Goal: Transaction & Acquisition: Purchase product/service

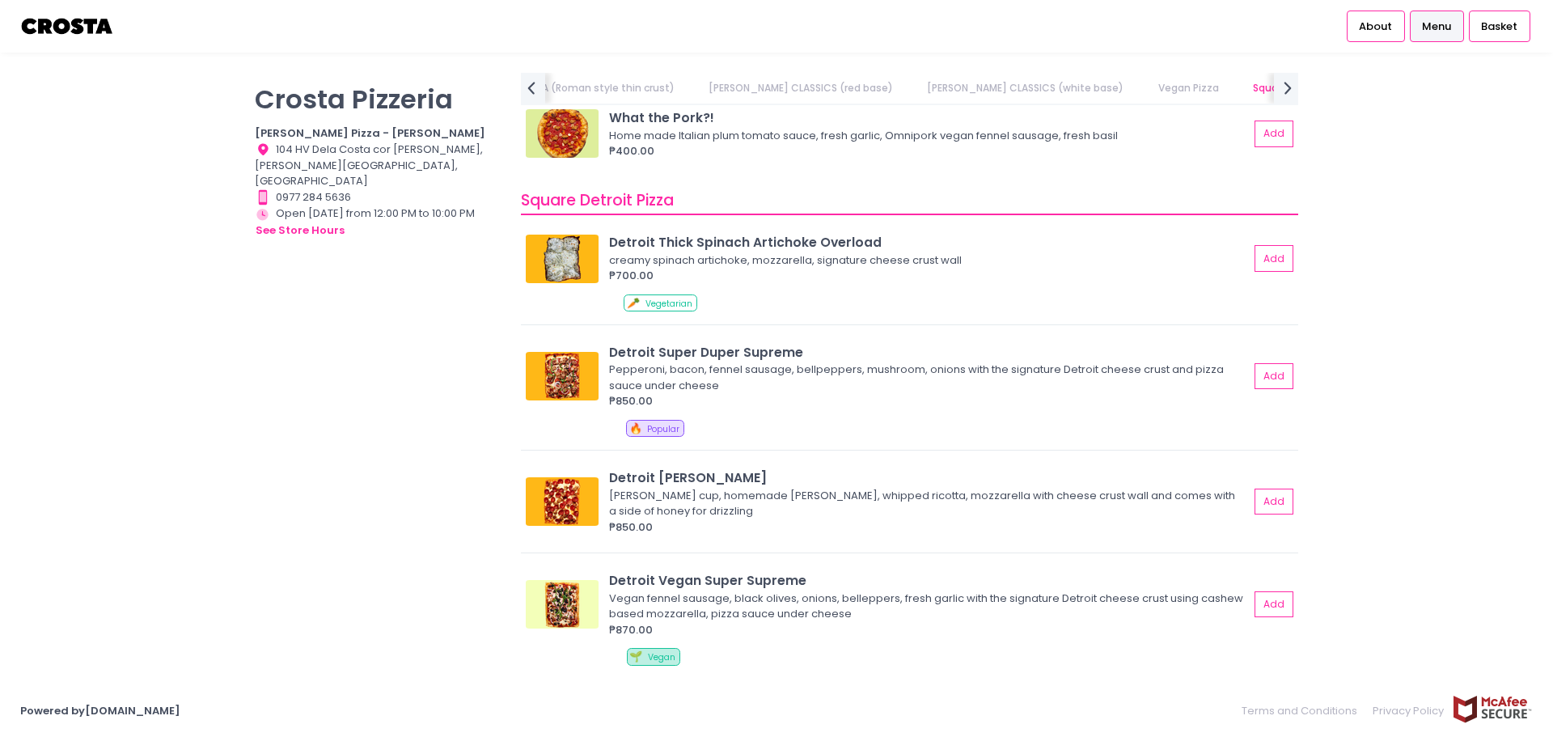
scroll to position [0, 501]
click at [1256, 376] on button "Add" at bounding box center [1274, 376] width 37 height 27
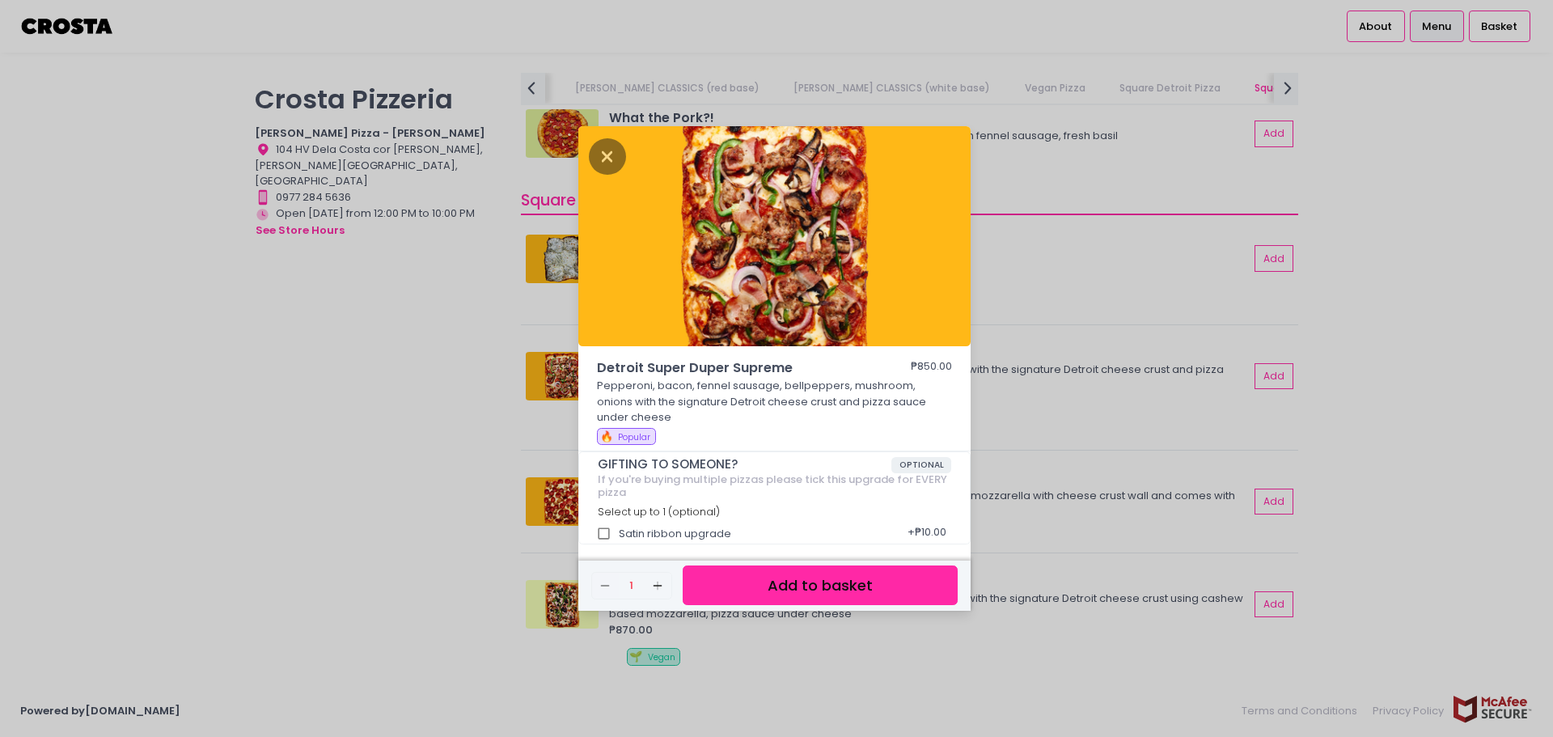
click at [721, 599] on button "Add to basket" at bounding box center [820, 585] width 275 height 40
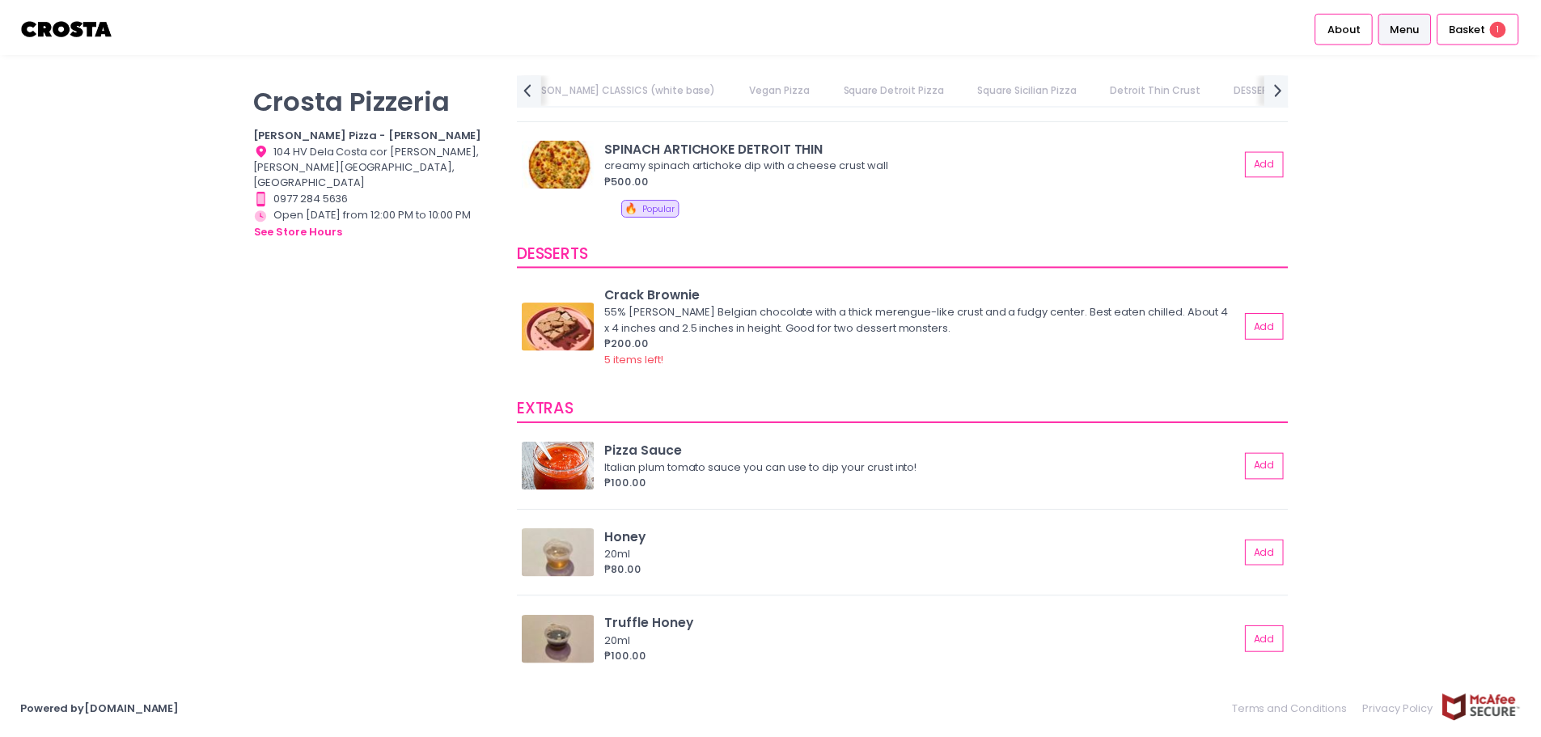
scroll to position [2831, 0]
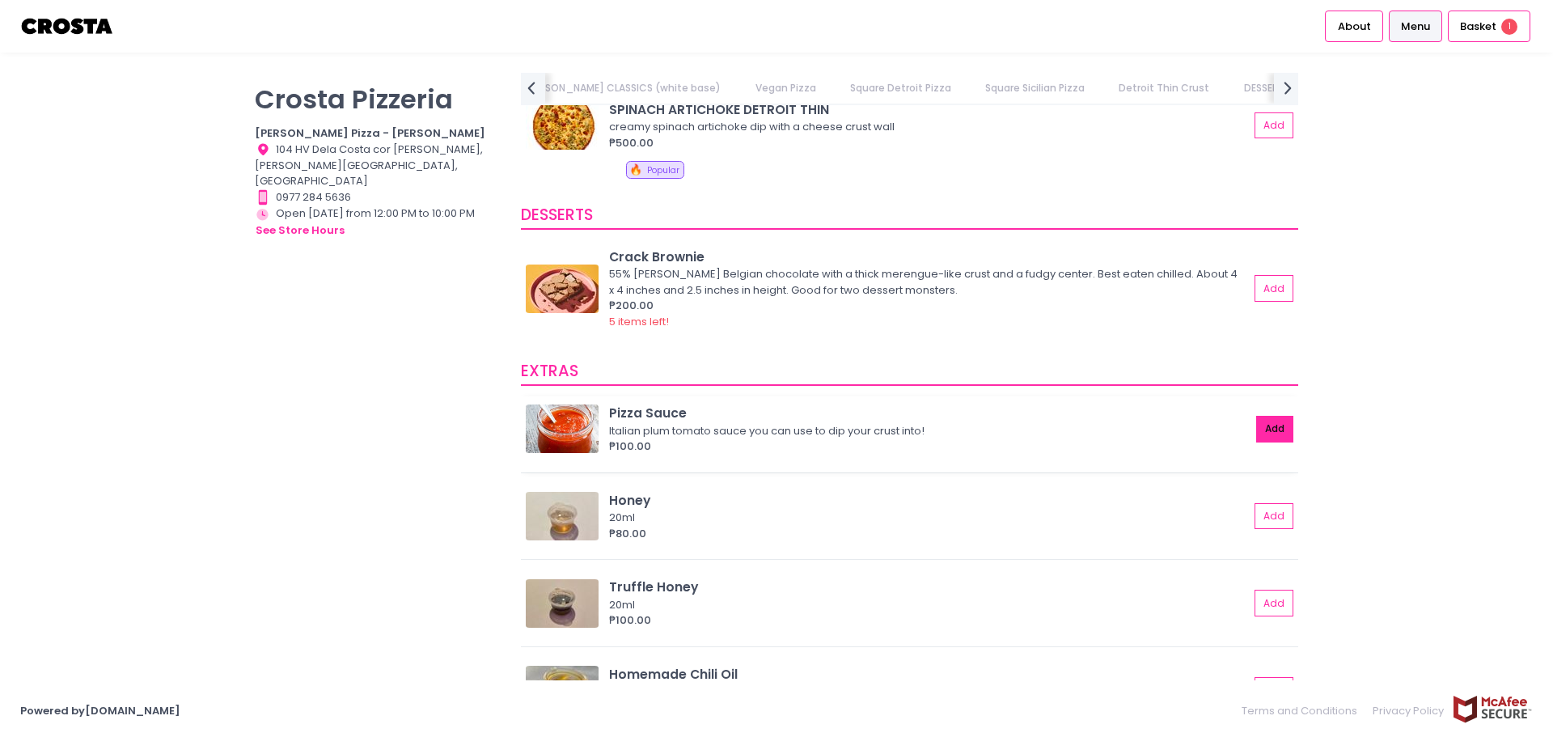
click at [1275, 418] on button "Add" at bounding box center [1274, 429] width 37 height 27
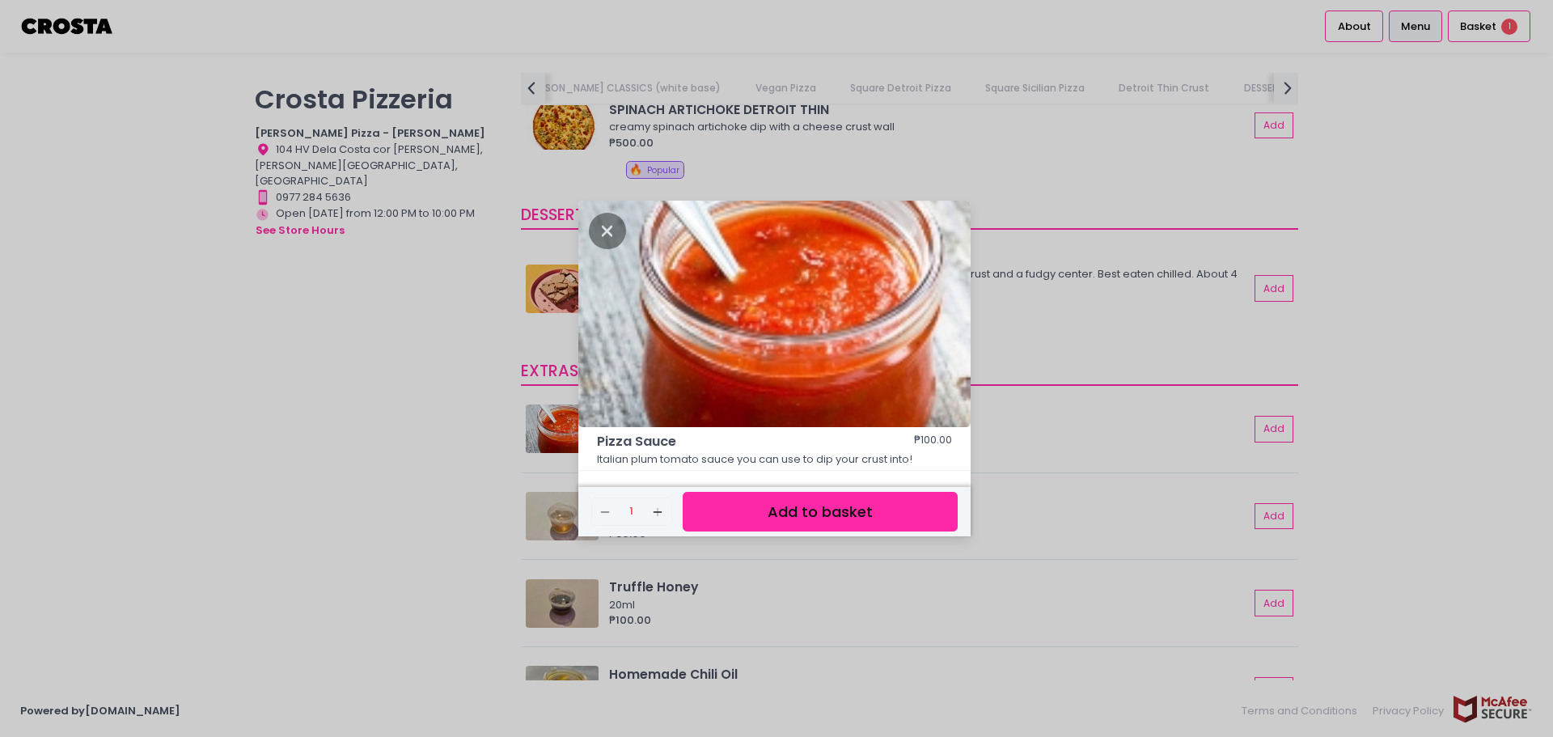
click at [814, 517] on button "Add to basket" at bounding box center [820, 512] width 275 height 40
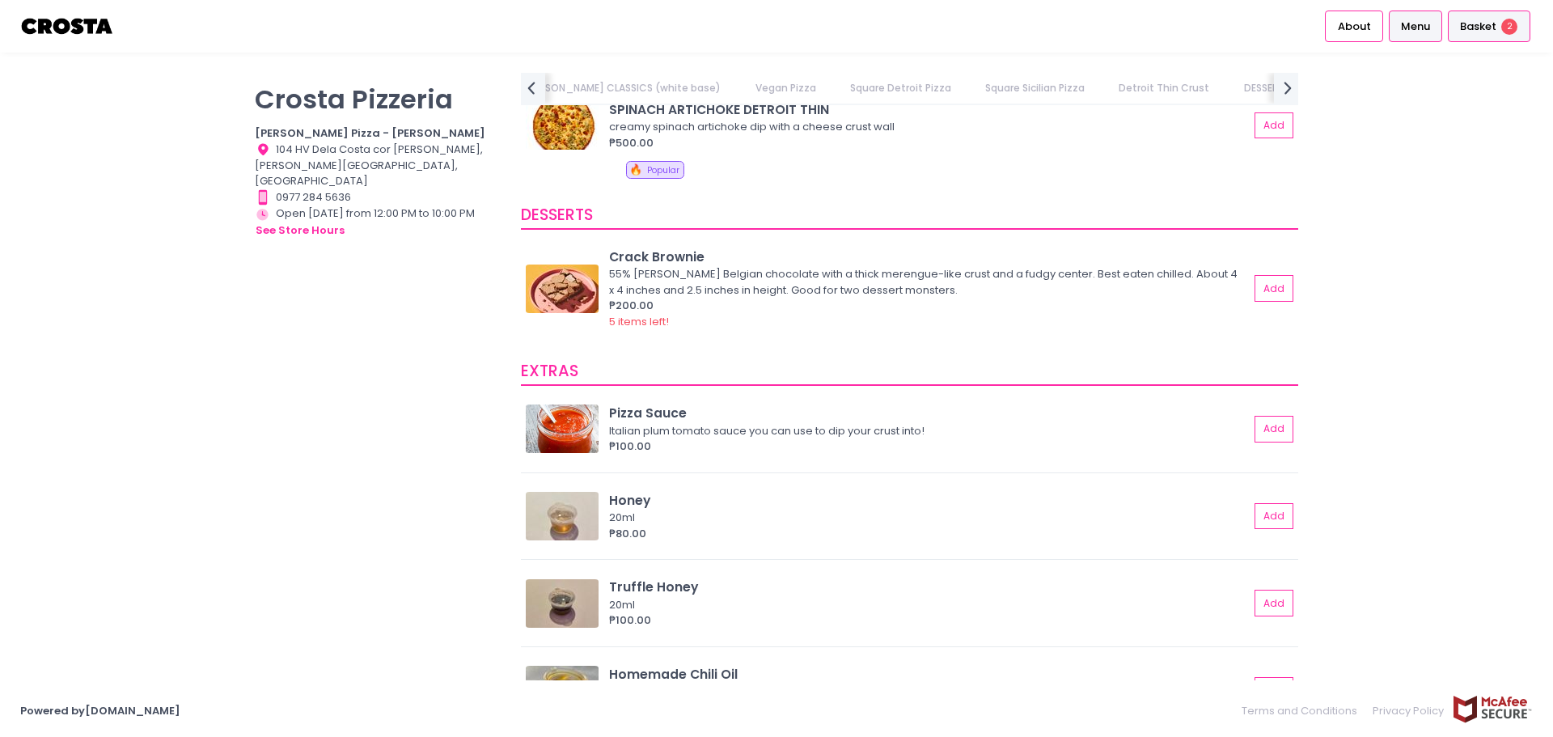
click at [1503, 7] on li "Basket 2" at bounding box center [1488, 26] width 88 height 53
click at [1498, 23] on div "Basket 2" at bounding box center [1489, 27] width 82 height 32
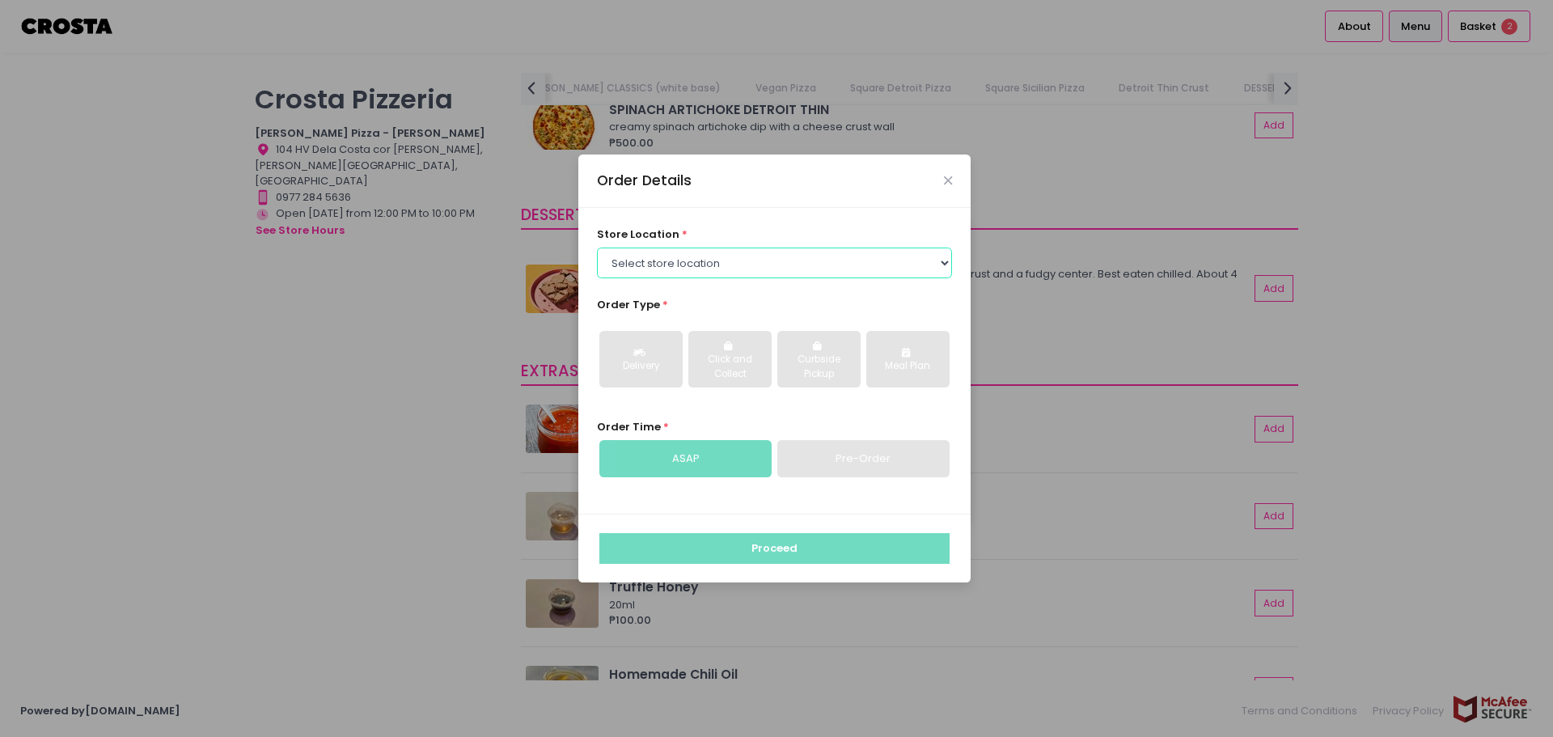
click at [863, 260] on select "Select store location [PERSON_NAME] Pizza - [PERSON_NAME] Pizza - [GEOGRAPHIC_D…" at bounding box center [775, 262] width 356 height 31
select select "5fabb2e53664a8677beaeb89"
click at [597, 247] on select "Select store location [PERSON_NAME] Pizza - [PERSON_NAME] Pizza - [GEOGRAPHIC_D…" at bounding box center [775, 262] width 356 height 31
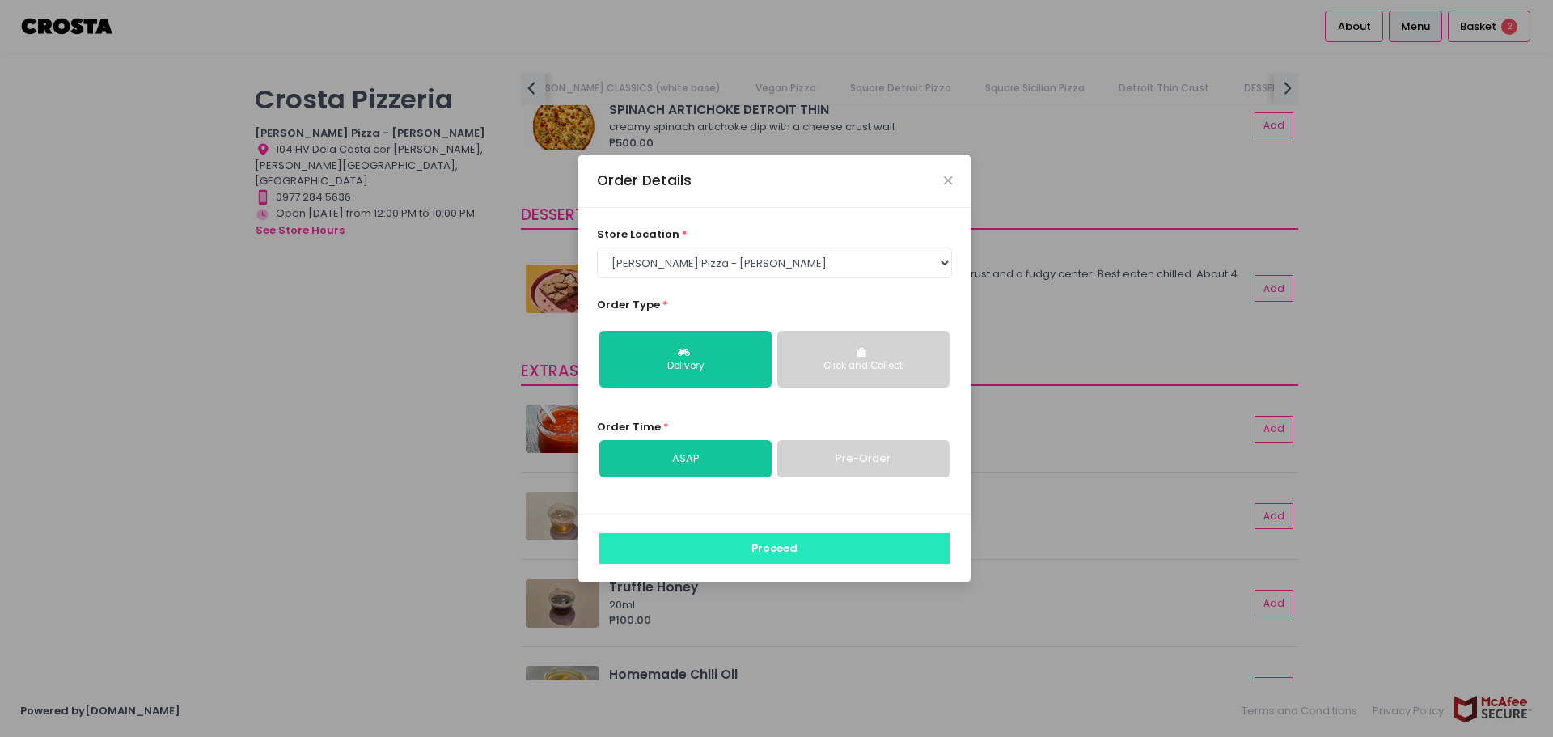
click at [755, 555] on button "Proceed" at bounding box center [774, 548] width 350 height 31
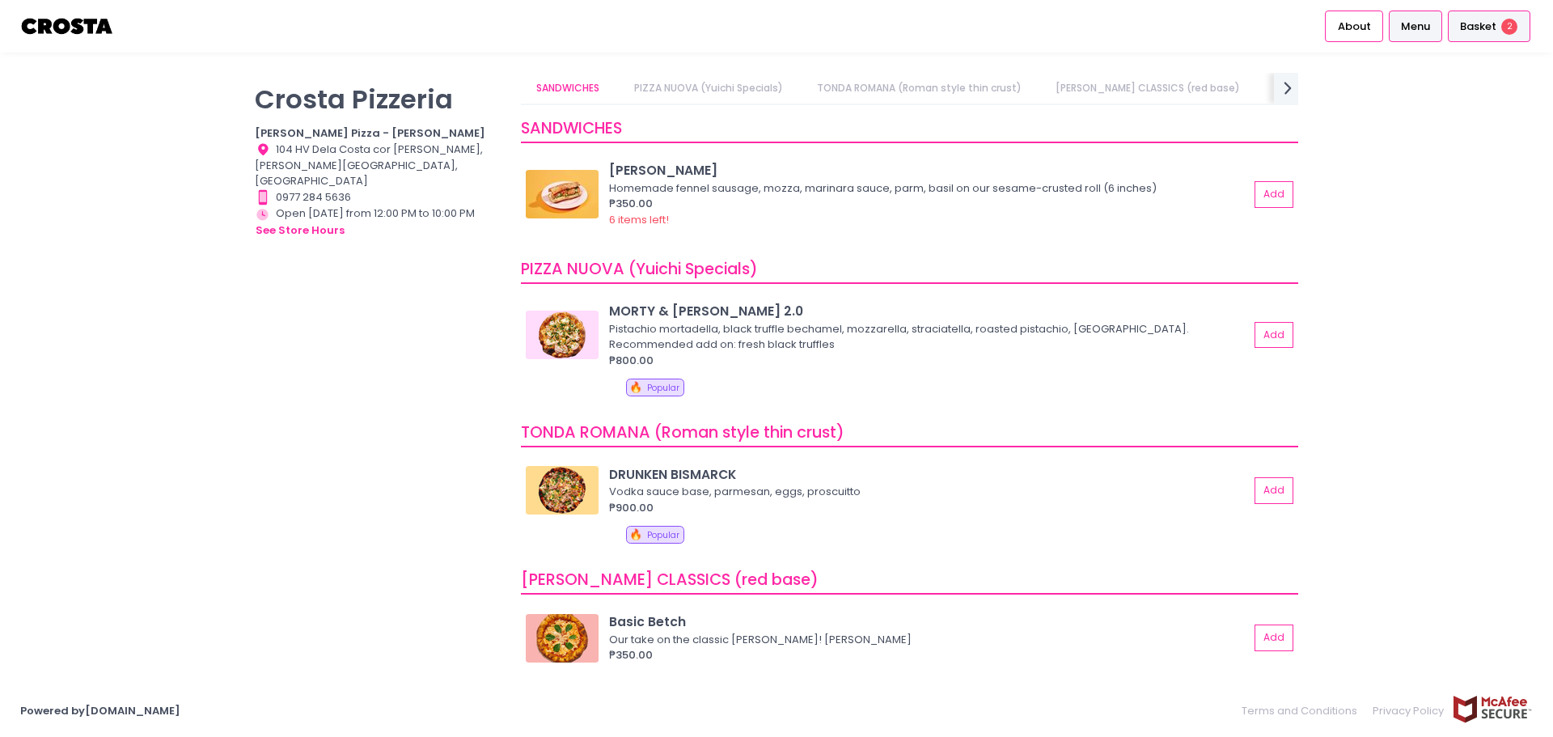
click at [1496, 27] on div "Basket 2" at bounding box center [1489, 27] width 82 height 32
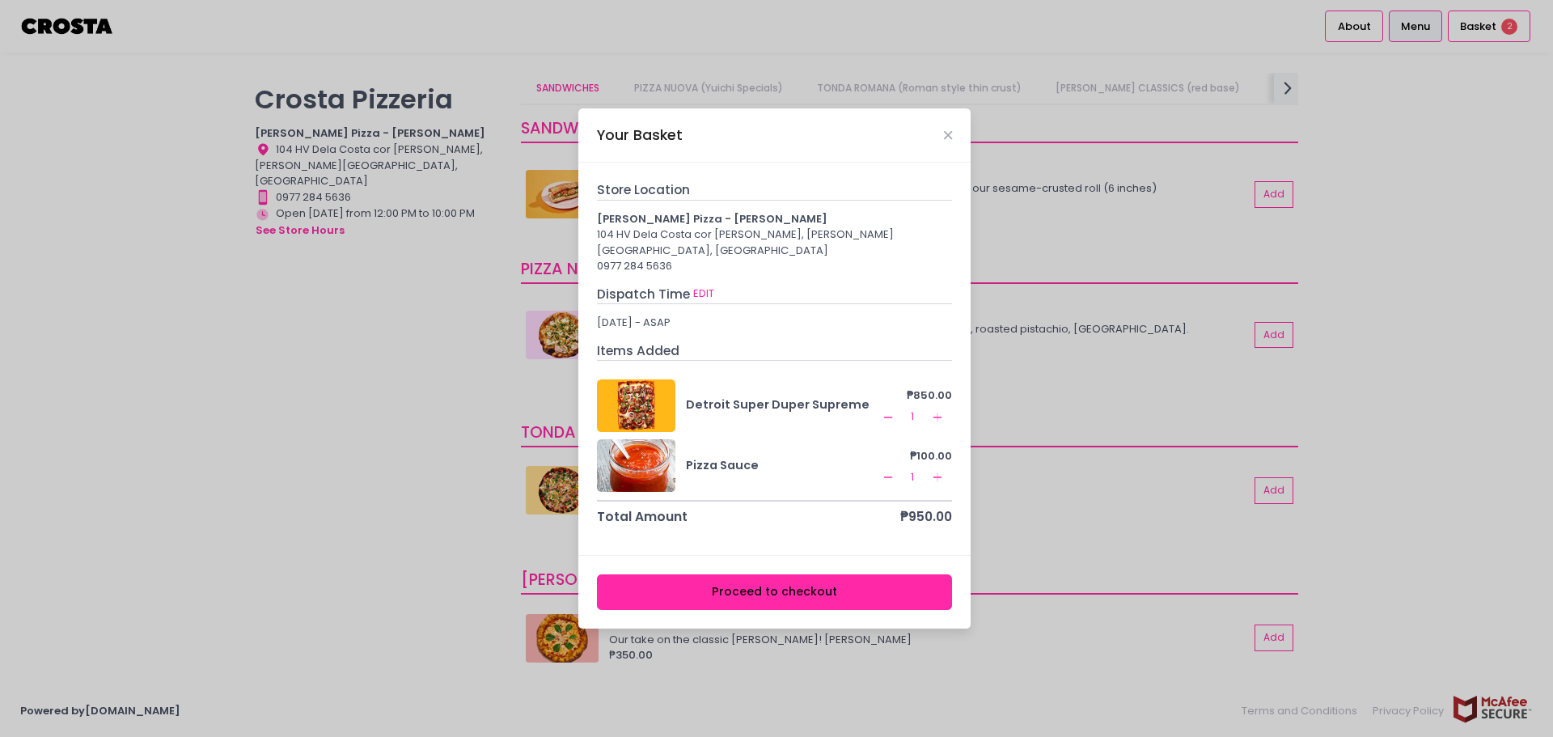
click at [825, 596] on button "Proceed to checkout" at bounding box center [775, 592] width 356 height 36
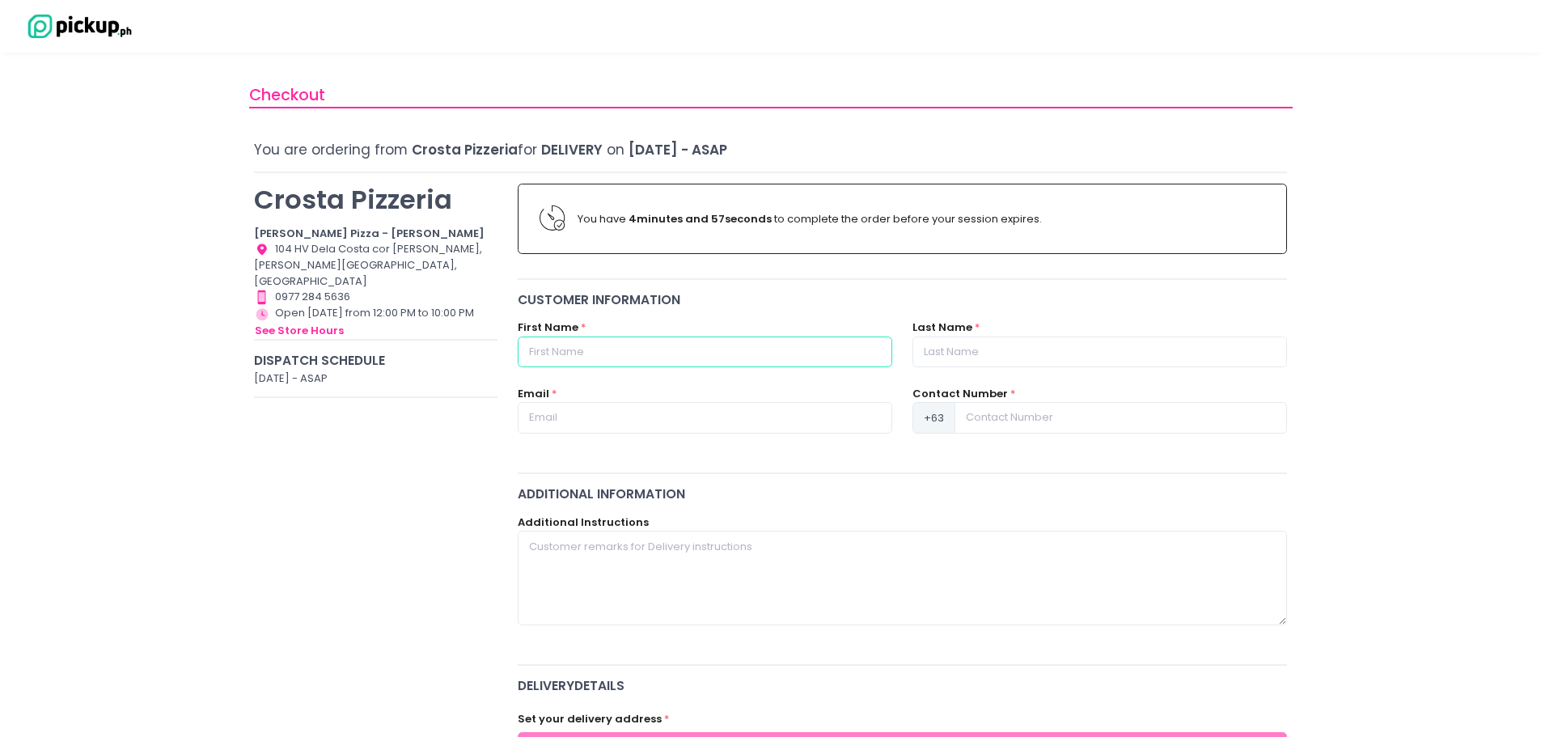
click at [641, 356] on input "text" at bounding box center [705, 351] width 374 height 31
type input "[PERSON_NAME]"
type input "07764929394"
click at [521, 346] on input "[PERSON_NAME]" at bounding box center [705, 351] width 374 height 31
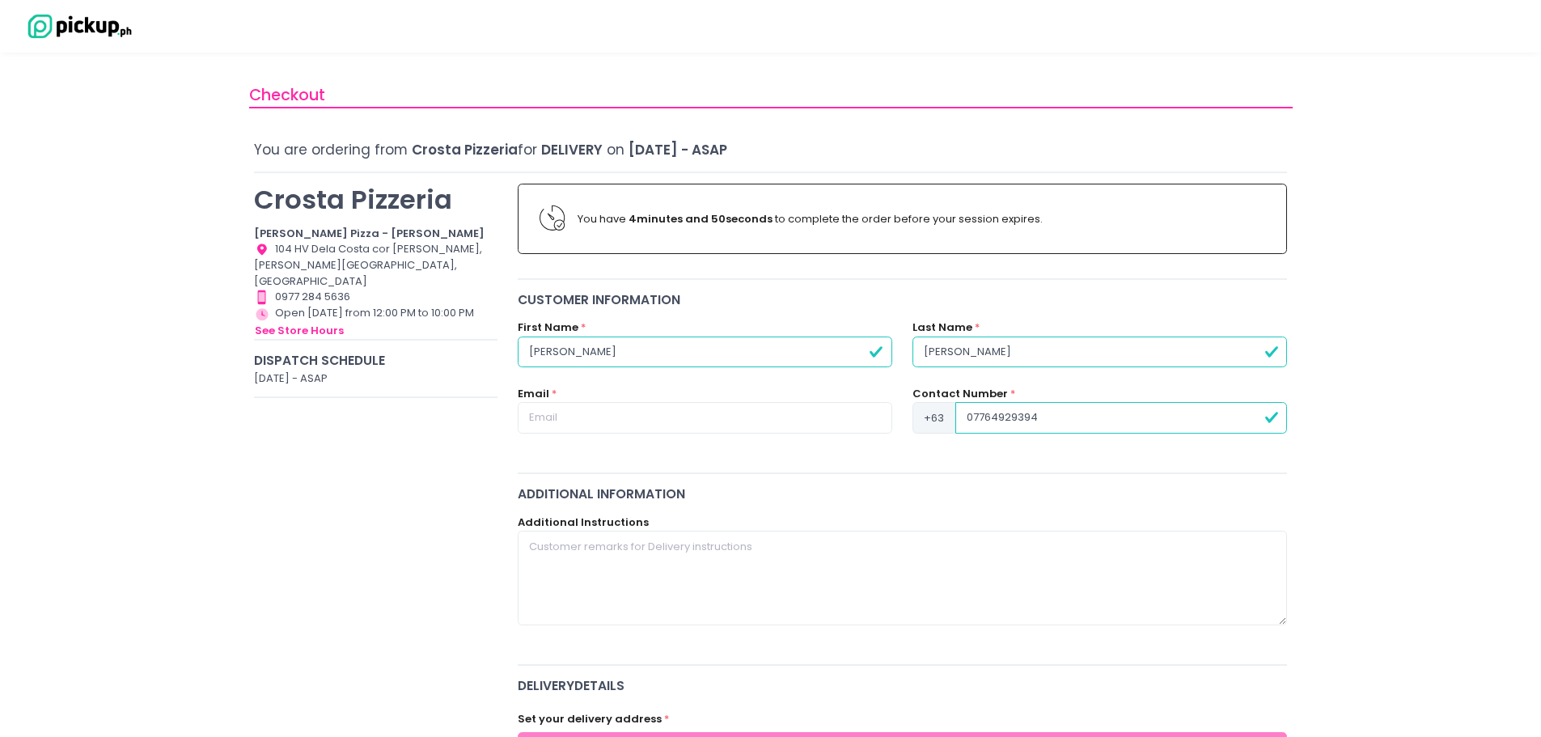
type input "[PERSON_NAME]"
click at [920, 351] on input "[PERSON_NAME]" at bounding box center [1099, 351] width 374 height 31
type input "[PERSON_NAME]"
click at [609, 416] on input "text" at bounding box center [705, 417] width 374 height 31
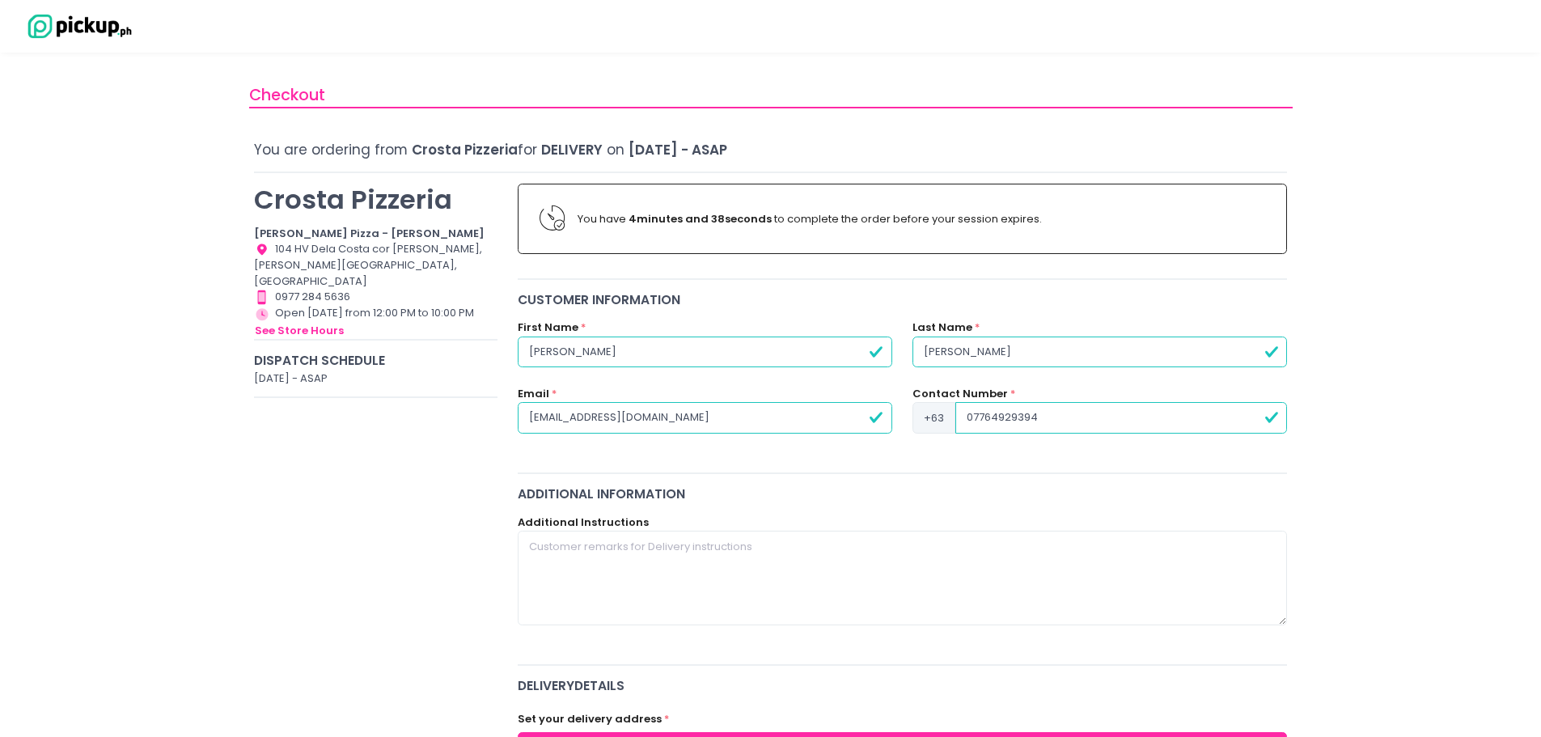
click at [521, 414] on input "[EMAIL_ADDRESS][DOMAIN_NAME]" at bounding box center [705, 417] width 374 height 31
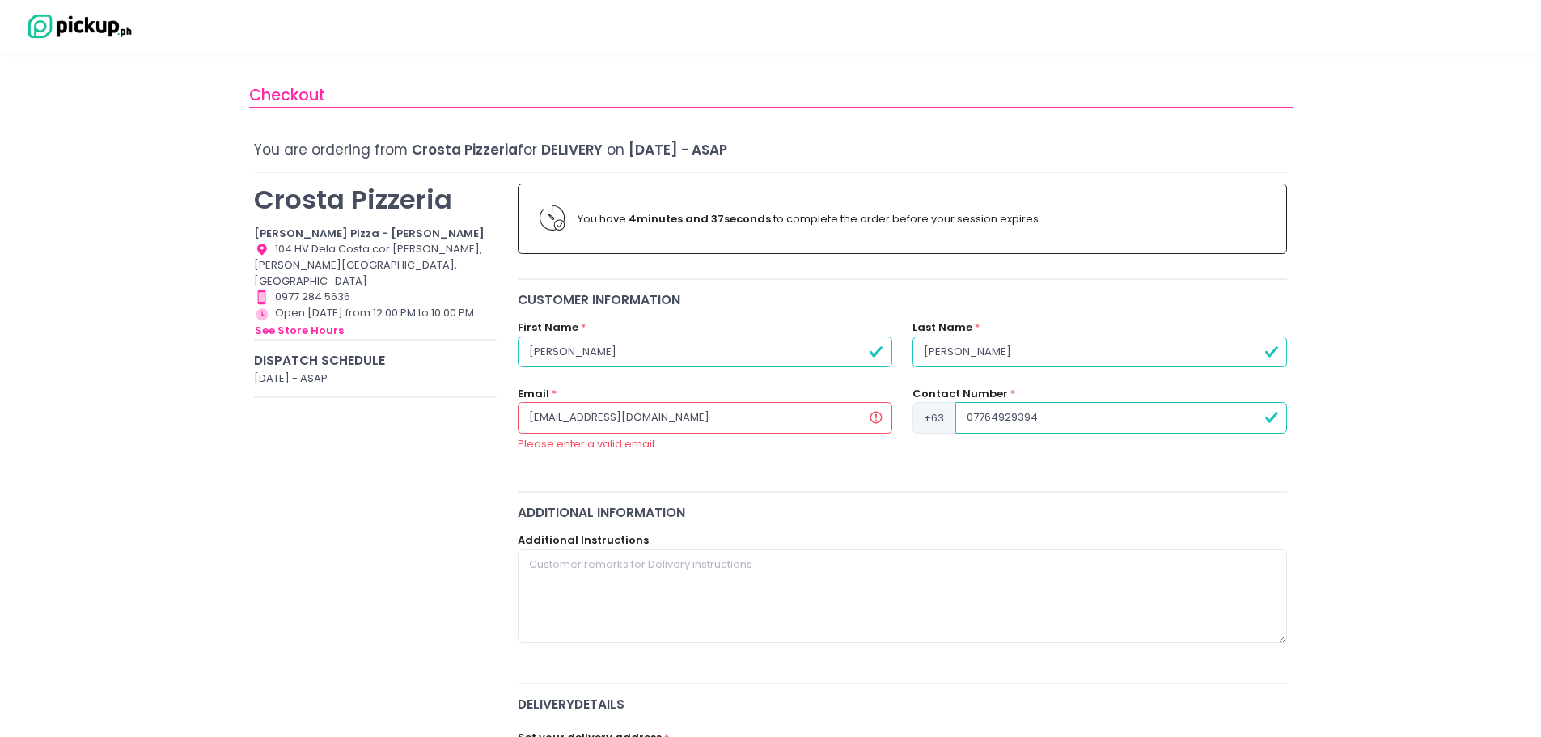
type input "[EMAIL_ADDRESS][DOMAIN_NAME]"
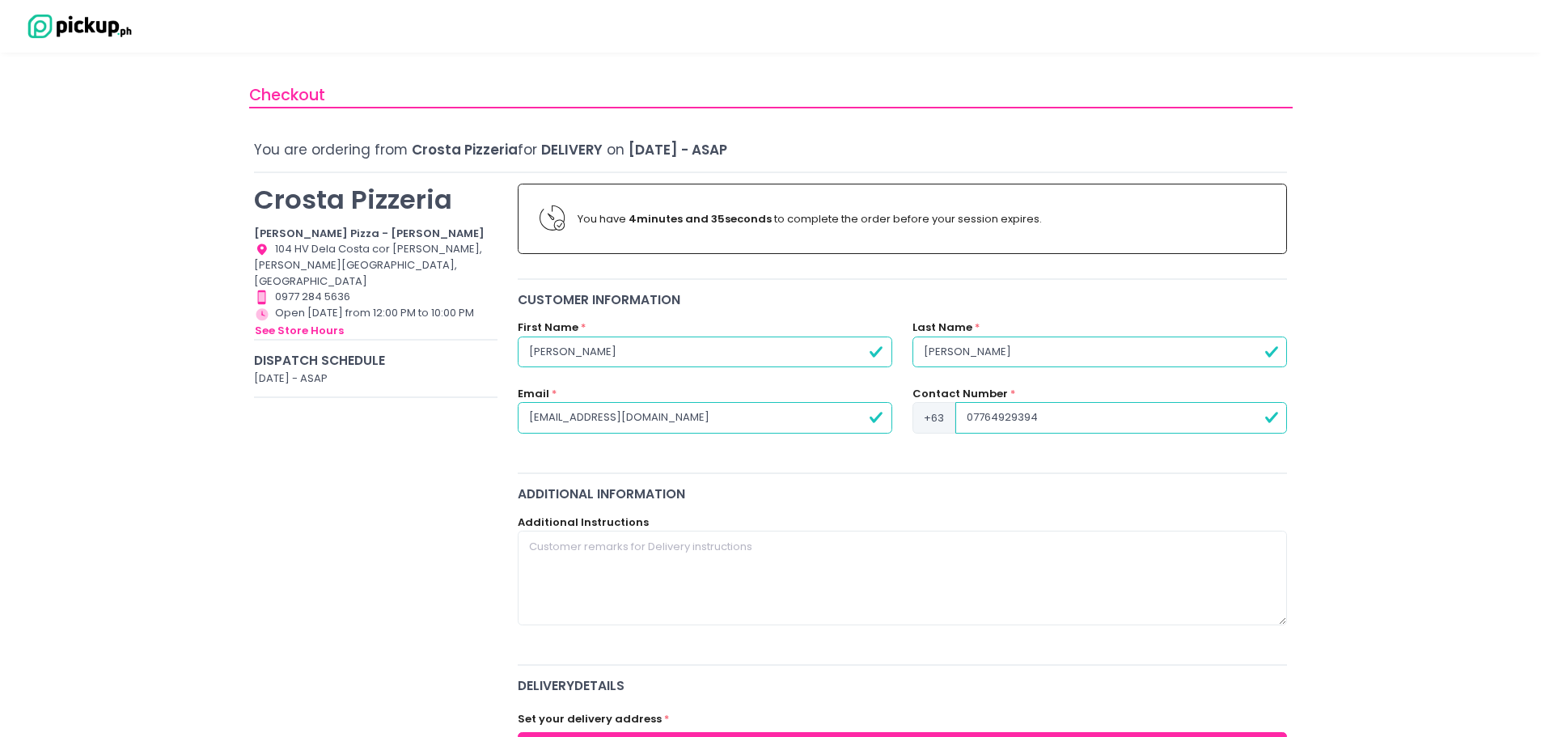
drag, startPoint x: 1055, startPoint y: 419, endPoint x: 950, endPoint y: 423, distance: 104.4
click at [950, 423] on div "[PHONE_NUMBER]" at bounding box center [1099, 417] width 374 height 31
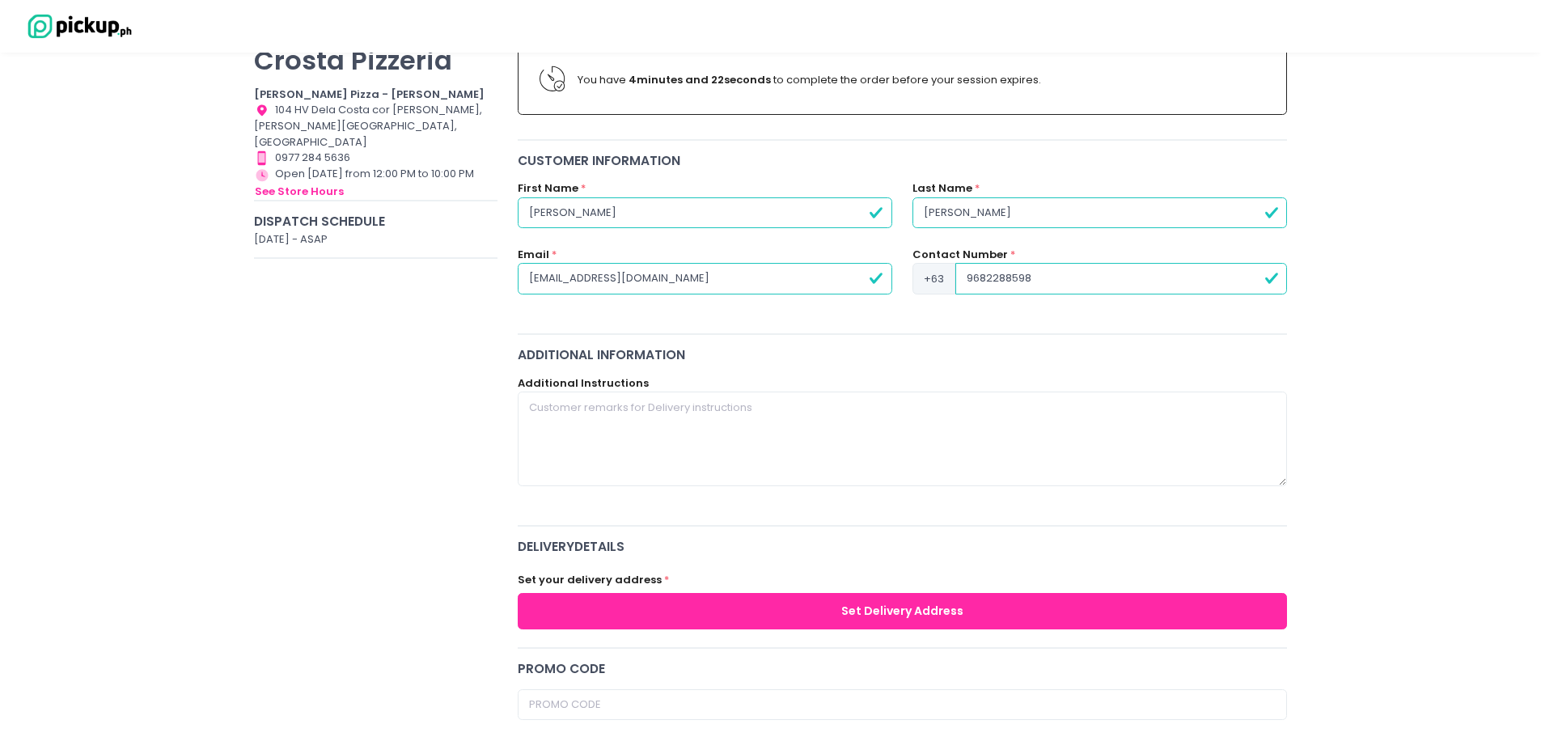
scroll to position [162, 0]
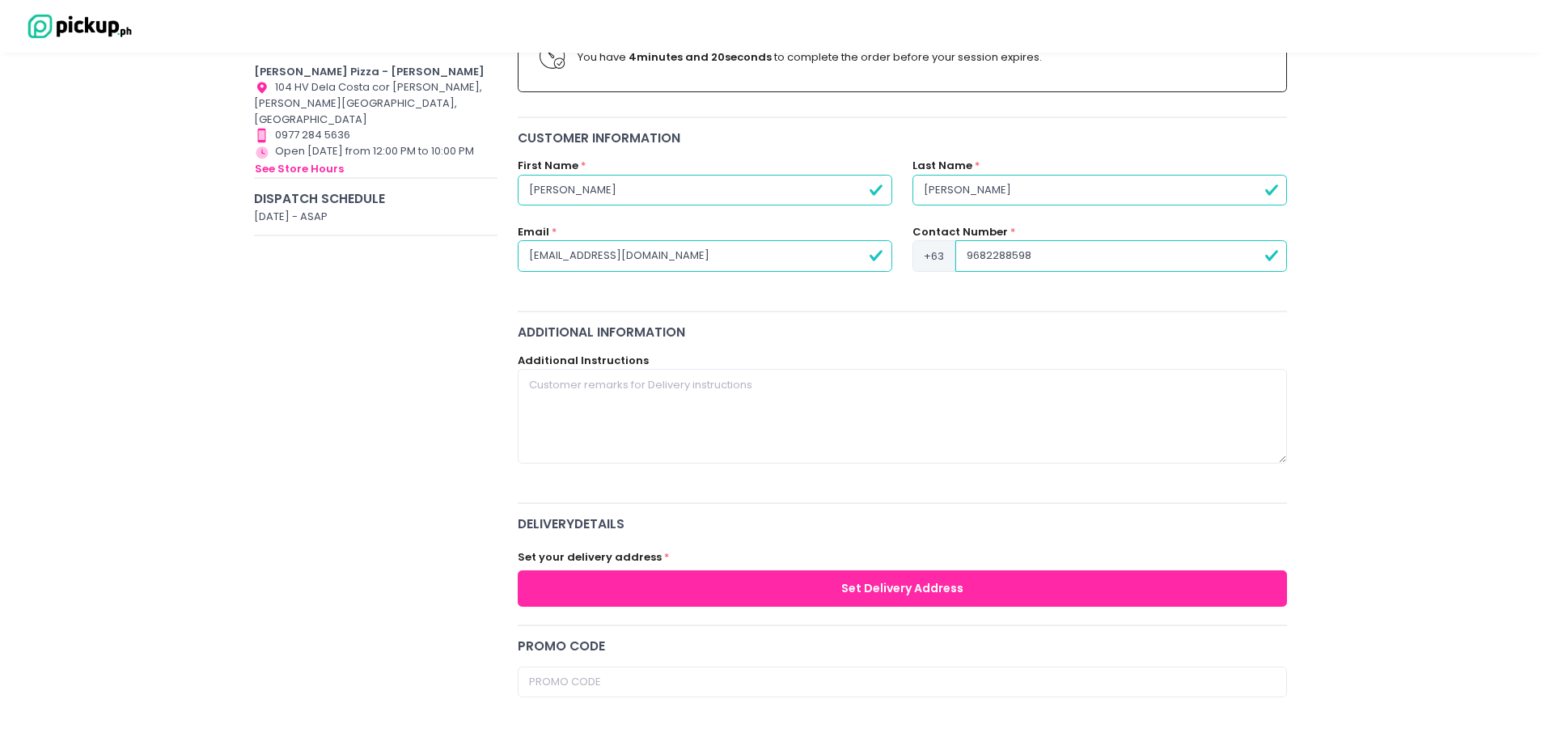
type input "9682288598"
click at [673, 570] on button "Set Delivery Address" at bounding box center [903, 588] width 770 height 36
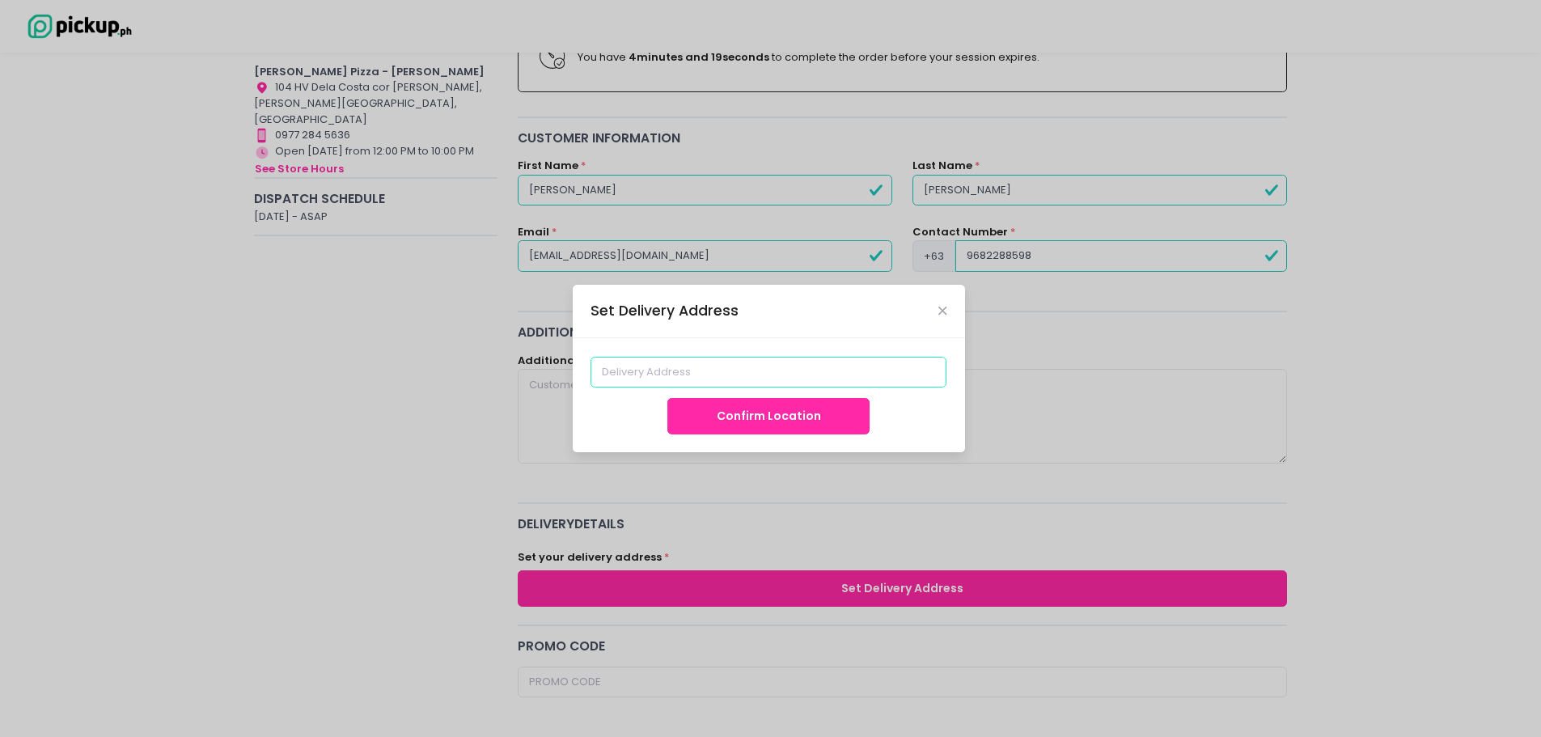
click at [755, 373] on input at bounding box center [768, 372] width 356 height 31
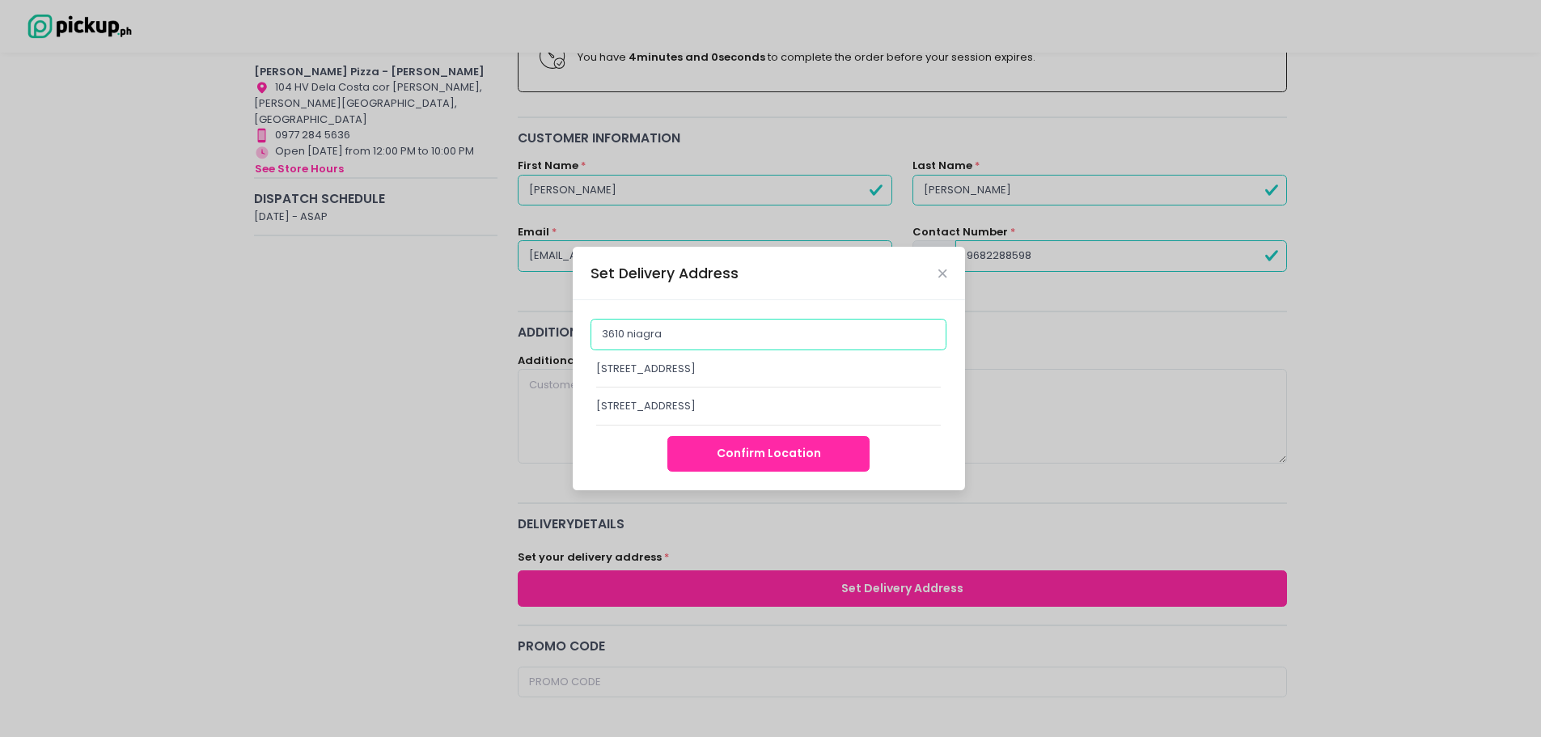
click at [622, 332] on input "3610 niagra" at bounding box center [768, 334] width 356 height 31
click at [691, 332] on input "3610 niagra" at bounding box center [768, 334] width 356 height 31
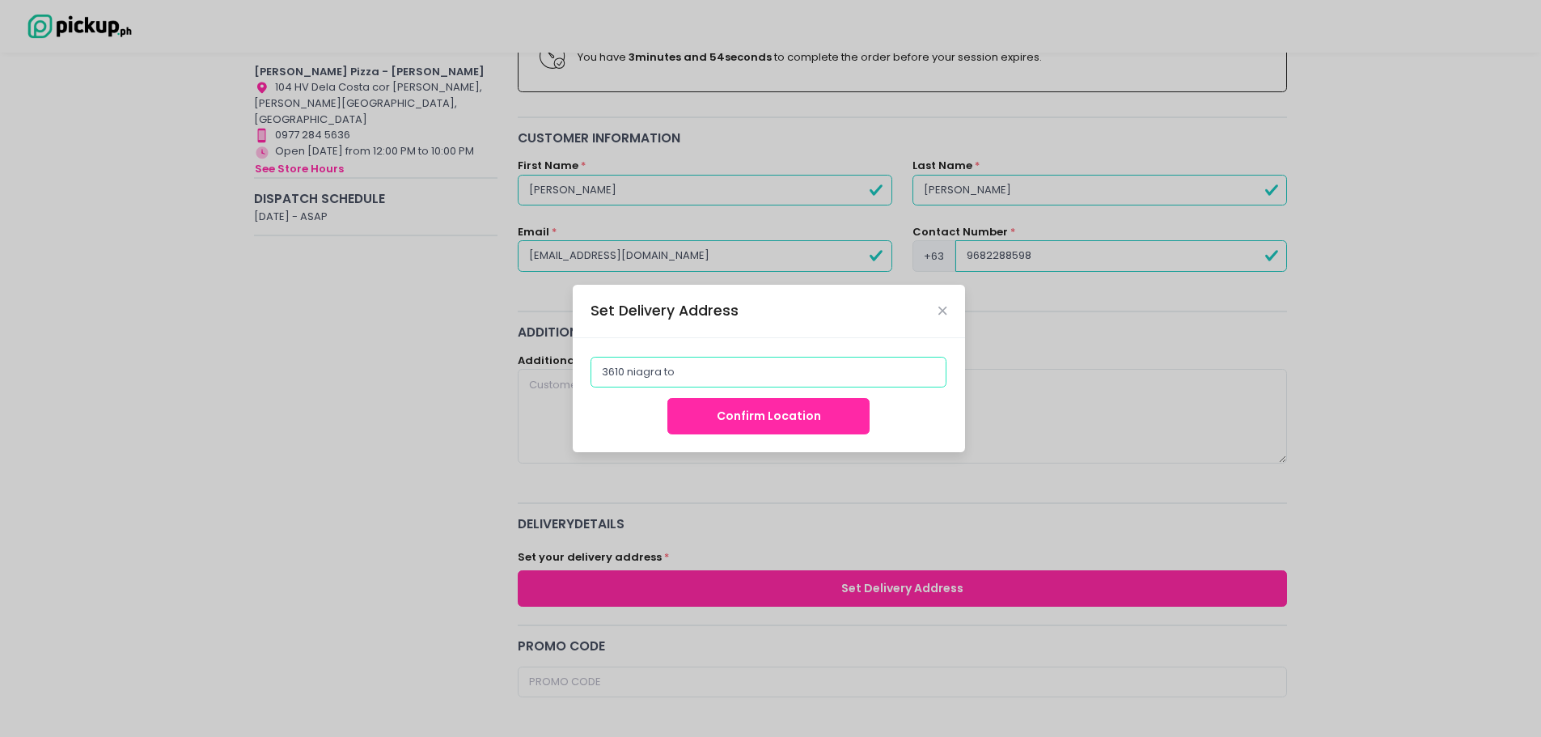
click at [621, 378] on input "3610 niagra to" at bounding box center [768, 372] width 356 height 31
drag, startPoint x: 623, startPoint y: 373, endPoint x: 562, endPoint y: 371, distance: 60.7
click at [562, 371] on div "Set Delivery Address [GEOGRAPHIC_DATA] to Confirm Location" at bounding box center [770, 368] width 1541 height 737
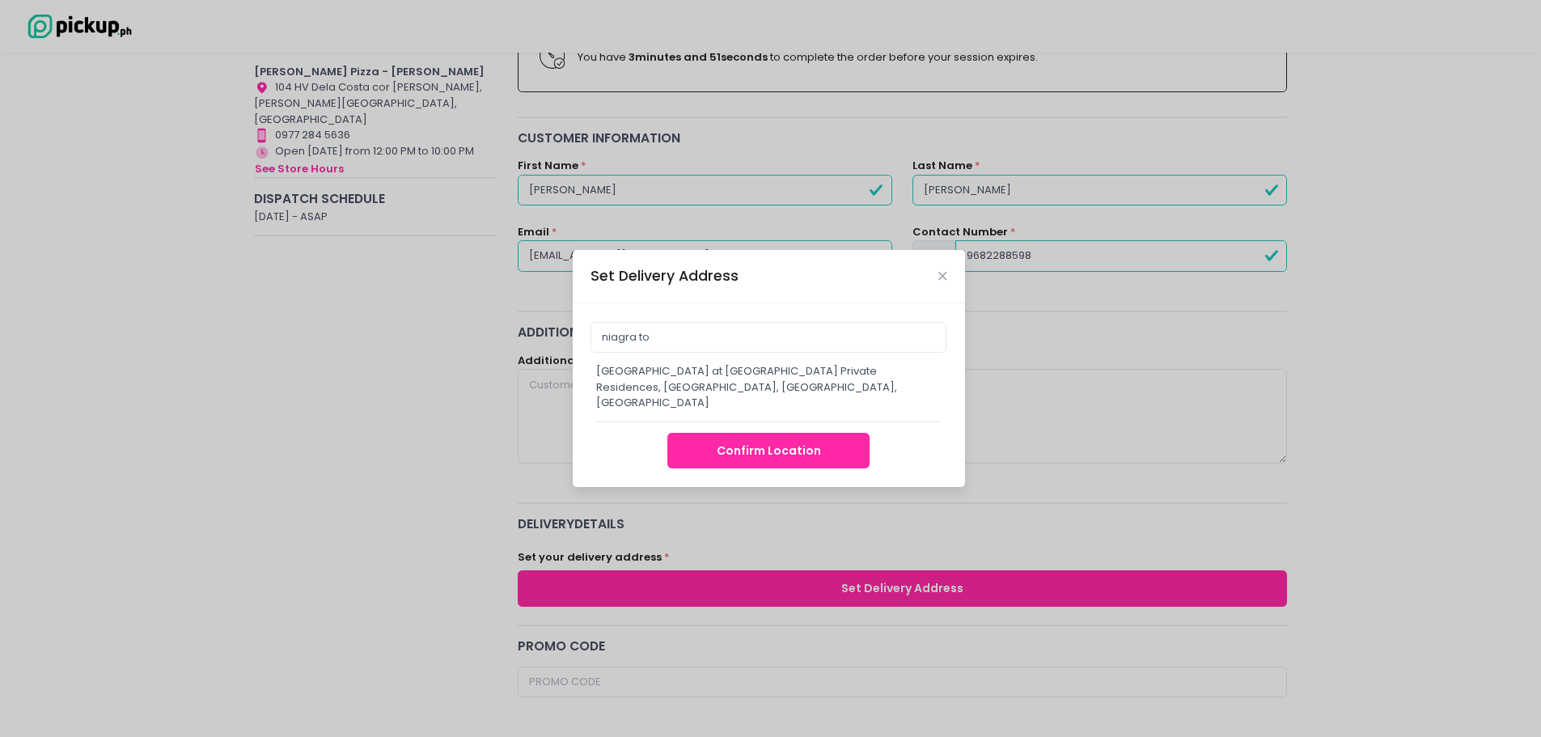
click at [723, 387] on div "[GEOGRAPHIC_DATA] at [GEOGRAPHIC_DATA] Private Residences, [GEOGRAPHIC_DATA], […" at bounding box center [768, 387] width 345 height 48
type input "[GEOGRAPHIC_DATA] at [GEOGRAPHIC_DATA] Private Residences, [GEOGRAPHIC_DATA], […"
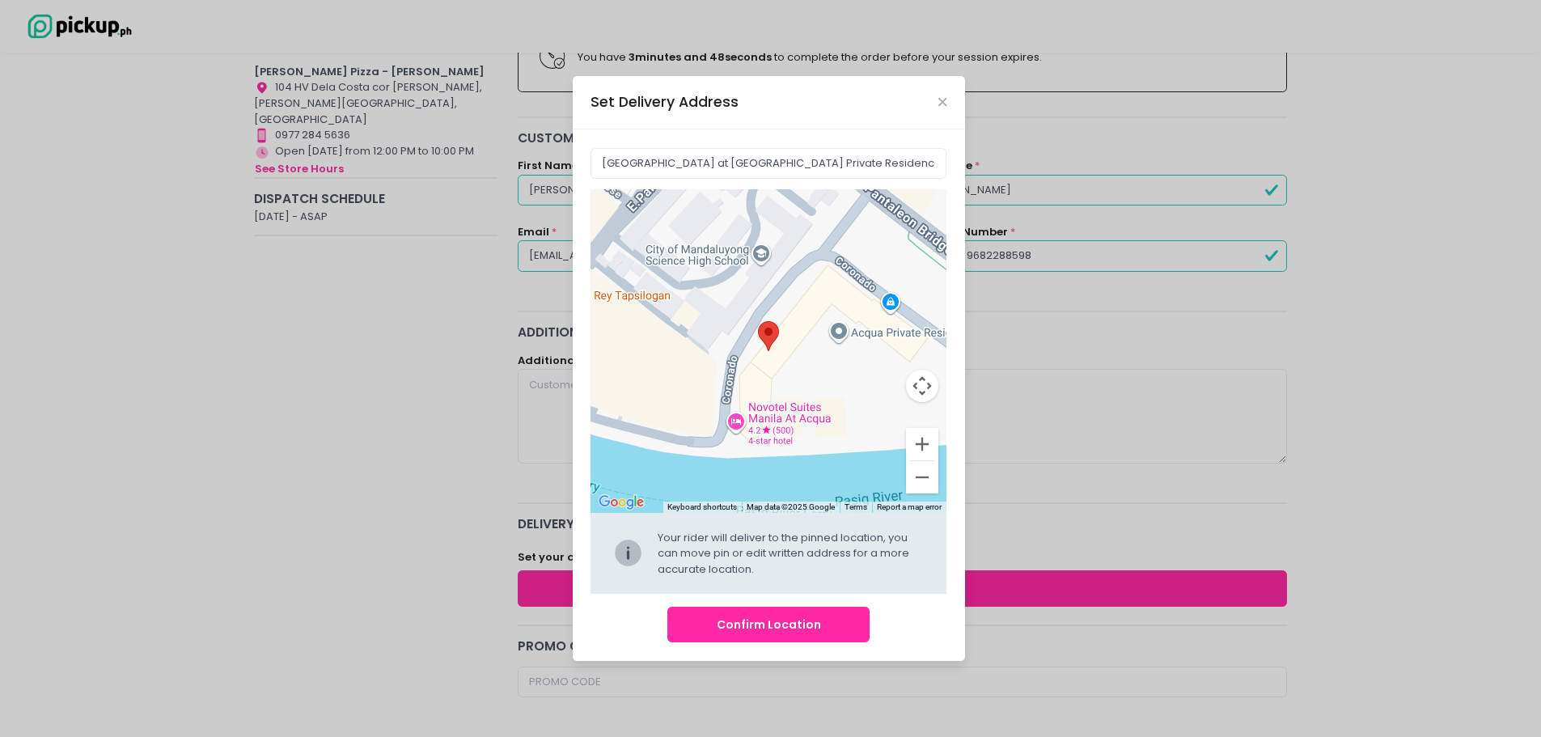
click at [798, 619] on button "Confirm Location" at bounding box center [768, 625] width 202 height 36
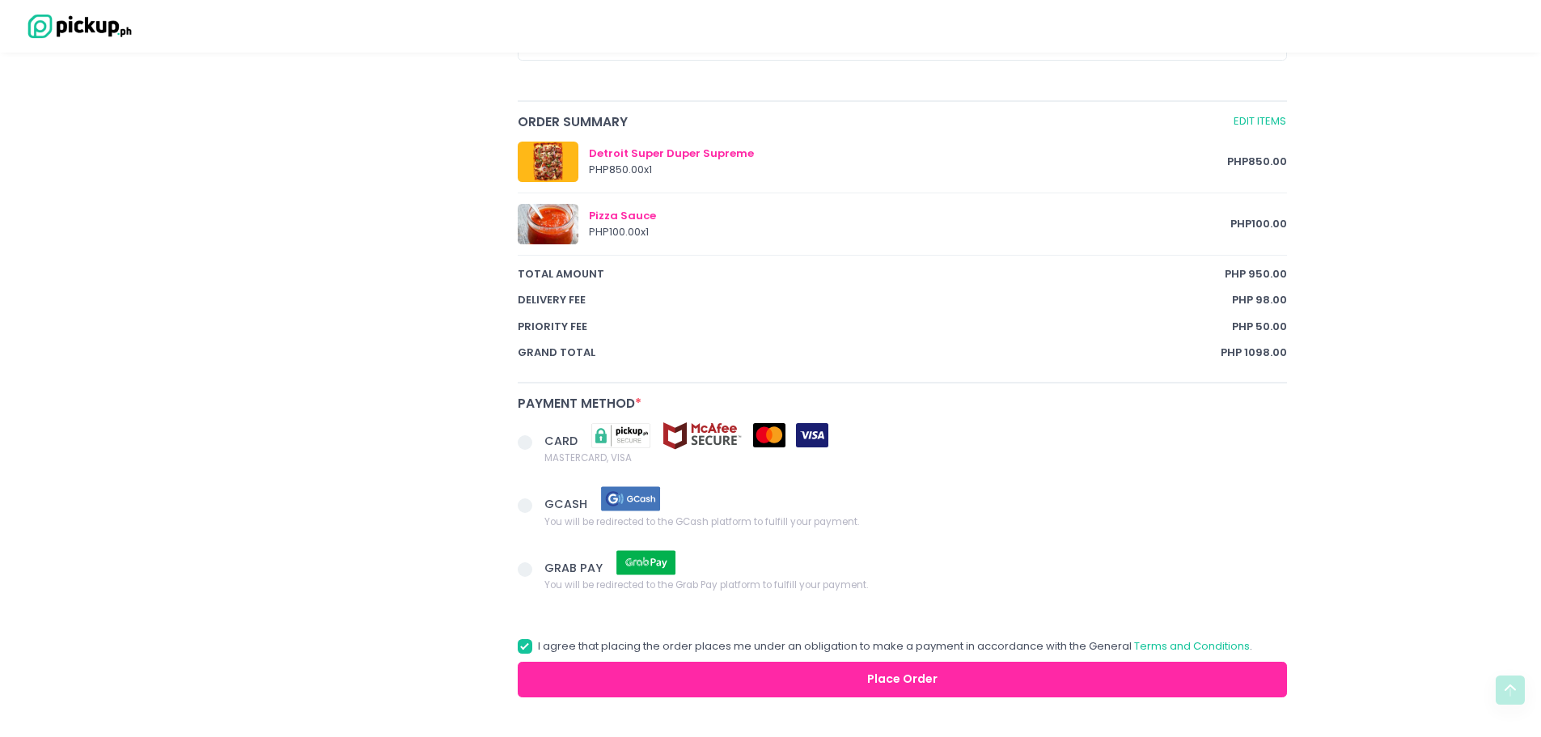
scroll to position [890, 0]
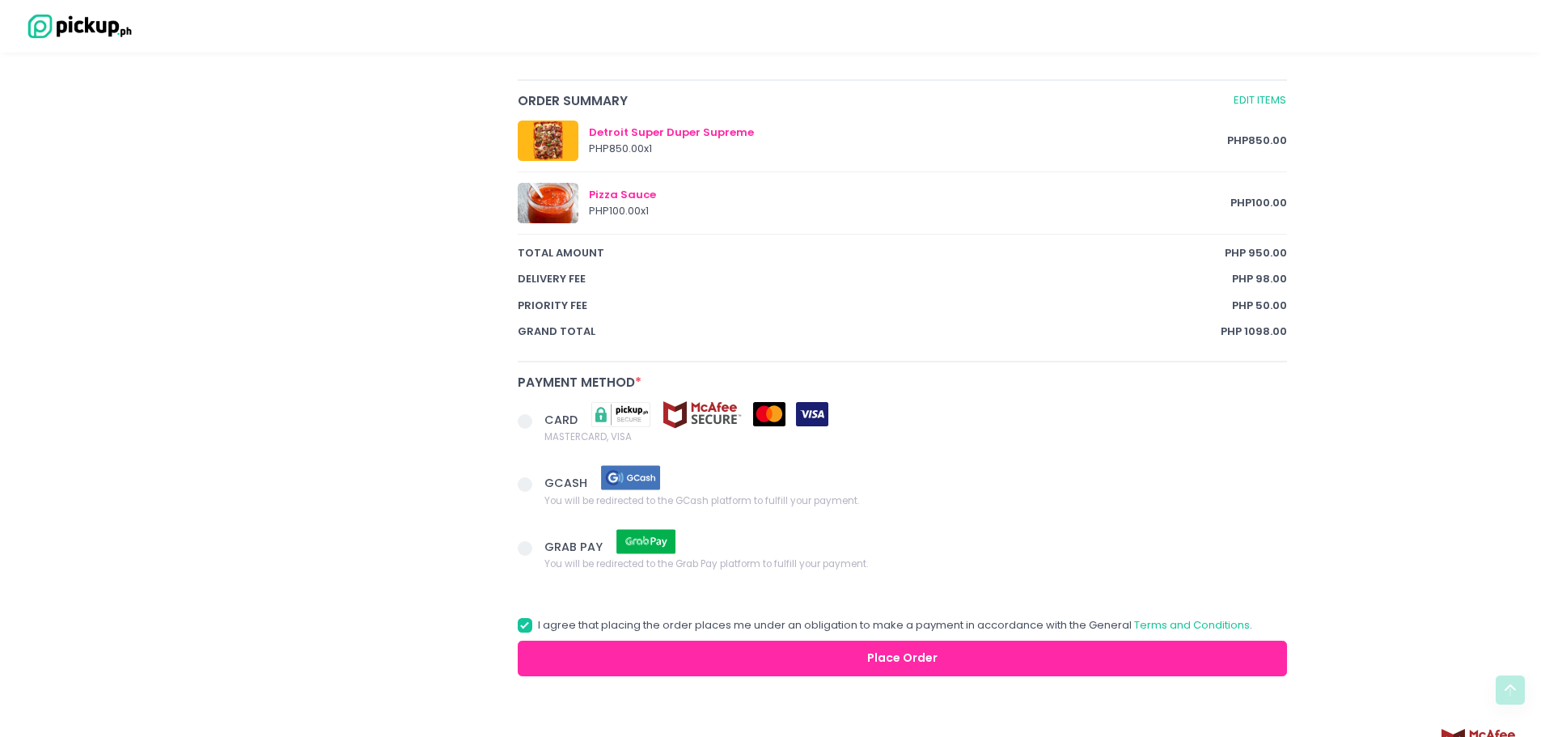
click at [526, 413] on span at bounding box center [531, 423] width 27 height 23
click at [538, 413] on input "CARD MASTERCARD, VISA" at bounding box center [543, 418] width 11 height 11
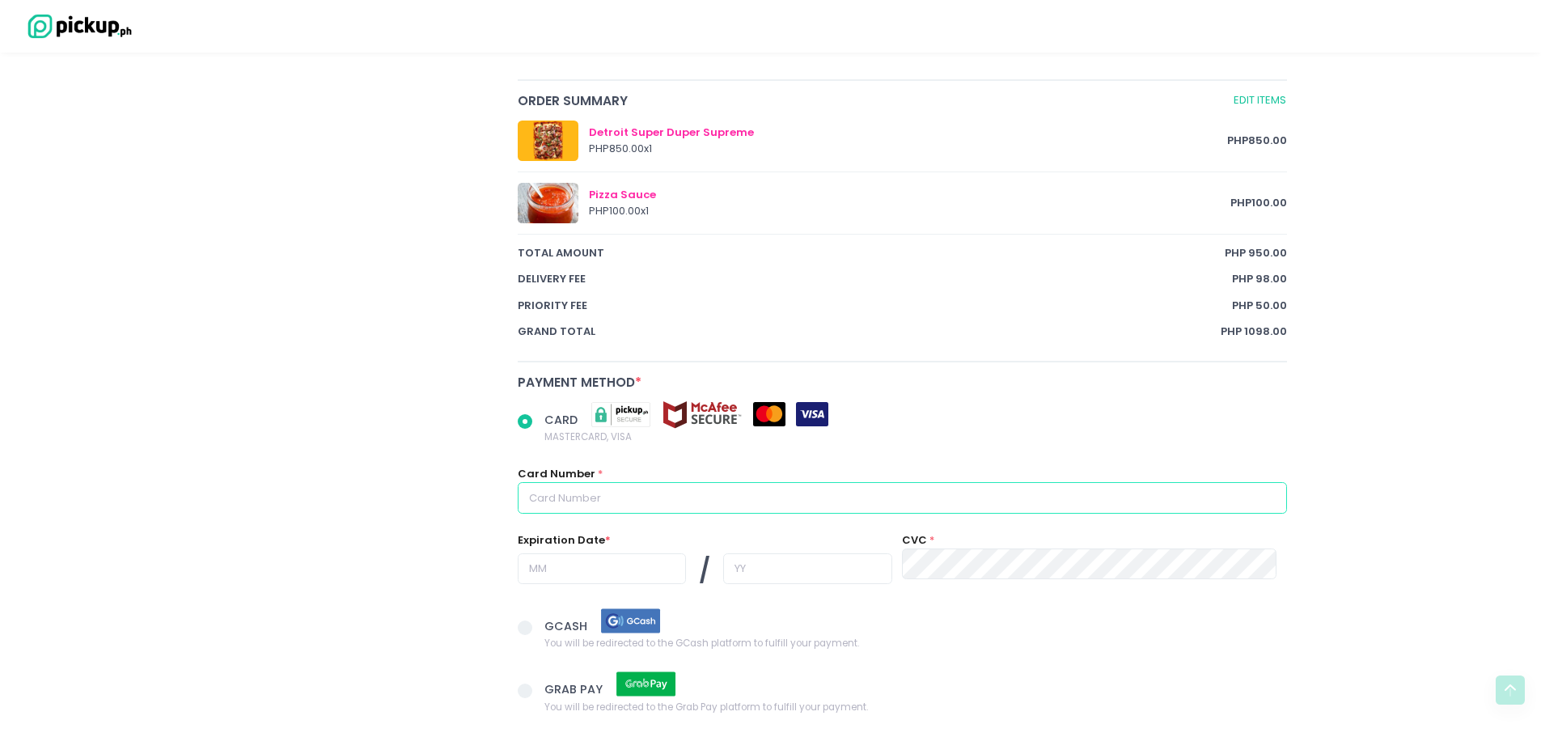
click at [560, 499] on input "text" at bounding box center [903, 497] width 770 height 31
radio input "true"
type input "4"
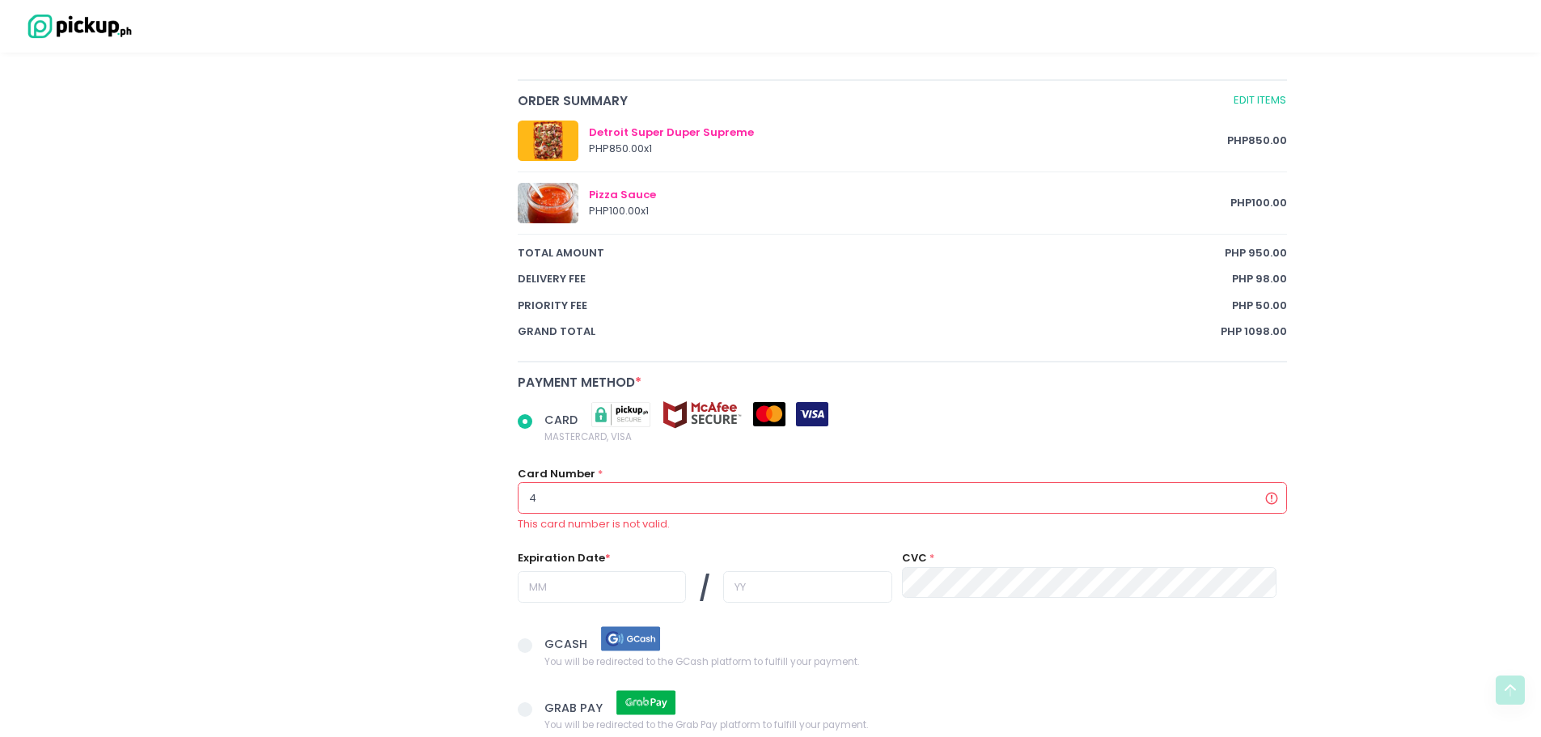
radio input "true"
type input "43"
radio input "true"
type input "439"
radio input "true"
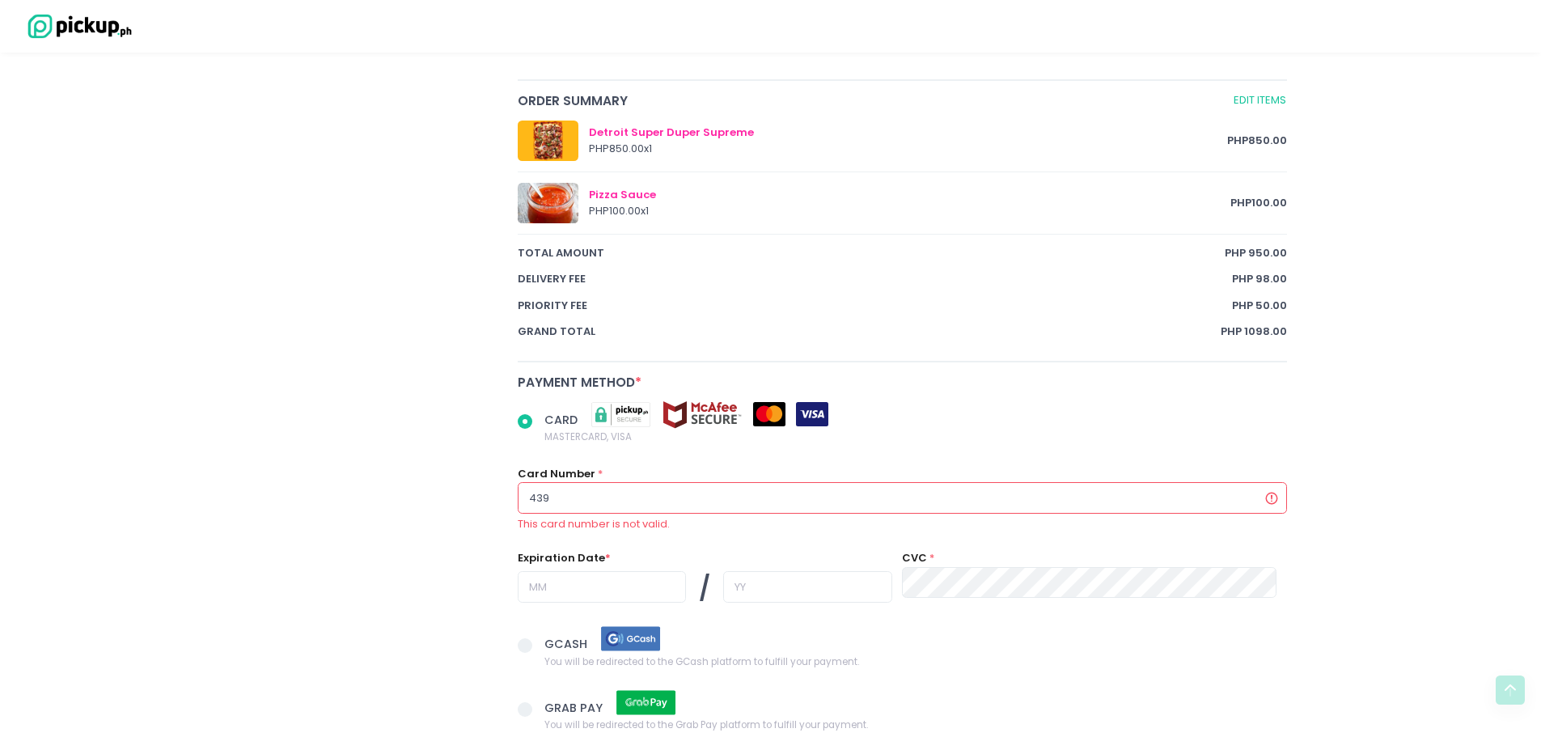
type input "4397"
radio input "true"
type input "43974"
radio input "true"
type input "439744"
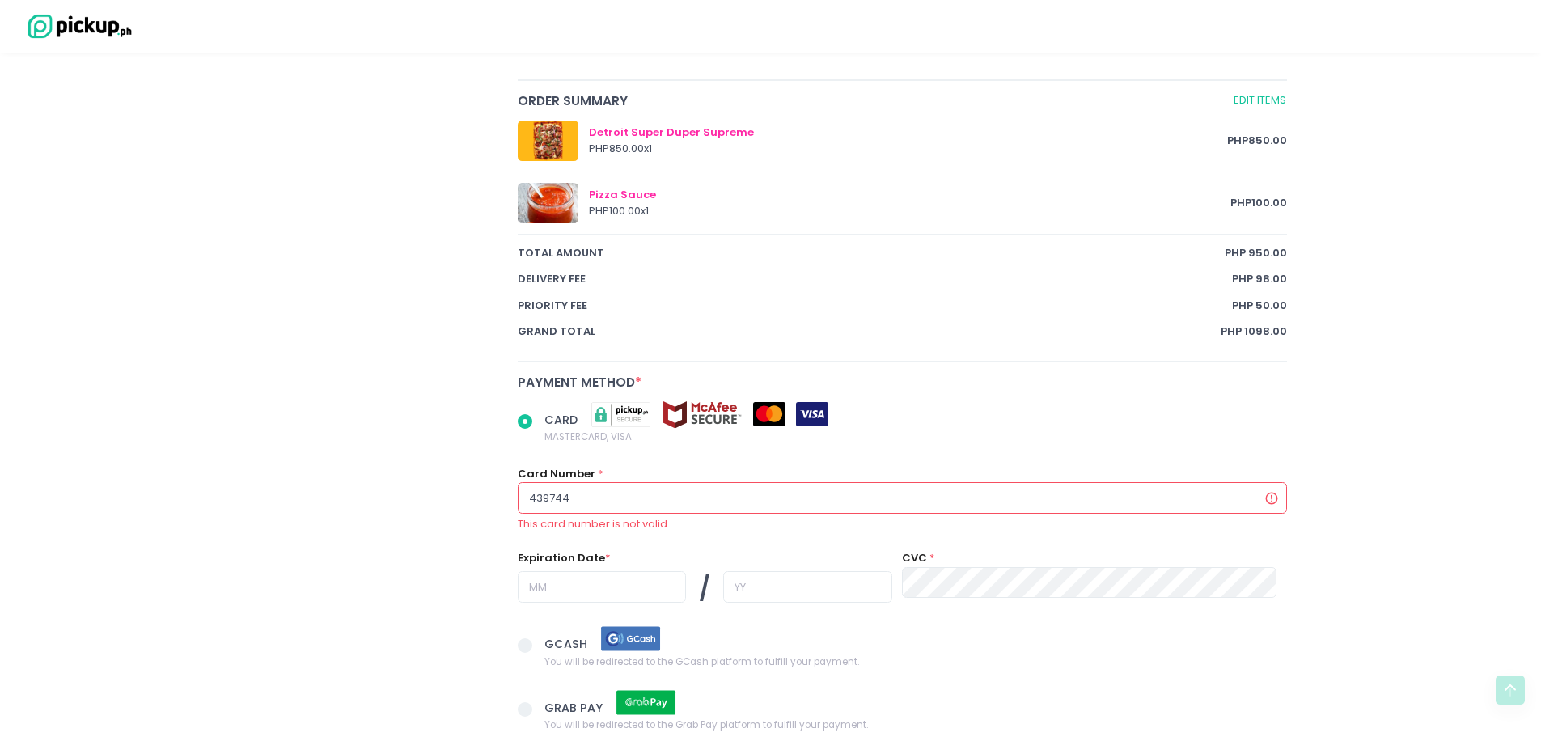
radio input "true"
type input "4397440"
radio input "true"
type input "43974400"
radio input "true"
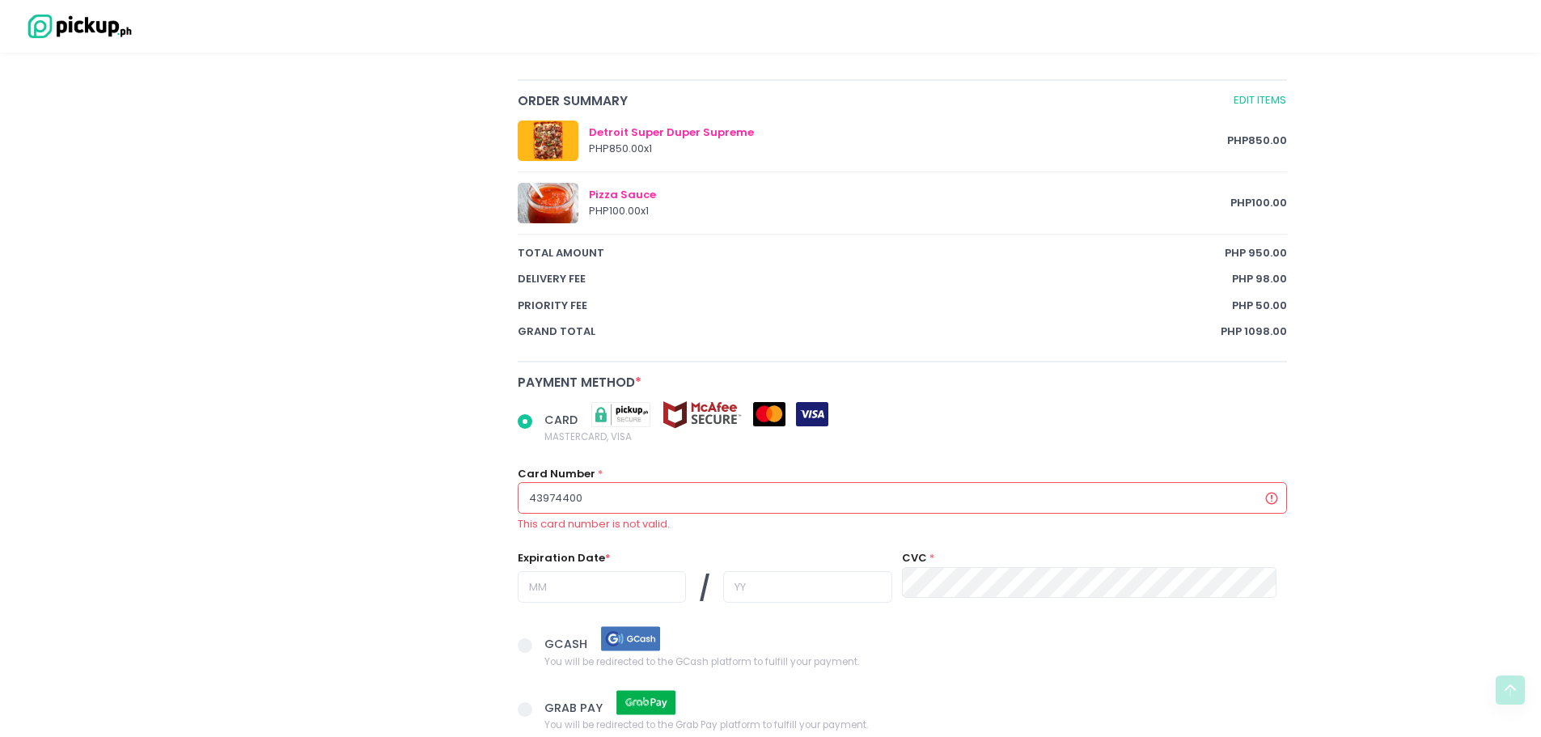
type input "439744006"
radio input "true"
type input "4397440060"
radio input "true"
type input "43974400605"
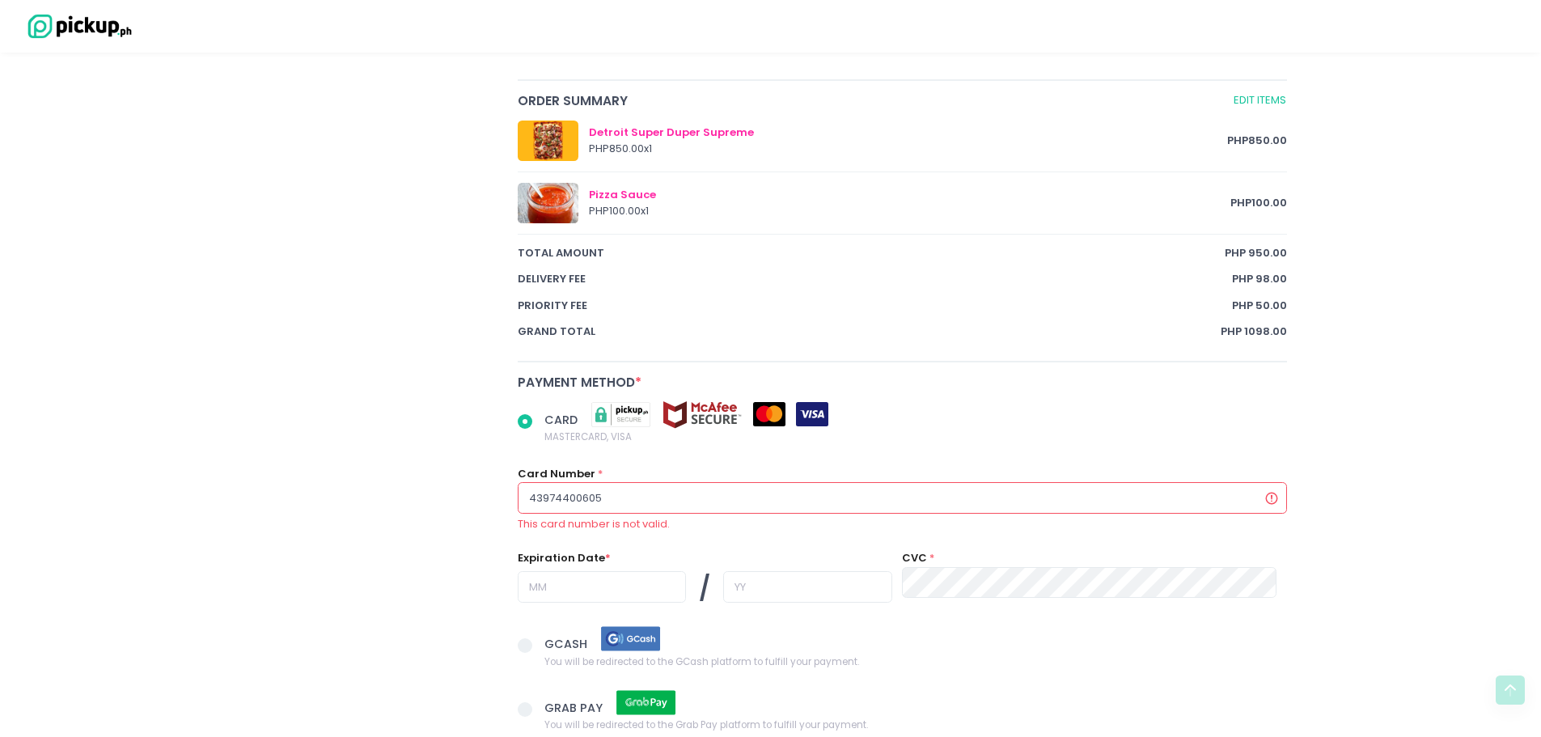
radio input "true"
type input "439744006058"
radio input "true"
type input "4397440060583"
radio input "true"
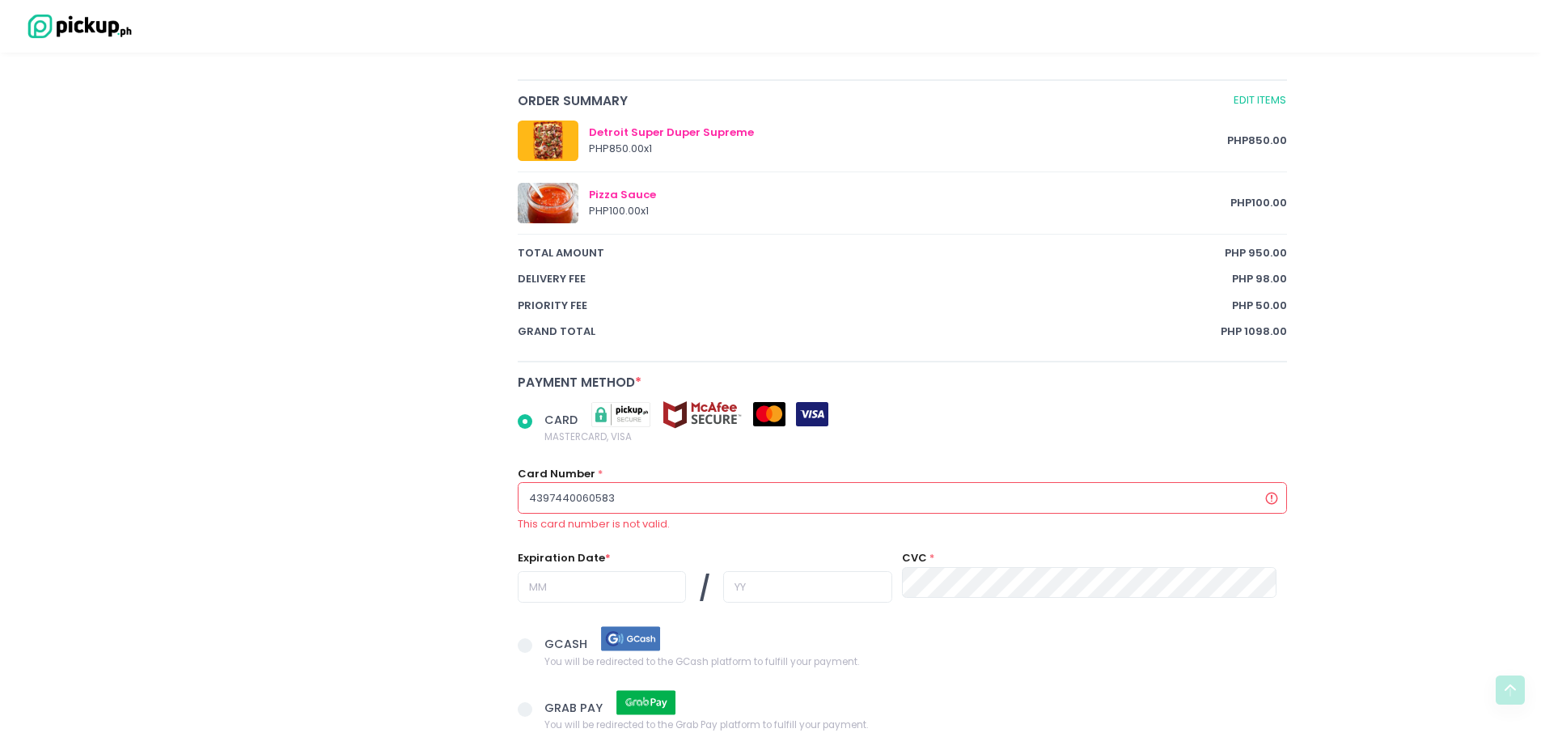
type input "43974400605837"
radio input "true"
type input "439744006058378"
radio input "true"
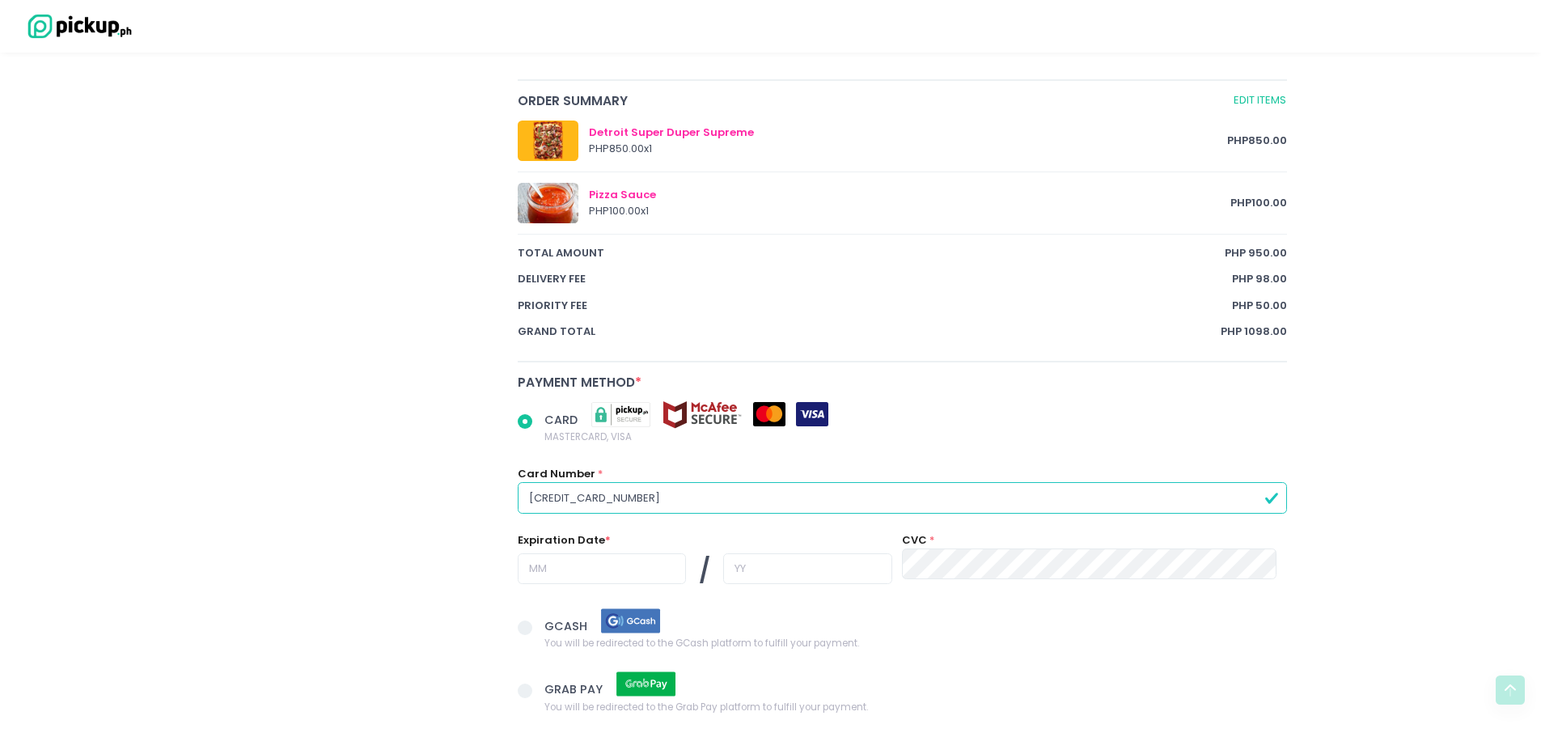
type input "[CREDIT_CARD_NUMBER]"
click at [581, 571] on input "text" at bounding box center [602, 568] width 168 height 31
radio input "true"
type input "0"
radio input "true"
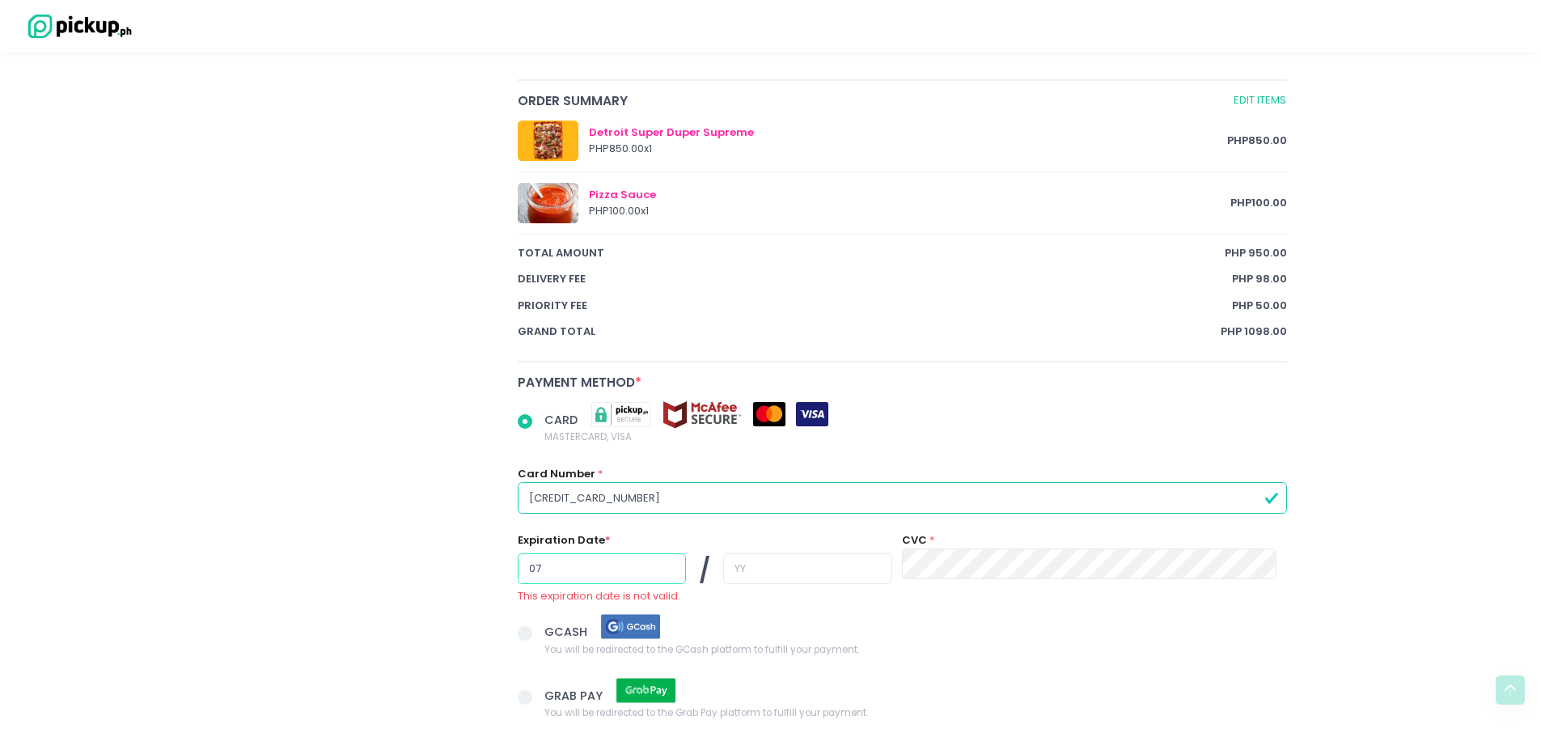
type input "07"
radio input "true"
type input "3"
radio input "true"
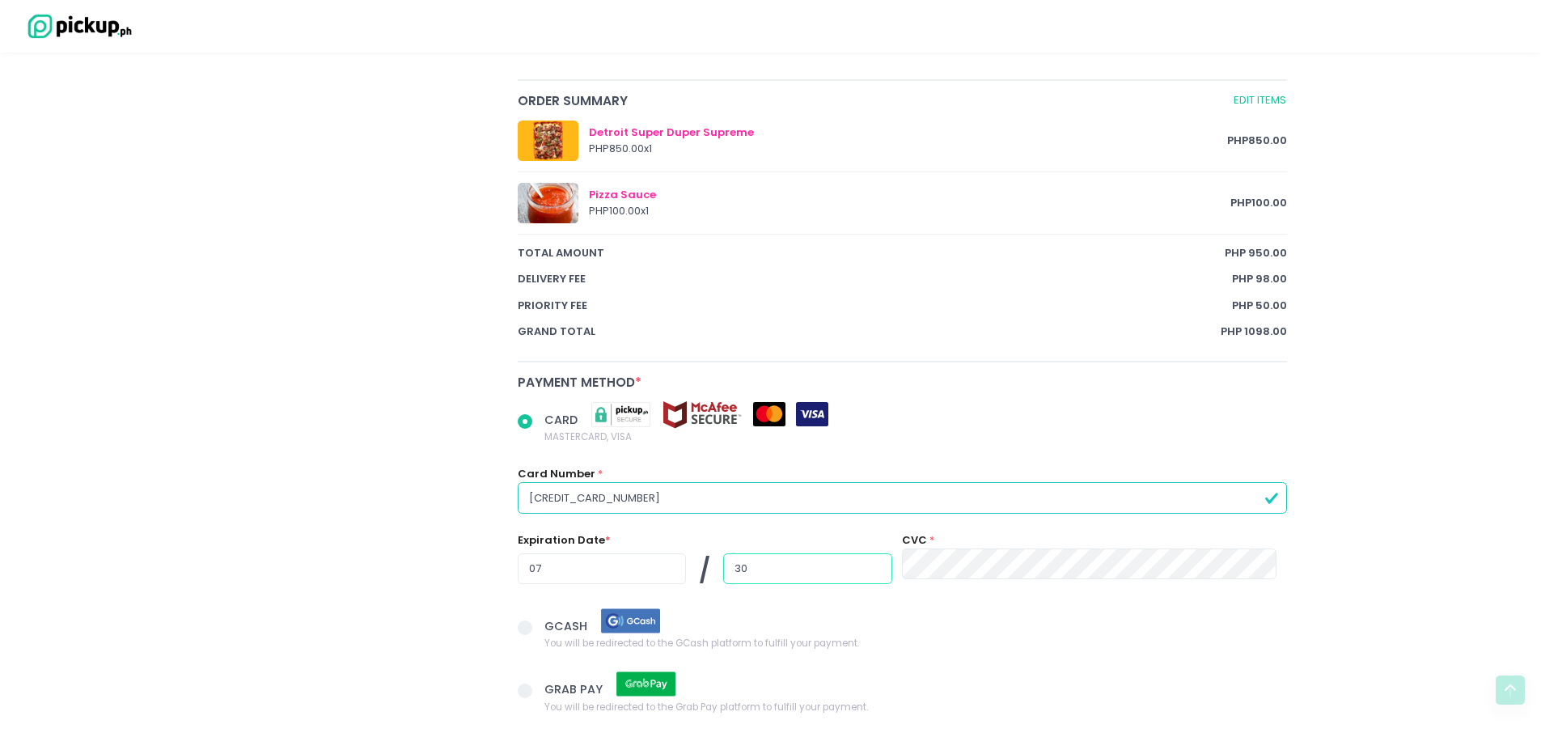
scroll to position [809, 0]
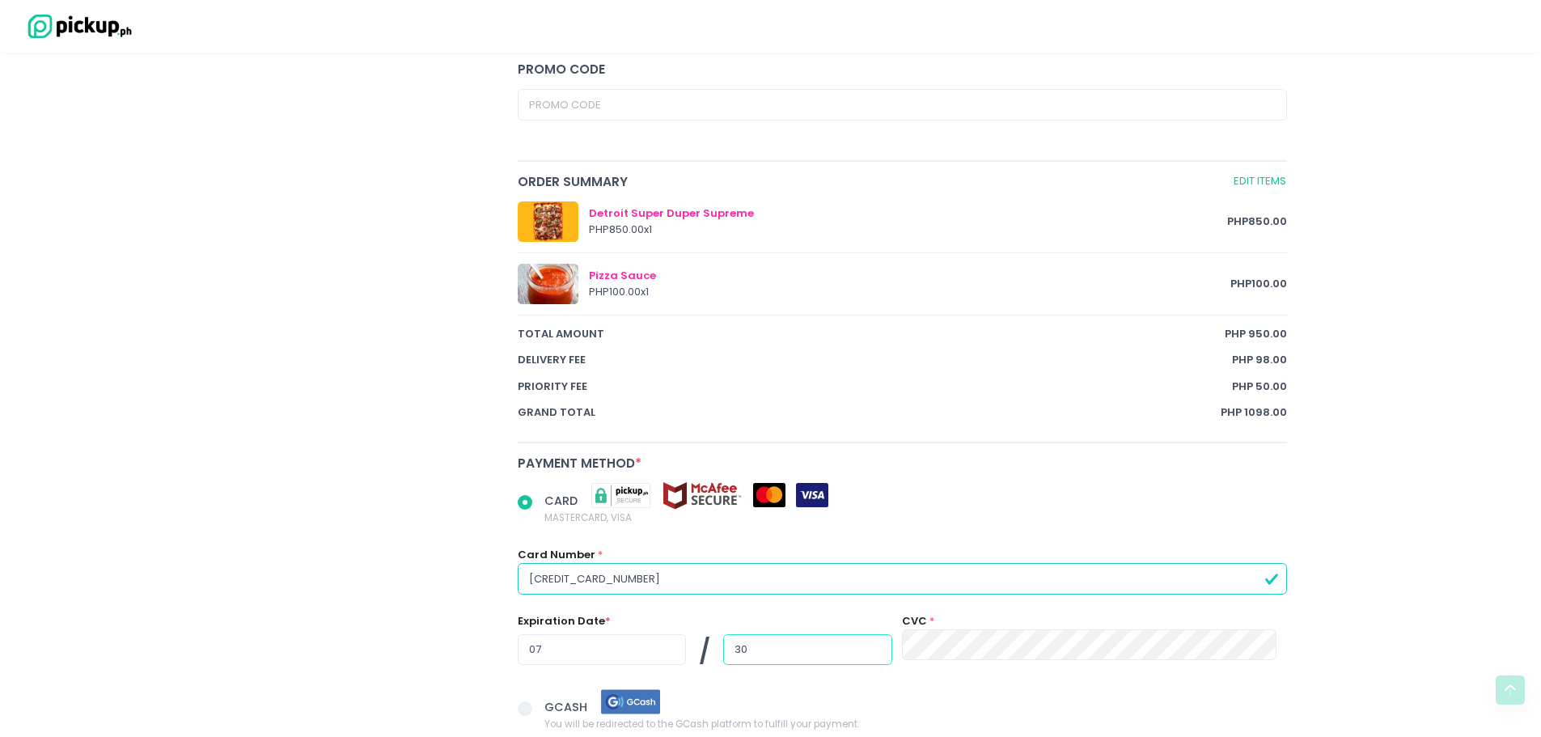
type input "30"
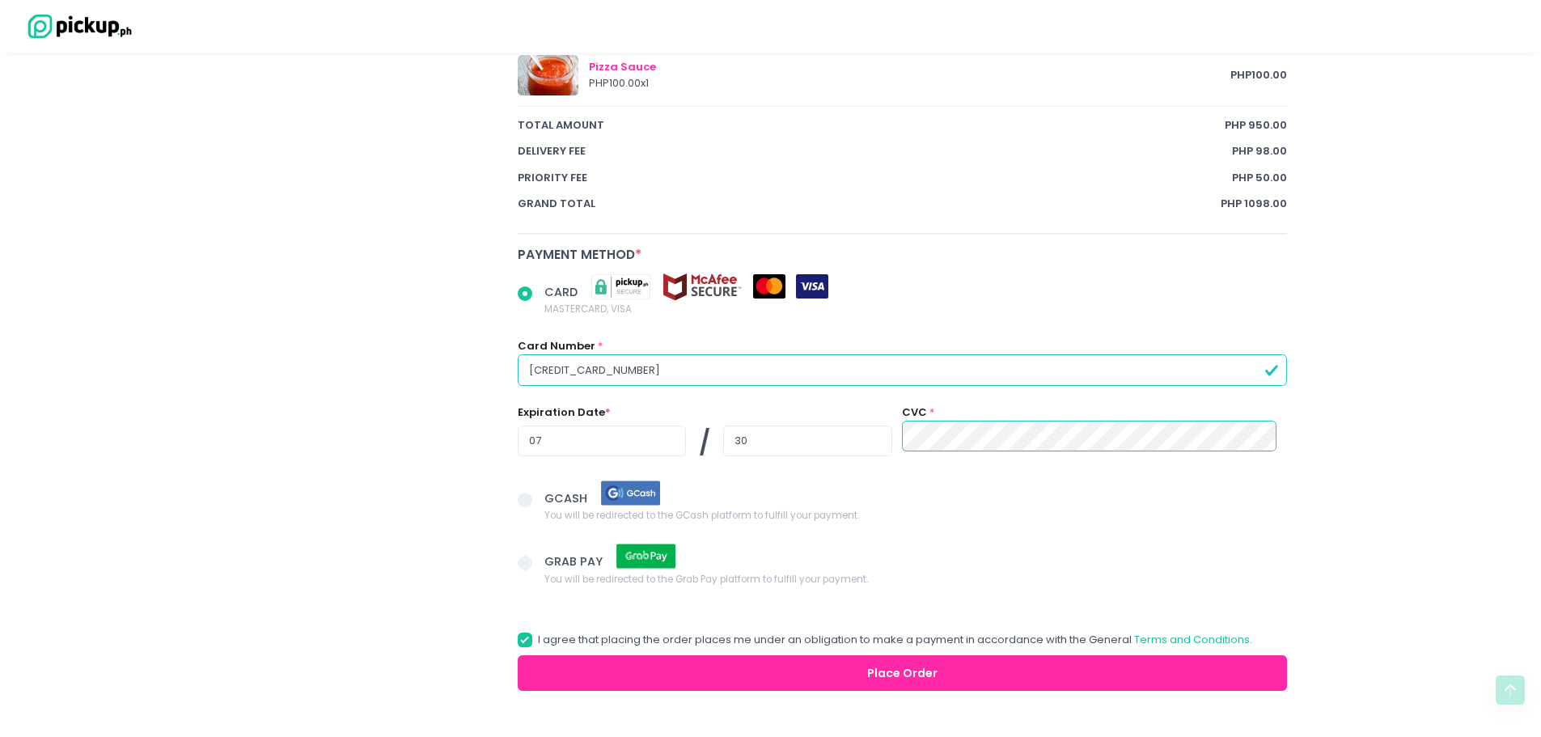
scroll to position [1066, 0]
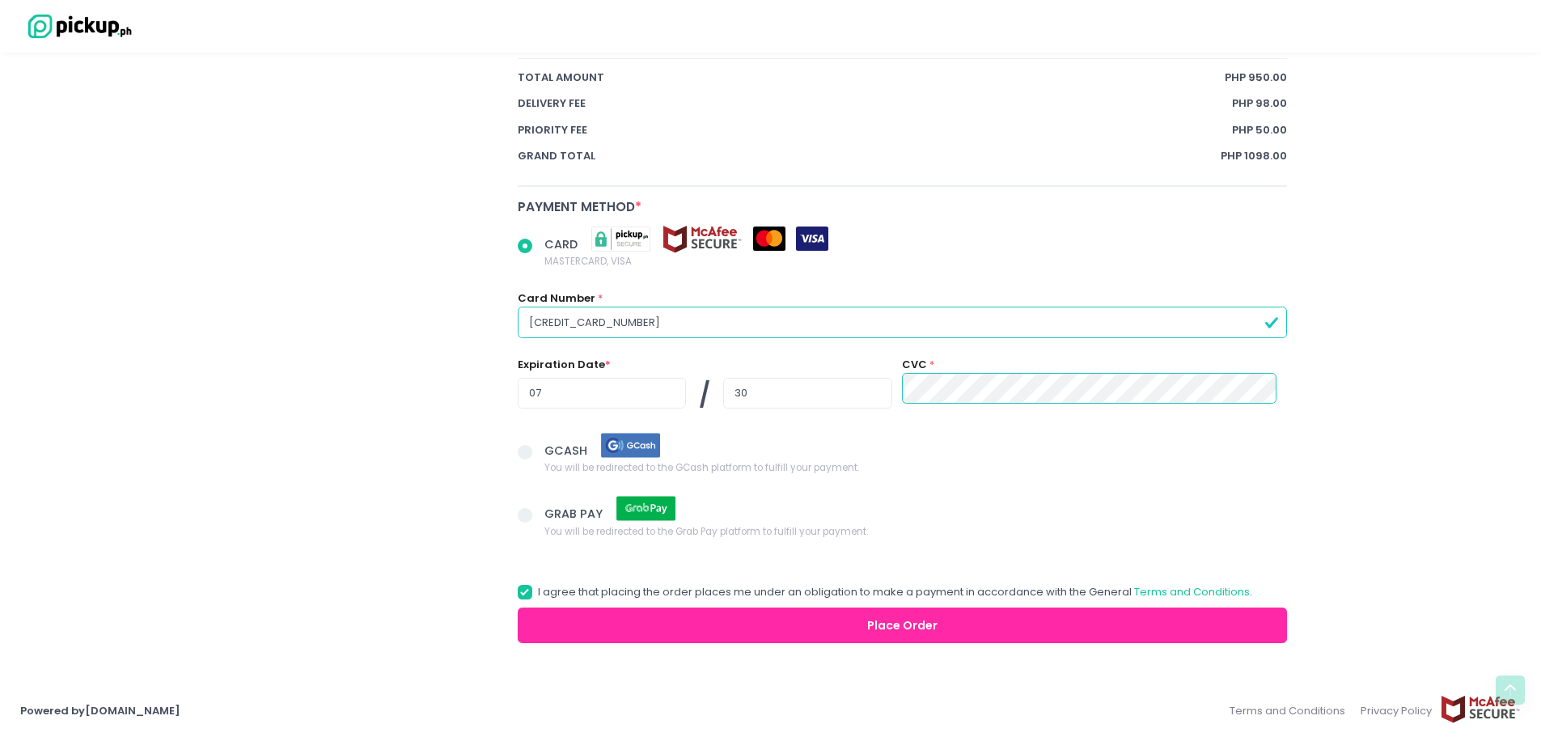
click at [1047, 622] on button "Place Order" at bounding box center [903, 625] width 770 height 36
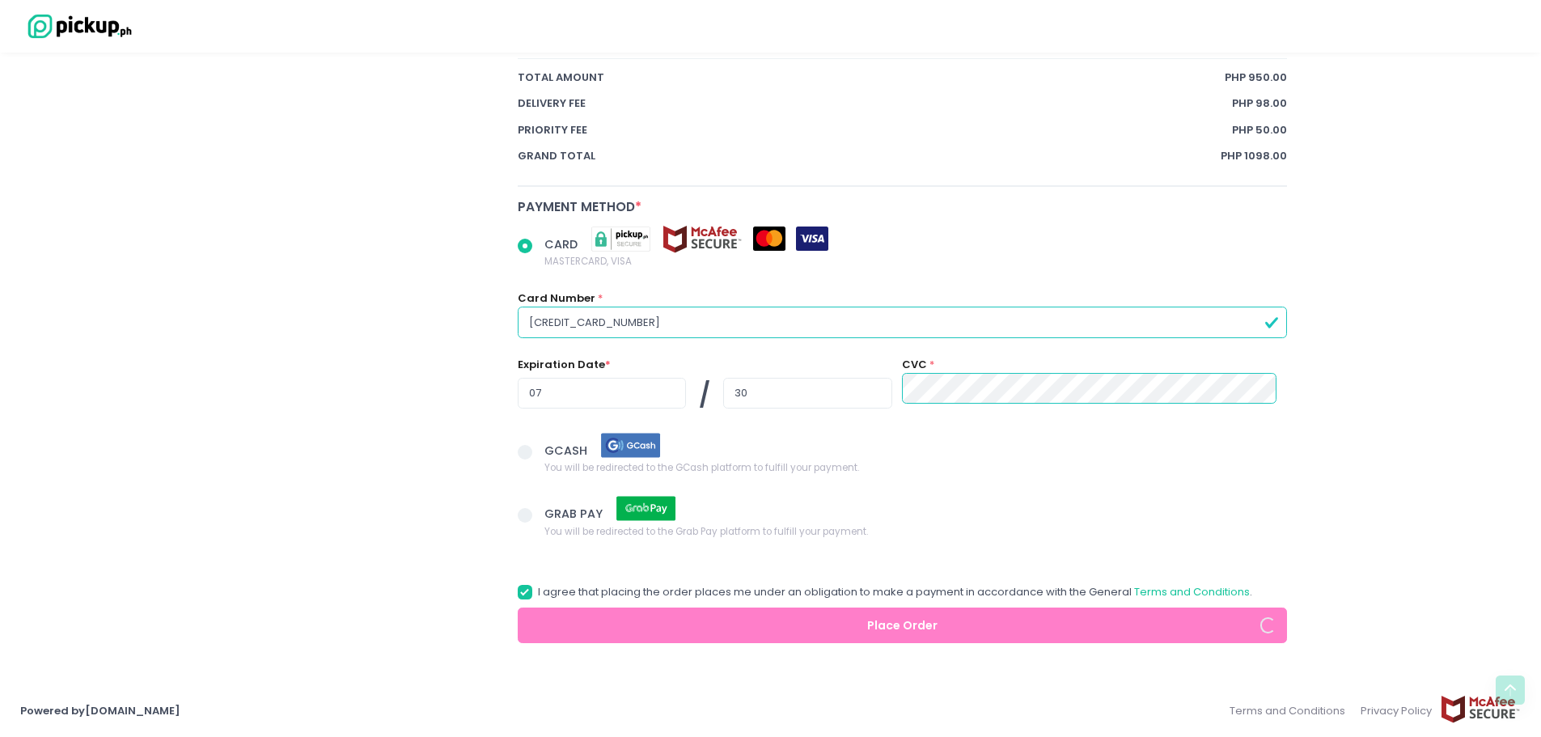
drag, startPoint x: 658, startPoint y: 324, endPoint x: 494, endPoint y: 333, distance: 164.4
radio input "true"
type input "5"
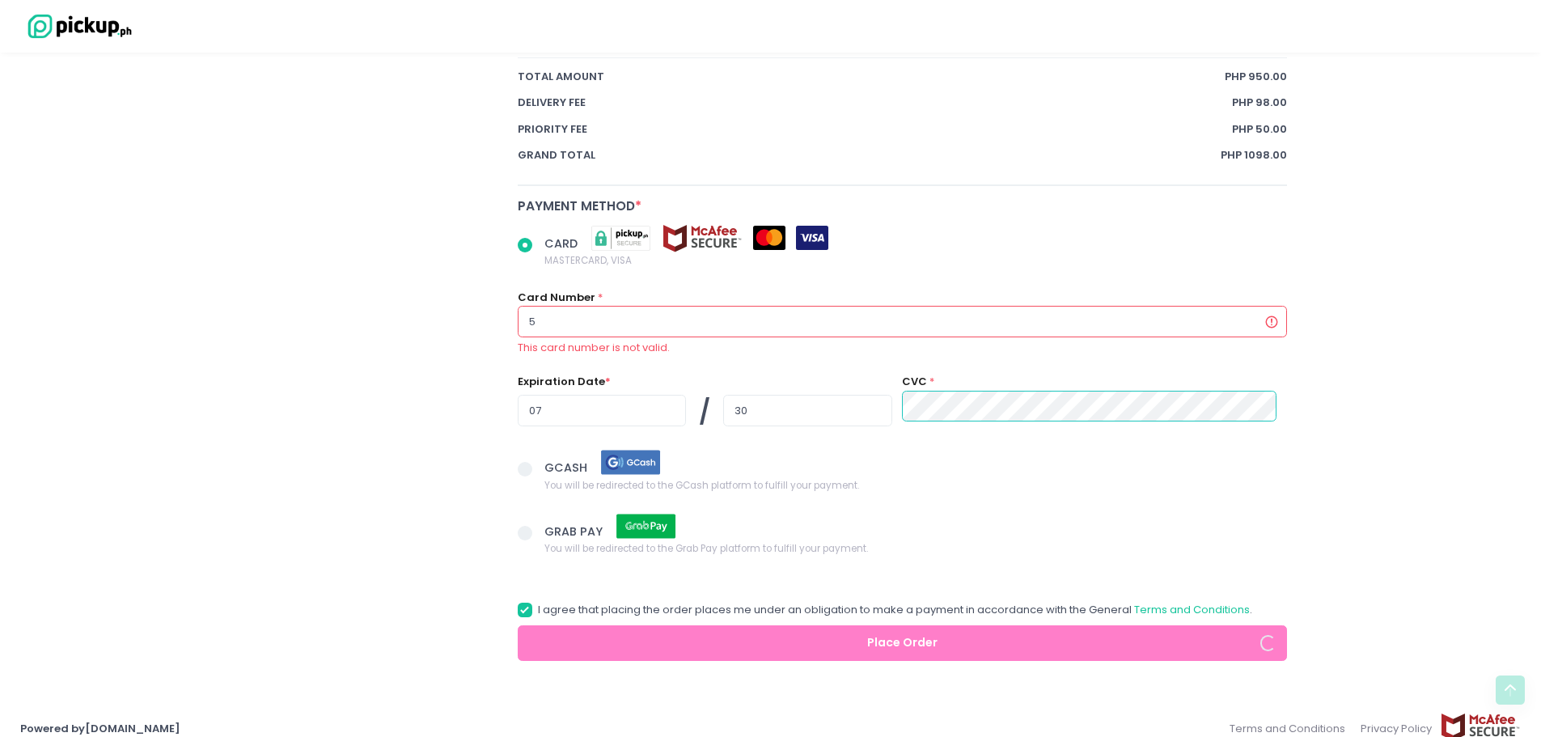
radio input "true"
type input "53"
radio input "true"
type input "530"
radio input "true"
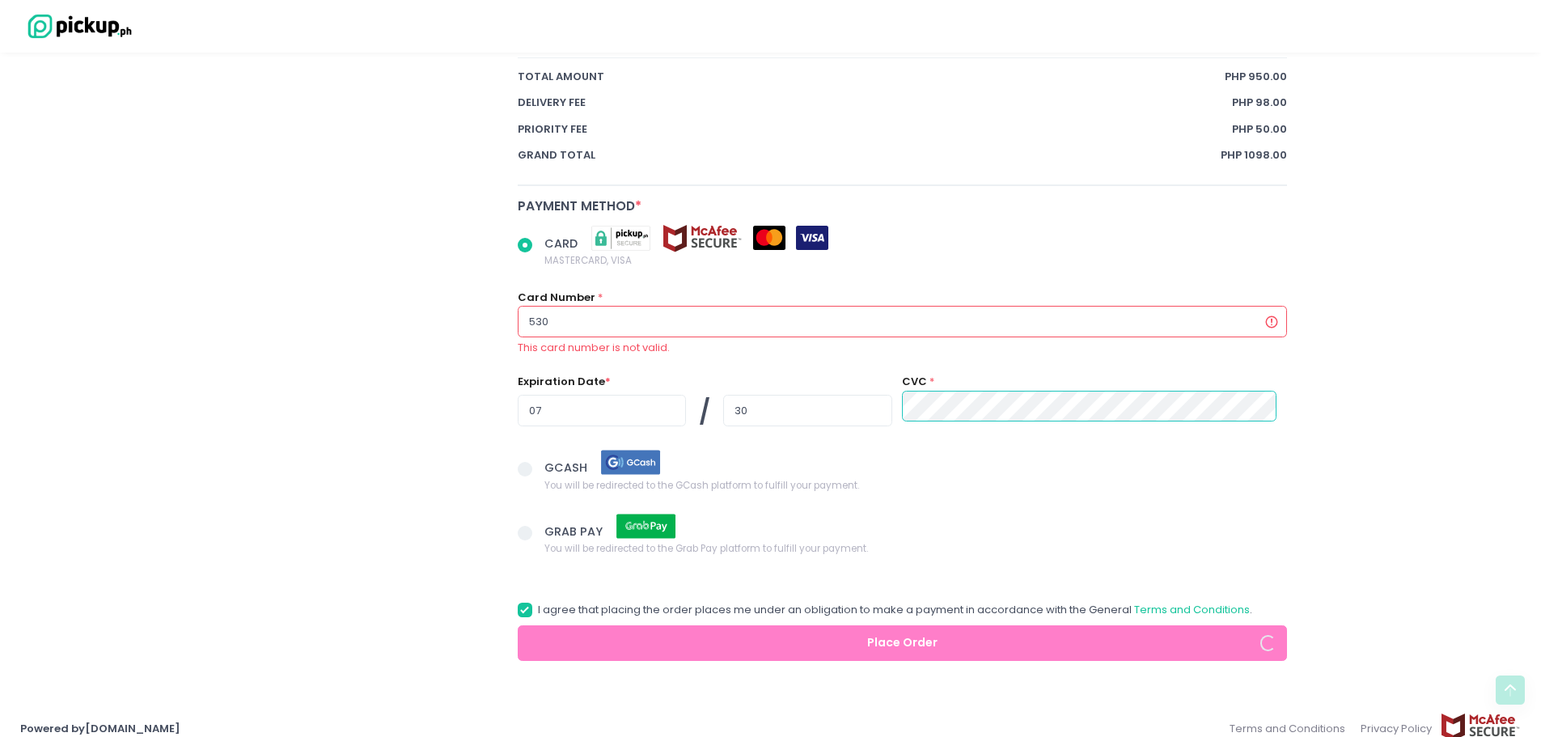
type input "5301"
radio input "true"
type input "53012"
radio input "true"
type input "530128"
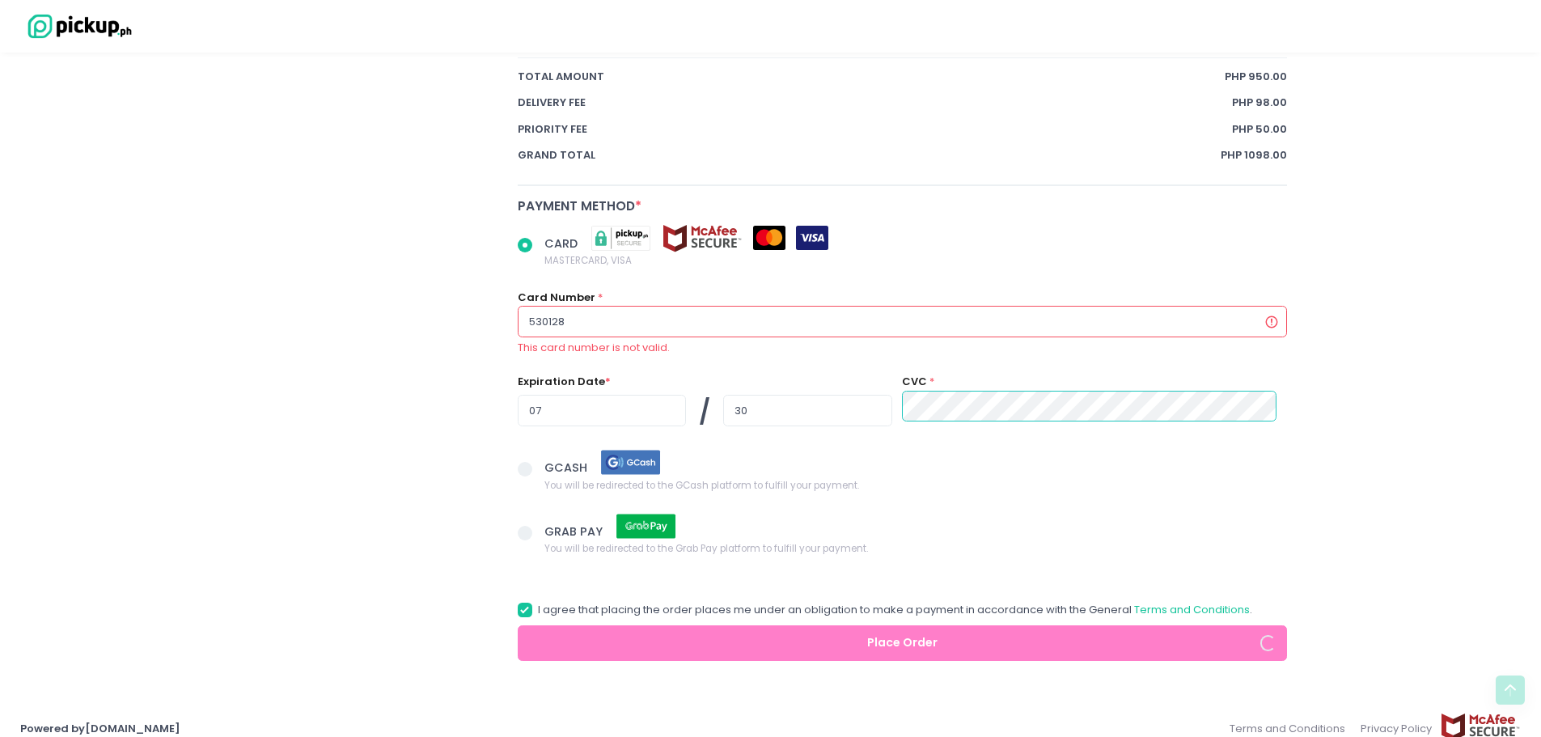
radio input "true"
type input "5301280"
radio input "true"
type input "53012802"
radio input "true"
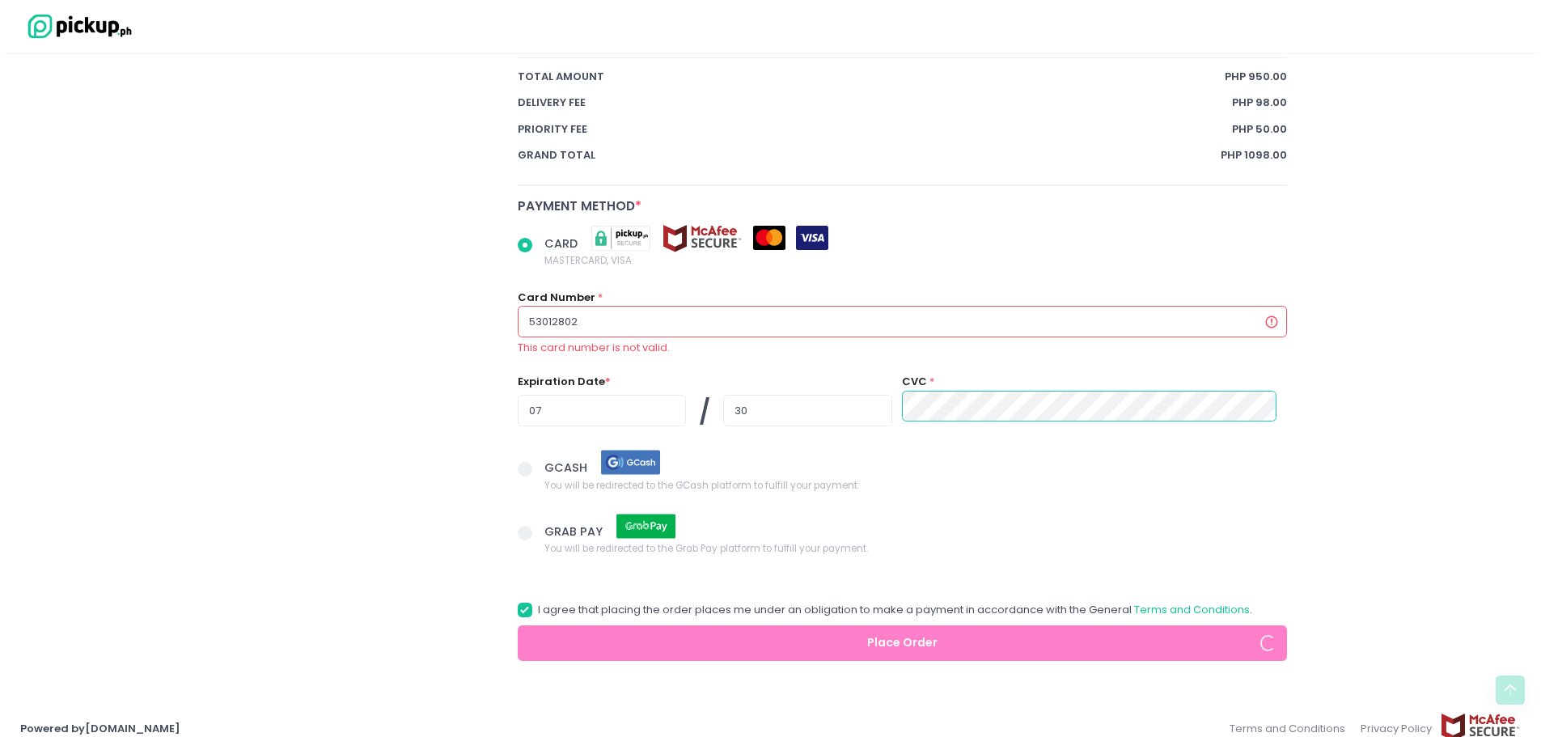
type input "530128022"
radio input "true"
type input "5301280222"
radio input "true"
type input "53012802223"
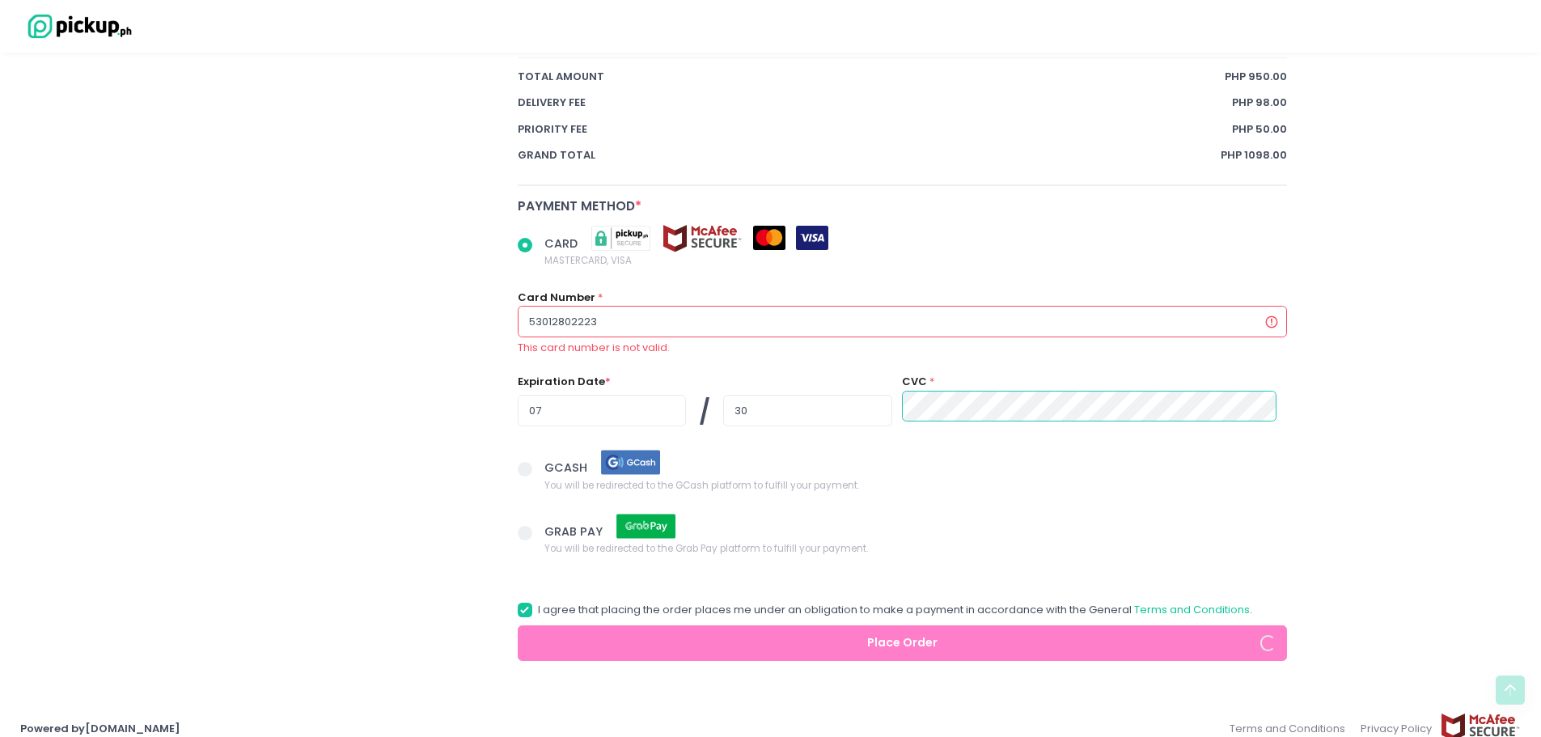
radio input "true"
type input "530128022239"
radio input "true"
type input "5301280222398"
radio input "true"
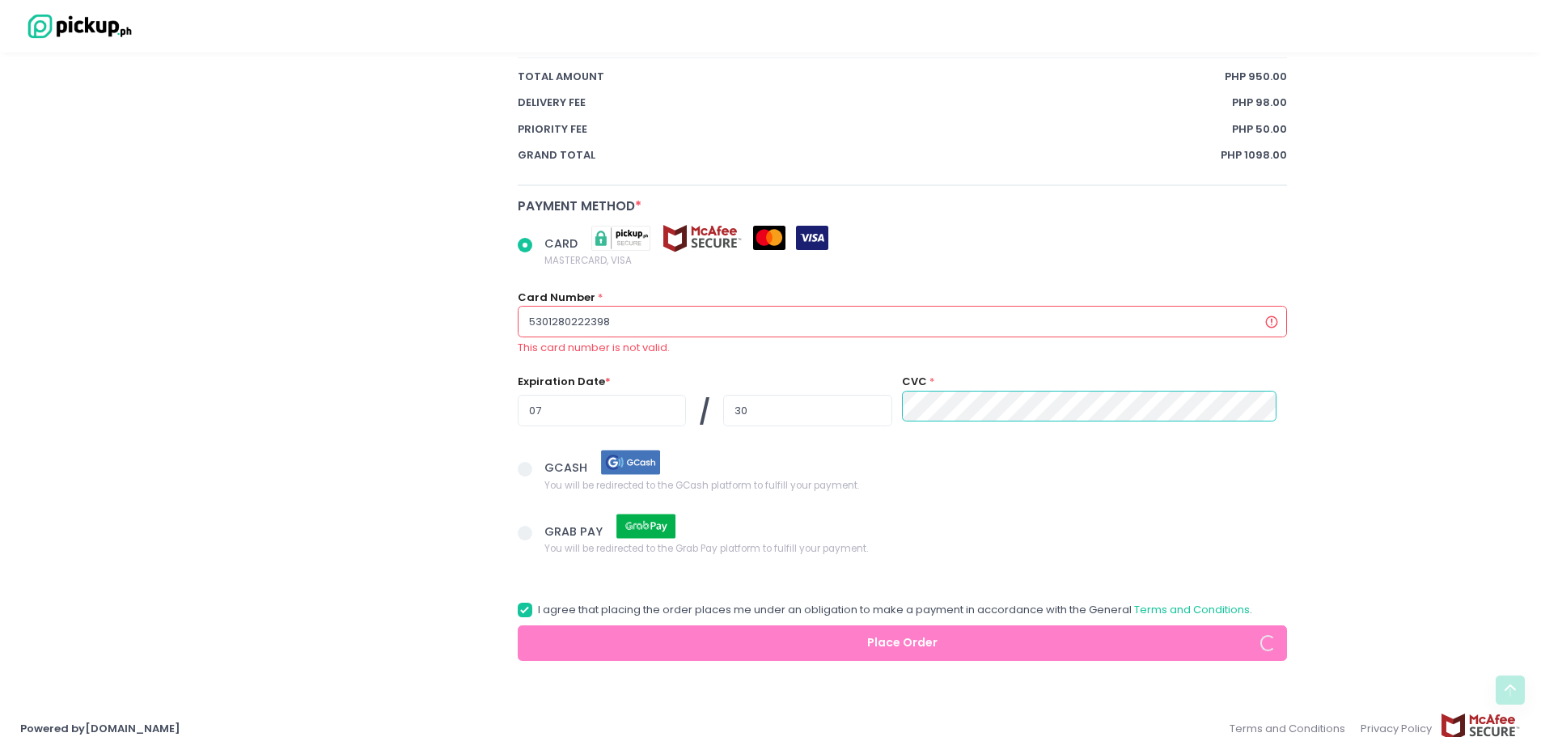
type input "53012802223980"
radio input "true"
type input "530128022239800"
radio input "true"
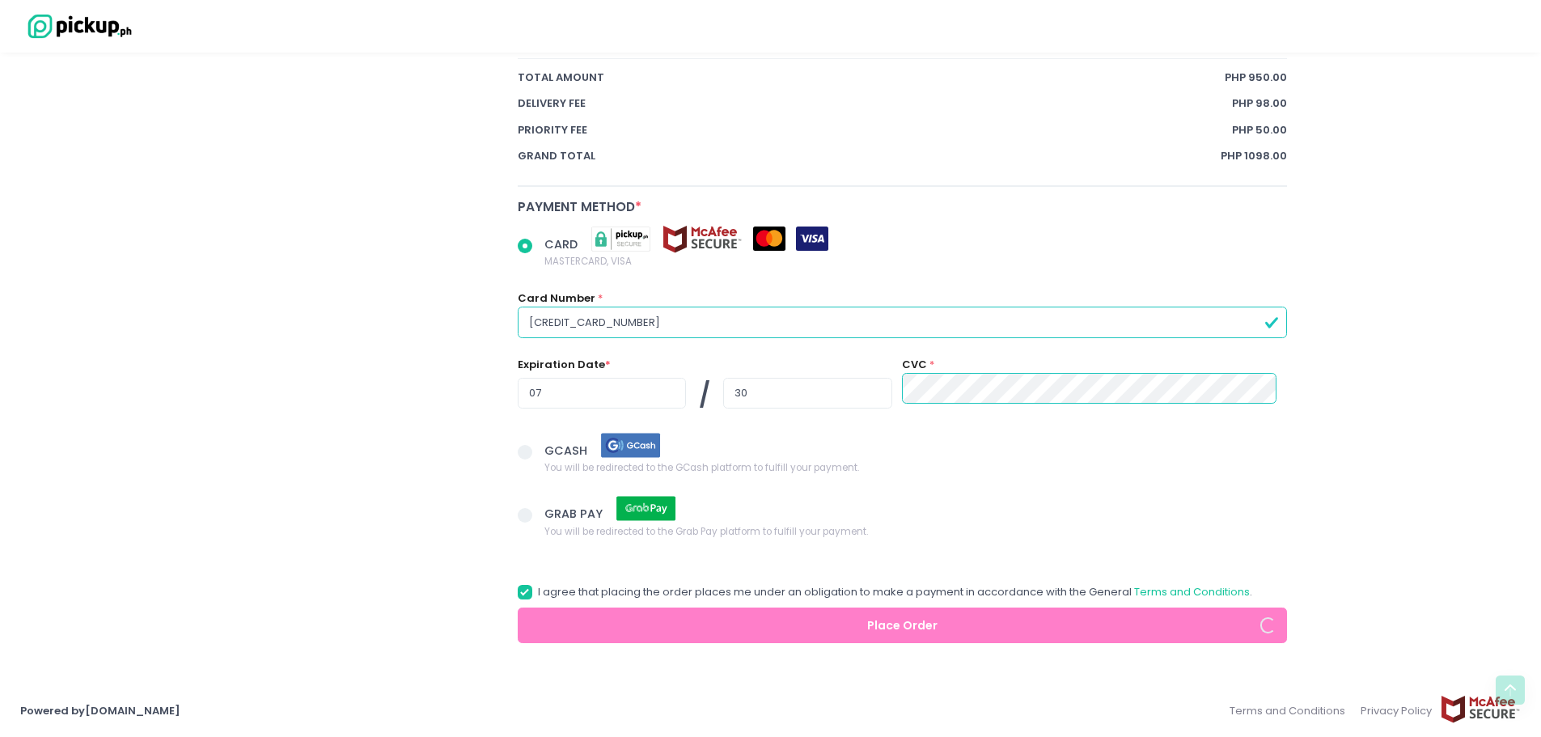
type input "[CREDIT_CARD_NUMBER]"
drag, startPoint x: 575, startPoint y: 405, endPoint x: 514, endPoint y: 405, distance: 60.7
click at [514, 405] on div "CARD MASTERCARD, VISA Card Number * [CREDIT_CARD_NUMBER] Expiration Date * 07 /…" at bounding box center [902, 329] width 790 height 206
radio input "true"
type input "1"
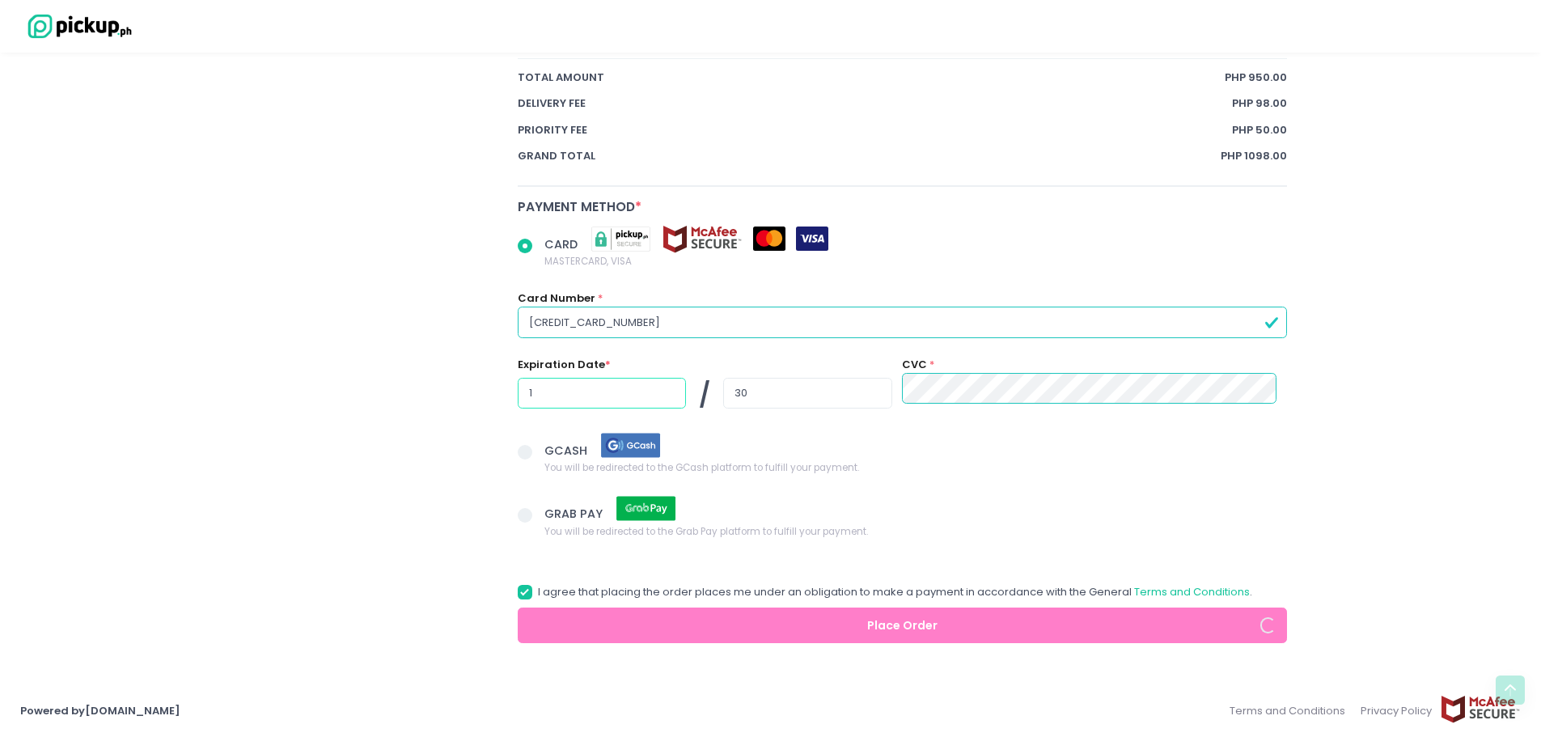
radio input "true"
type input "10"
radio input "true"
type input "2"
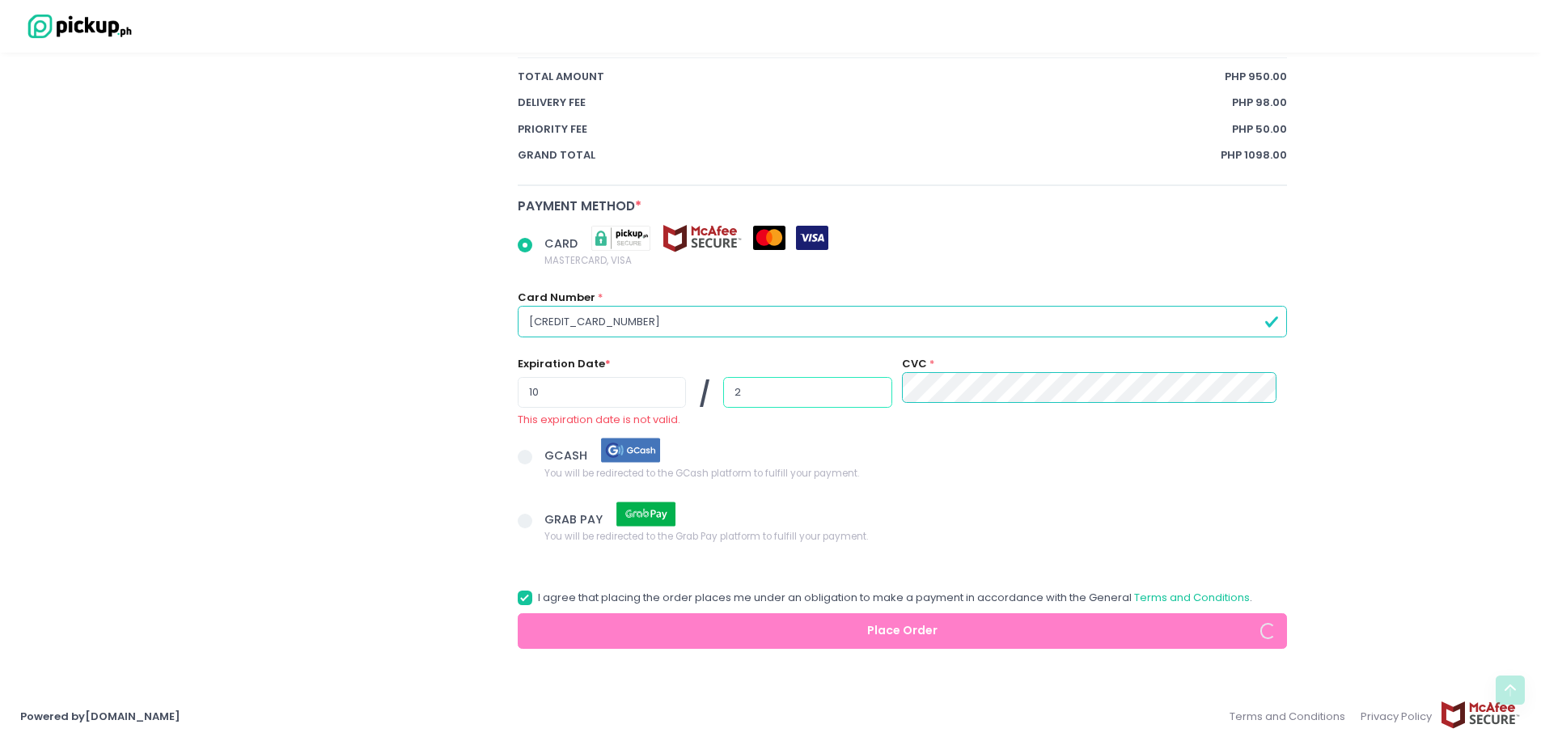
radio input "true"
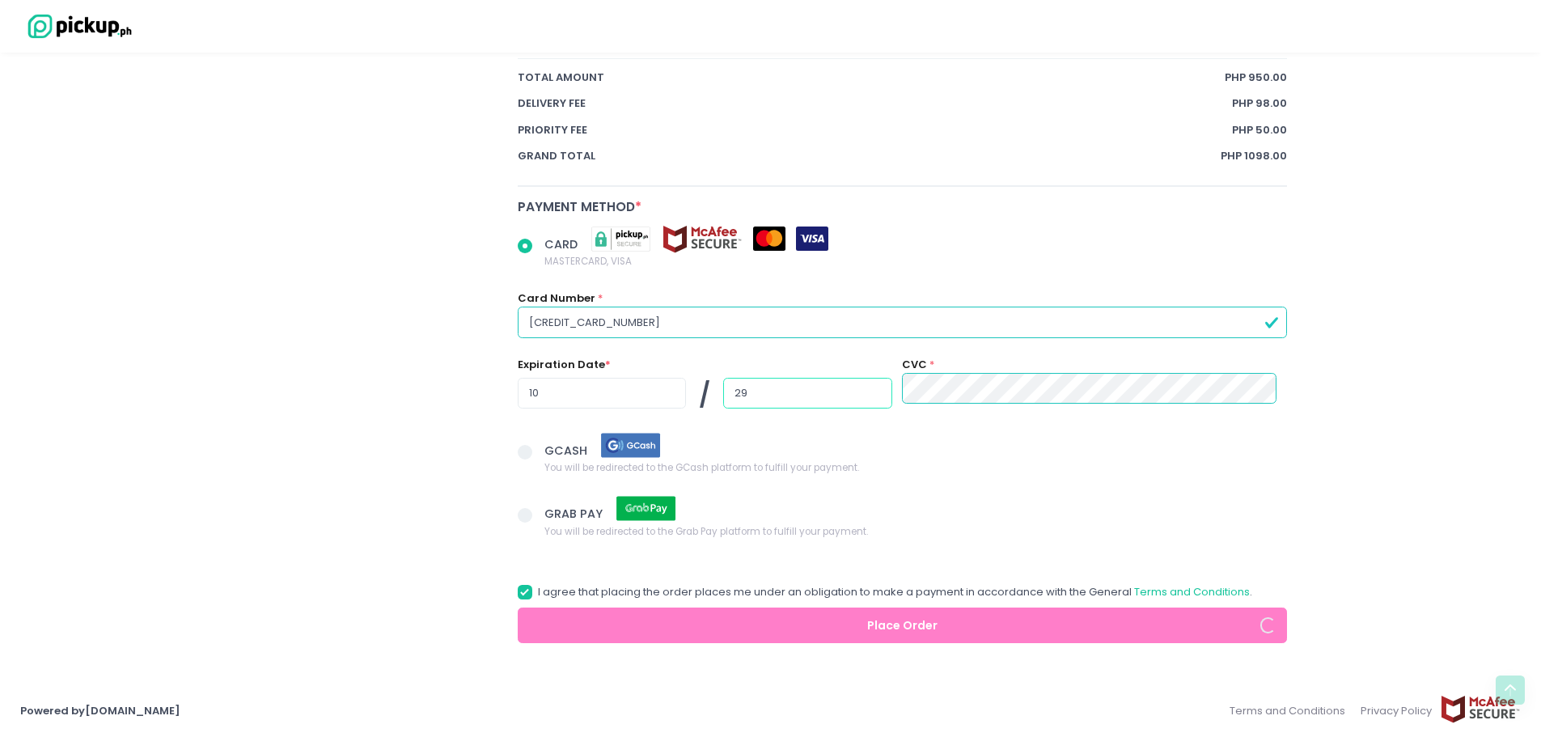
type input "29"
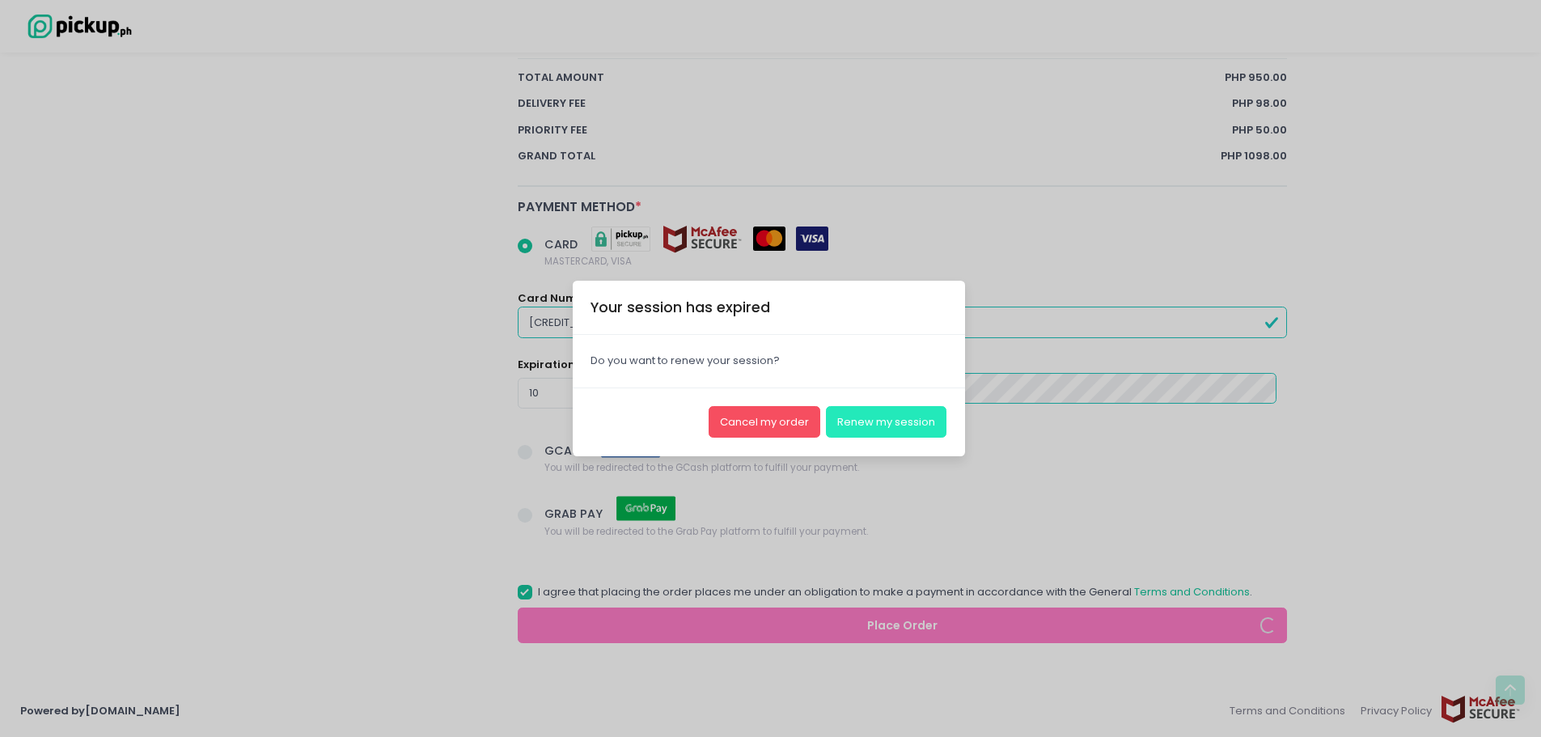
click at [846, 428] on button "Renew my session" at bounding box center [886, 421] width 121 height 31
radio input "true"
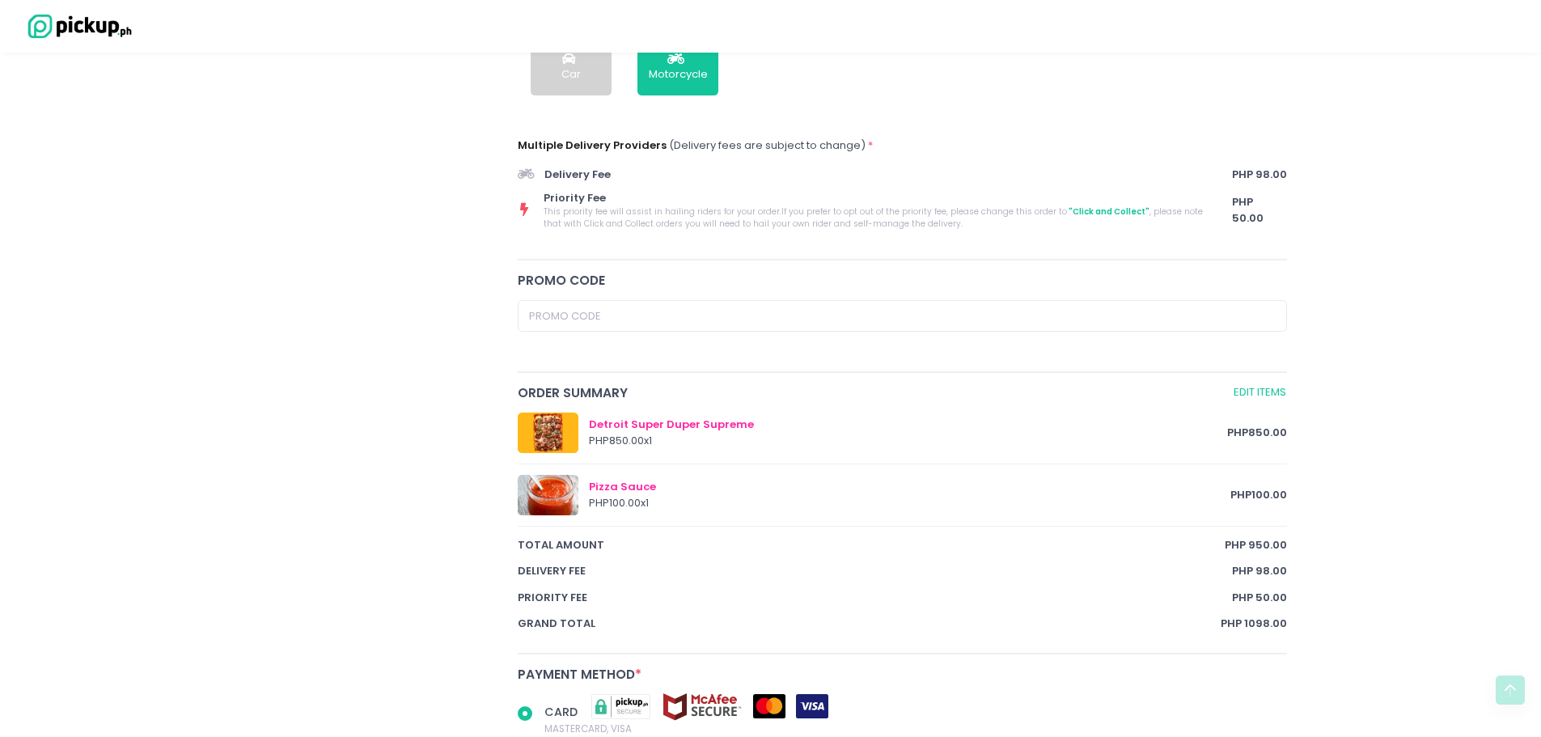
scroll to position [338, 0]
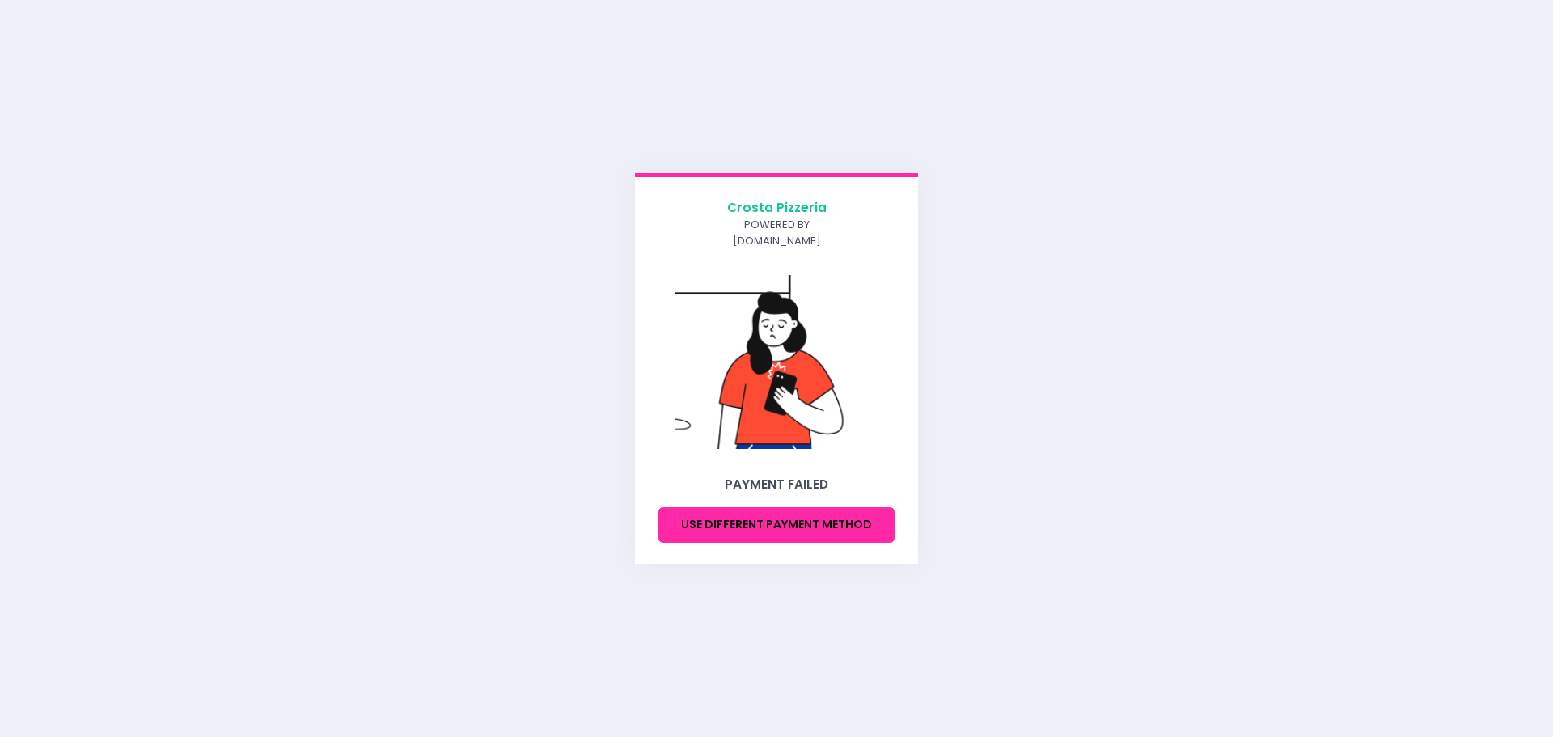
click at [812, 517] on button "Use different payment method" at bounding box center [776, 525] width 236 height 36
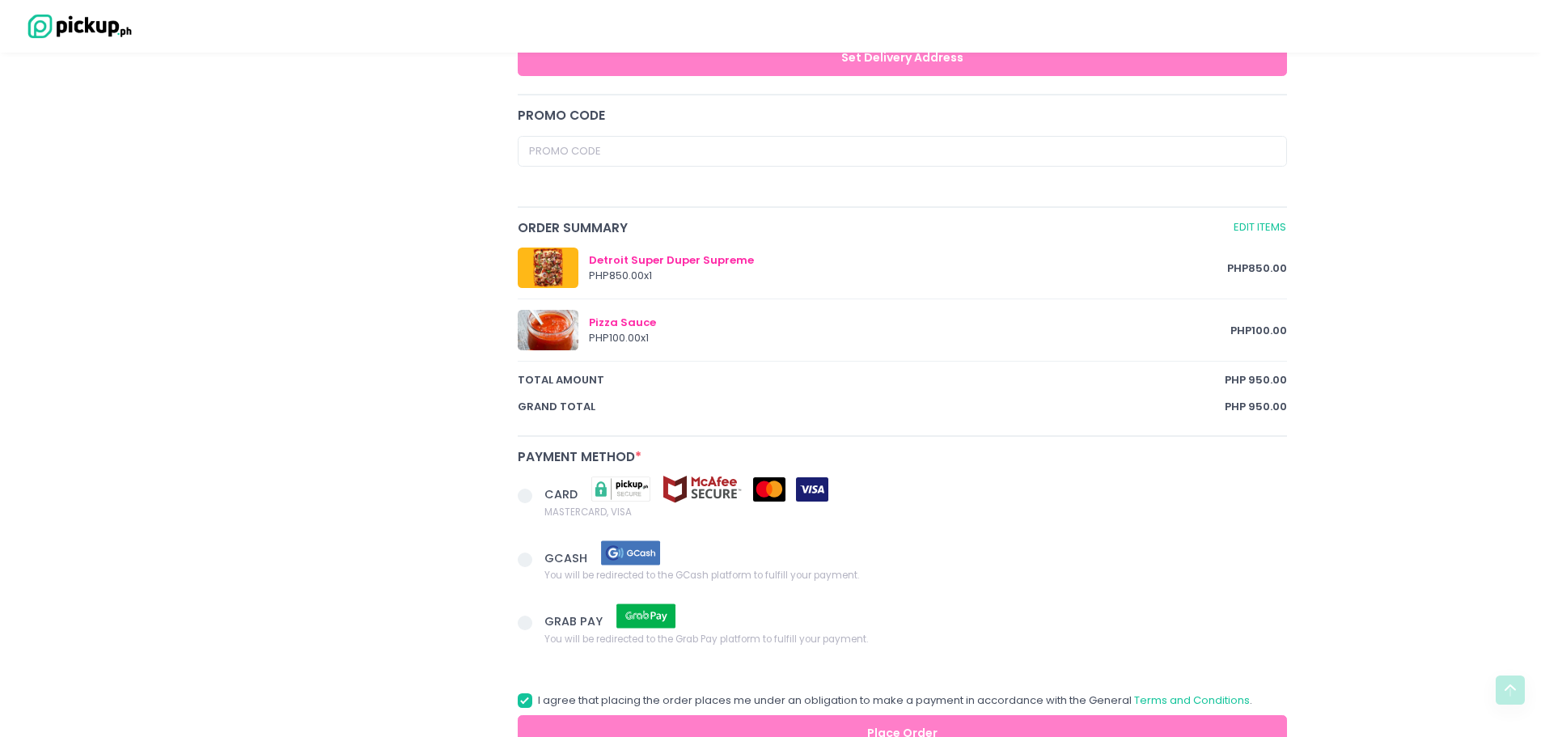
scroll to position [801, 0]
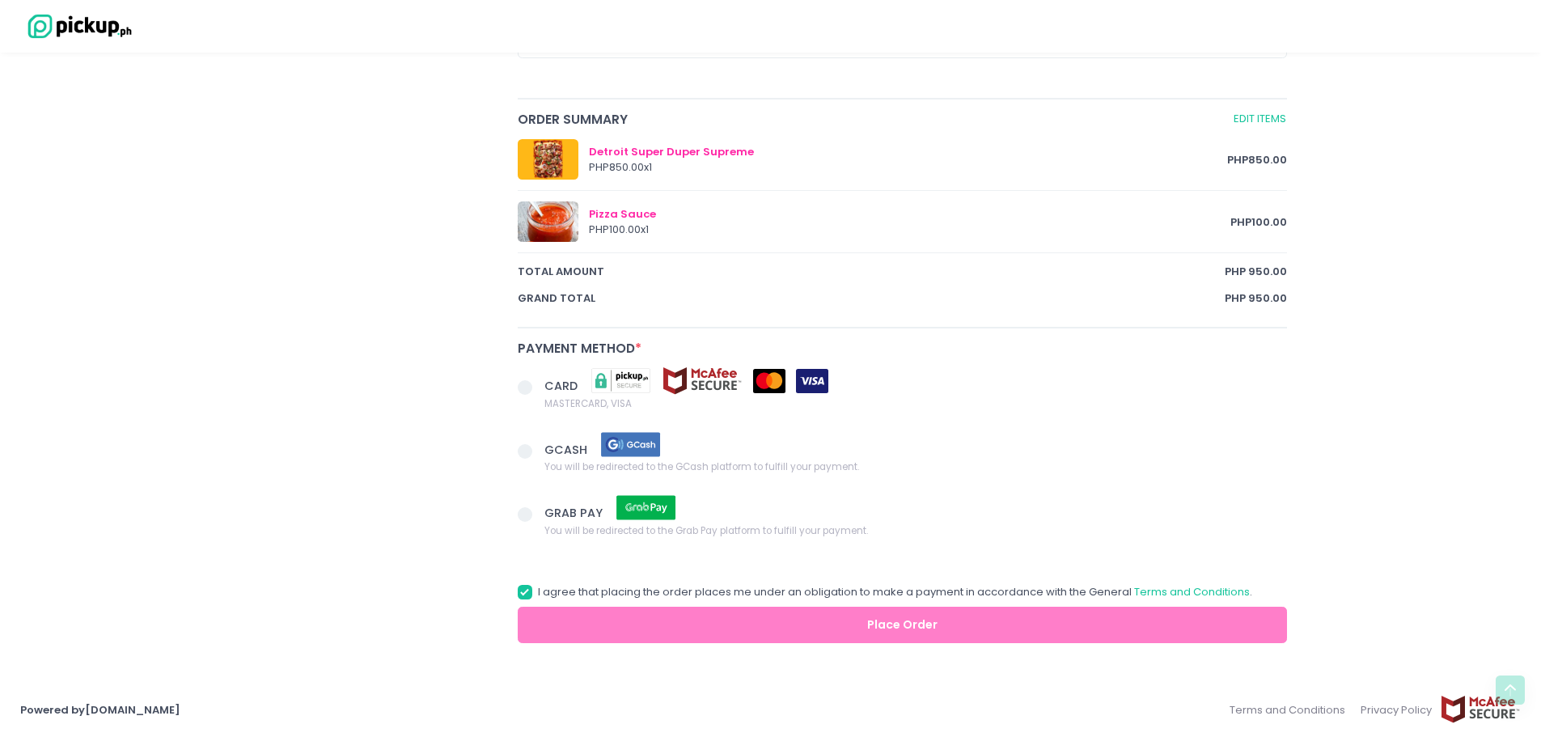
click at [529, 598] on span at bounding box center [525, 592] width 15 height 15
click at [538, 594] on input "I agree that placing the order places me under an obligation to make a payment …" at bounding box center [543, 589] width 11 height 11
checkbox input "false"
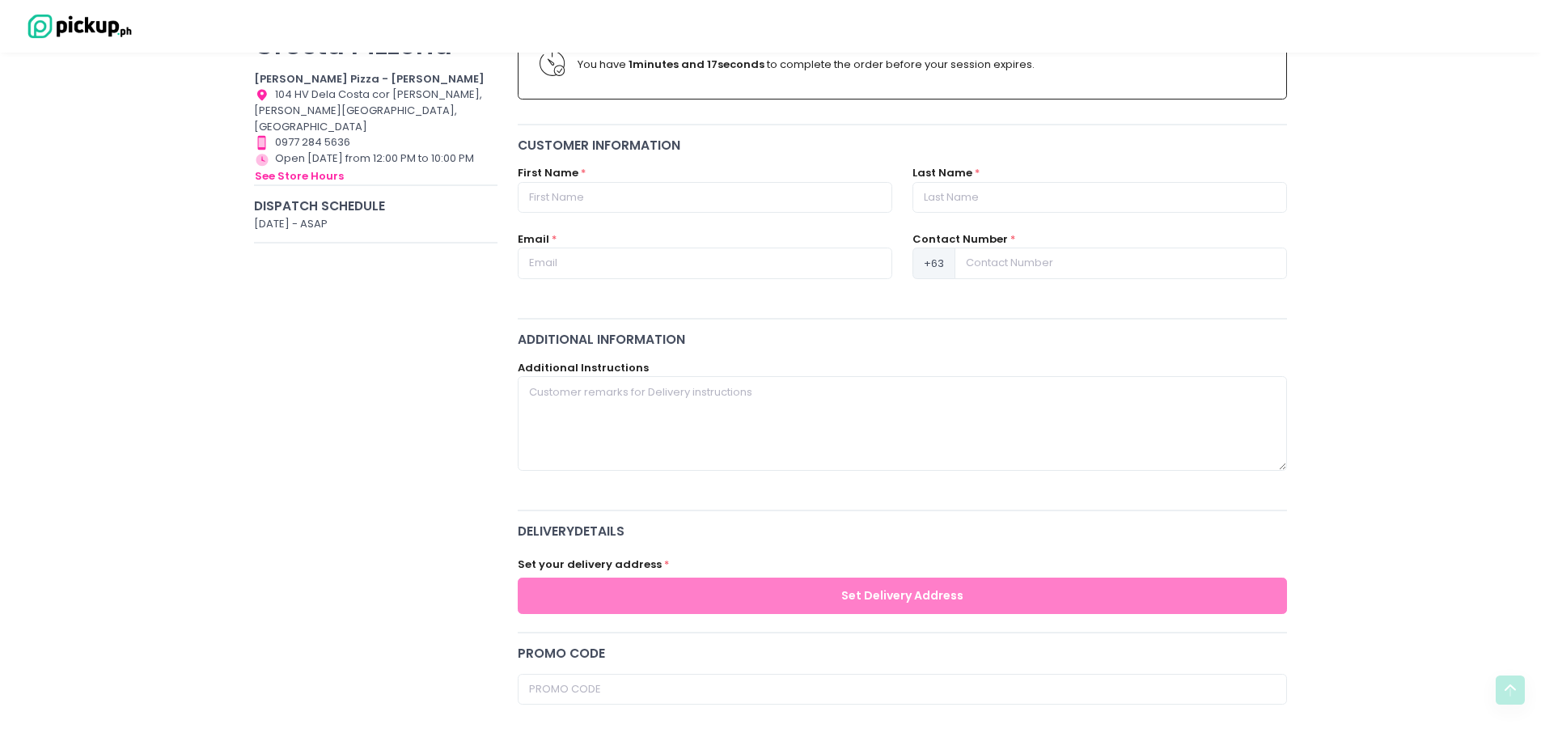
scroll to position [154, 0]
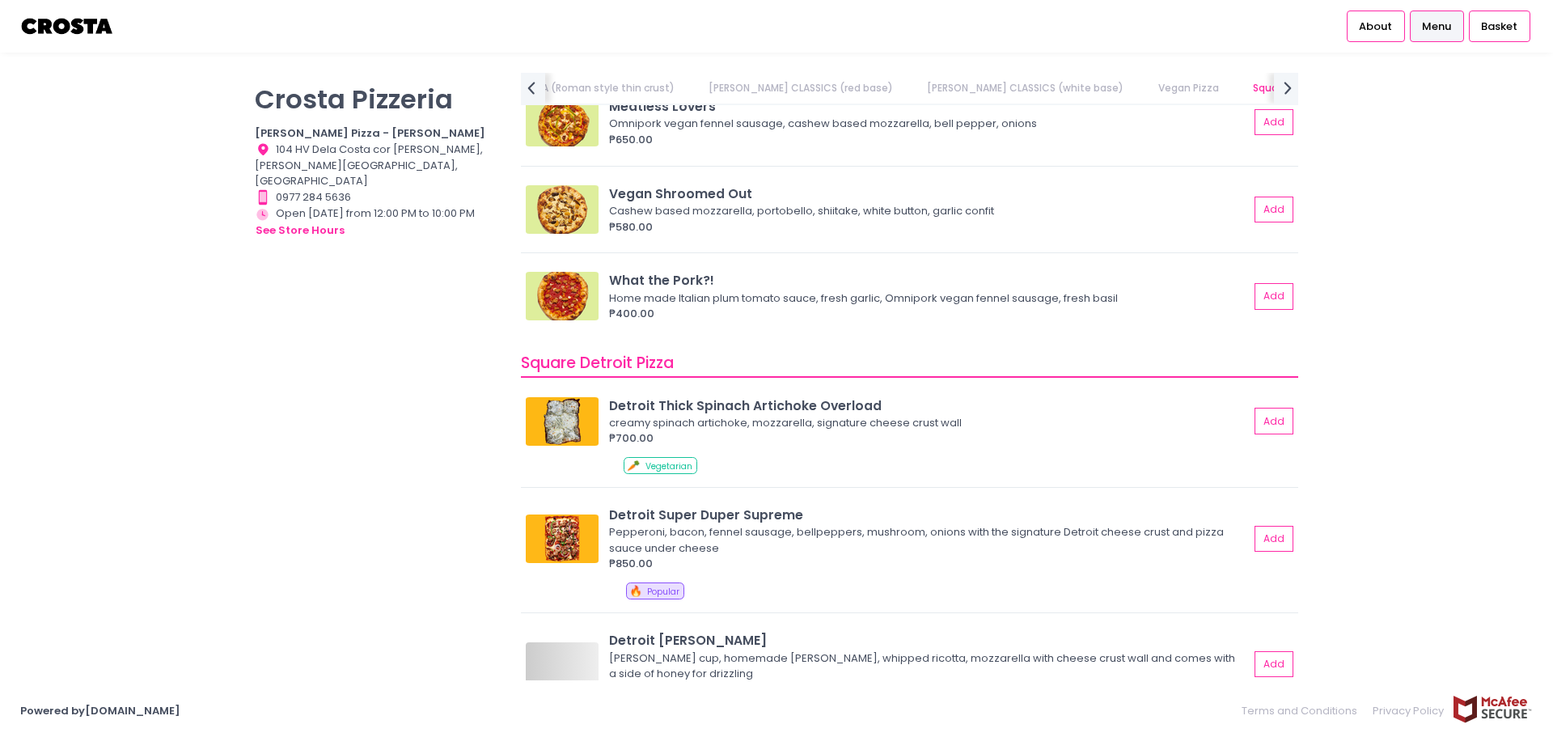
scroll to position [1375, 0]
click at [1279, 547] on button "Add" at bounding box center [1274, 538] width 37 height 27
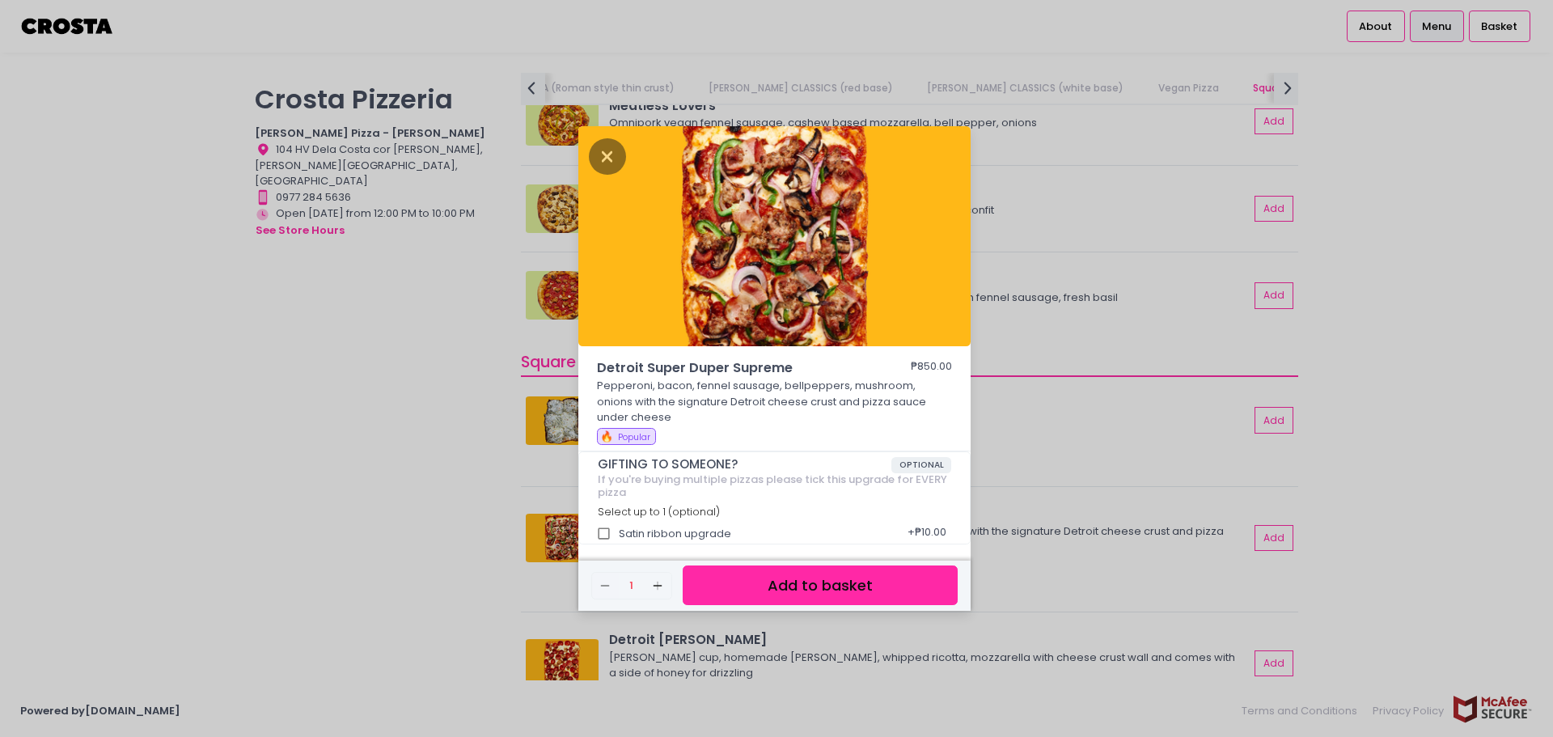
click at [873, 572] on button "Add to basket" at bounding box center [820, 585] width 275 height 40
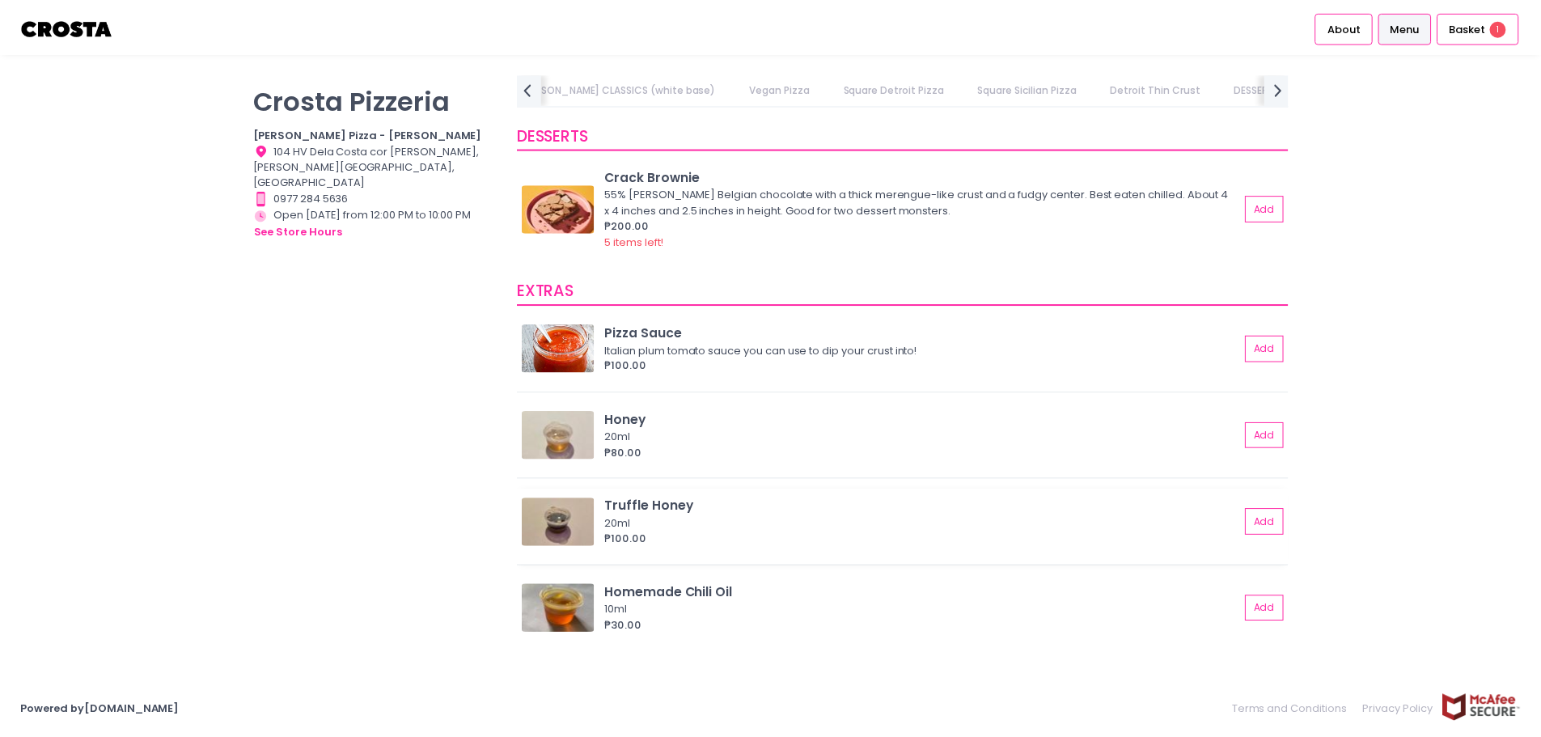
scroll to position [0, 821]
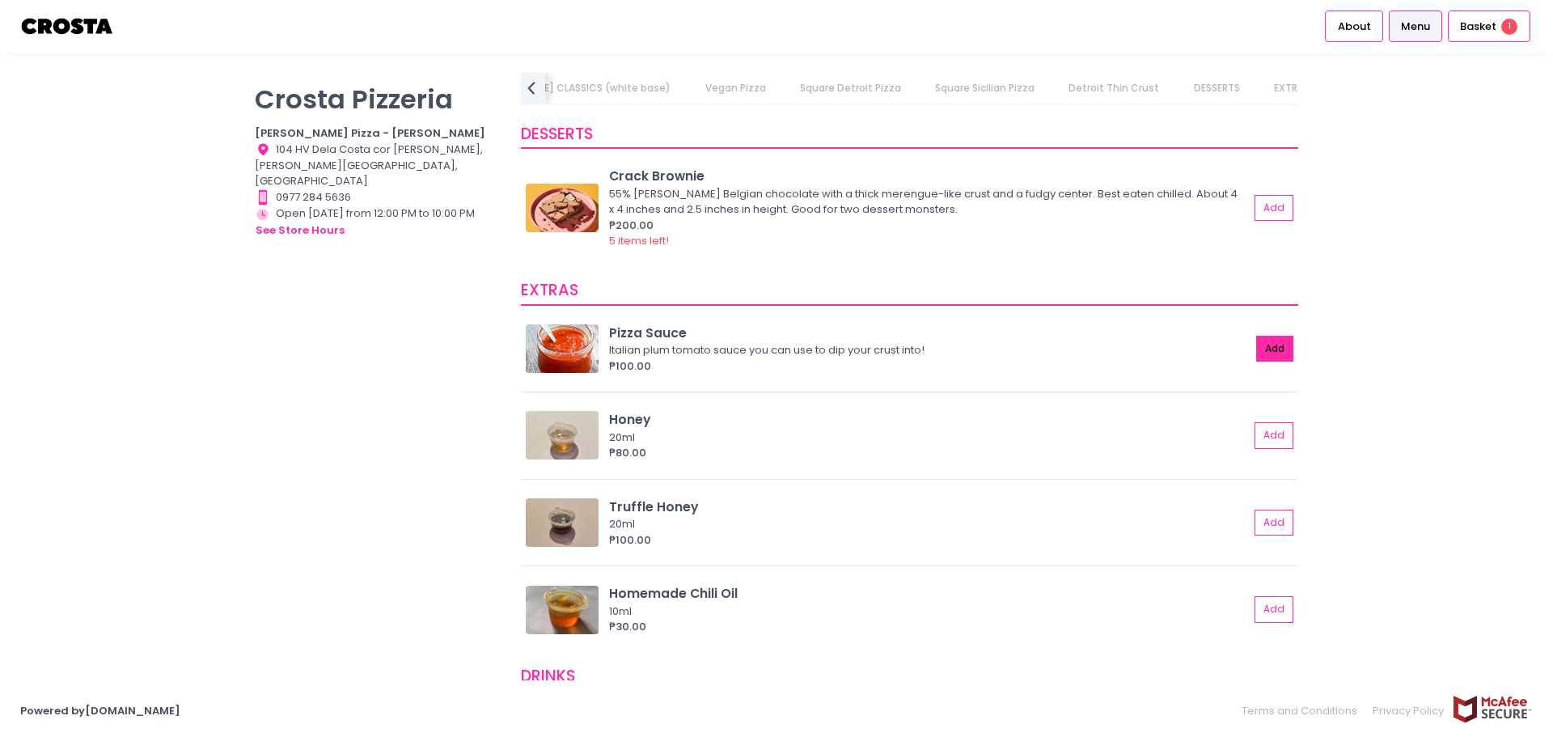
click at [1256, 357] on button "Add" at bounding box center [1274, 349] width 37 height 27
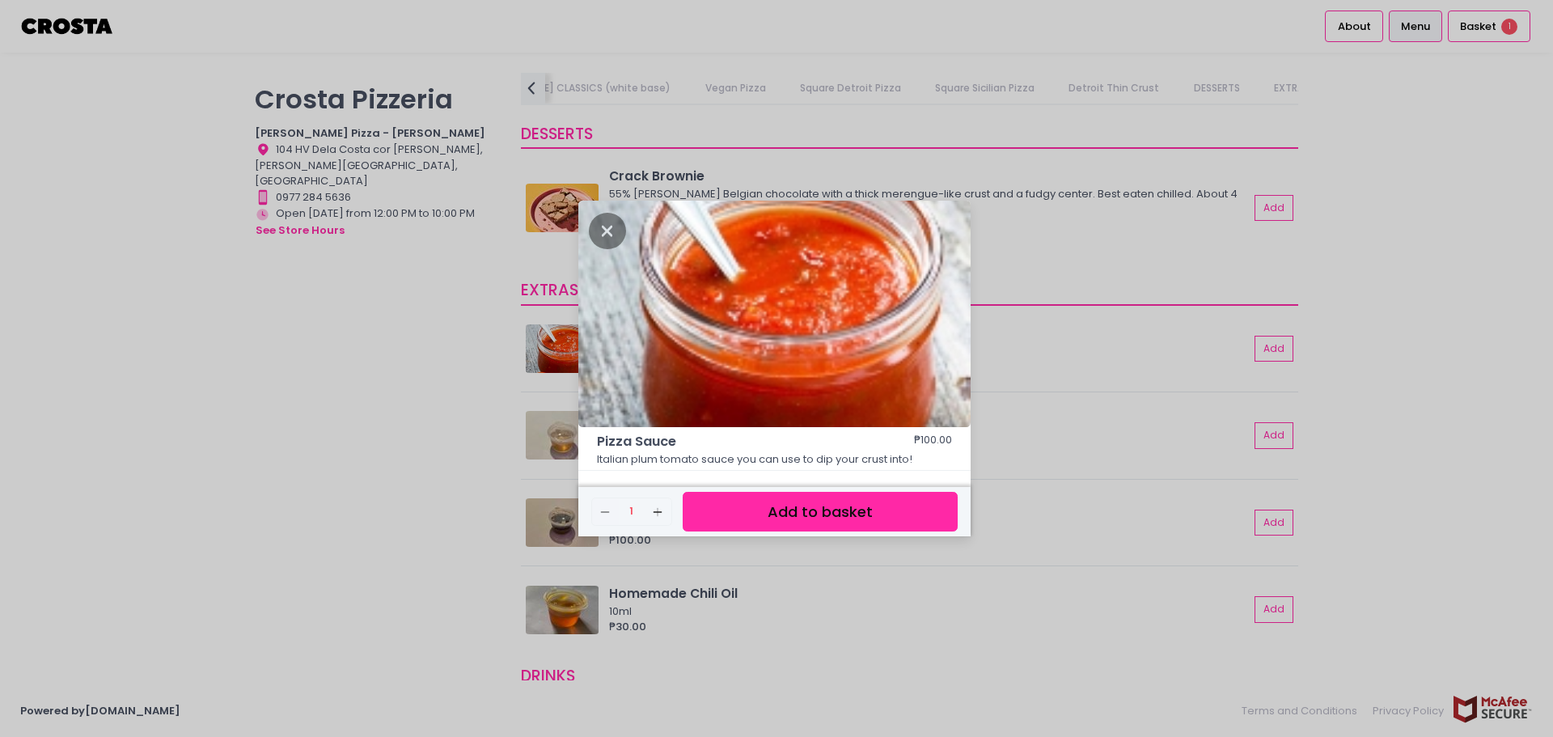
click at [815, 497] on button "Add to basket" at bounding box center [820, 512] width 275 height 40
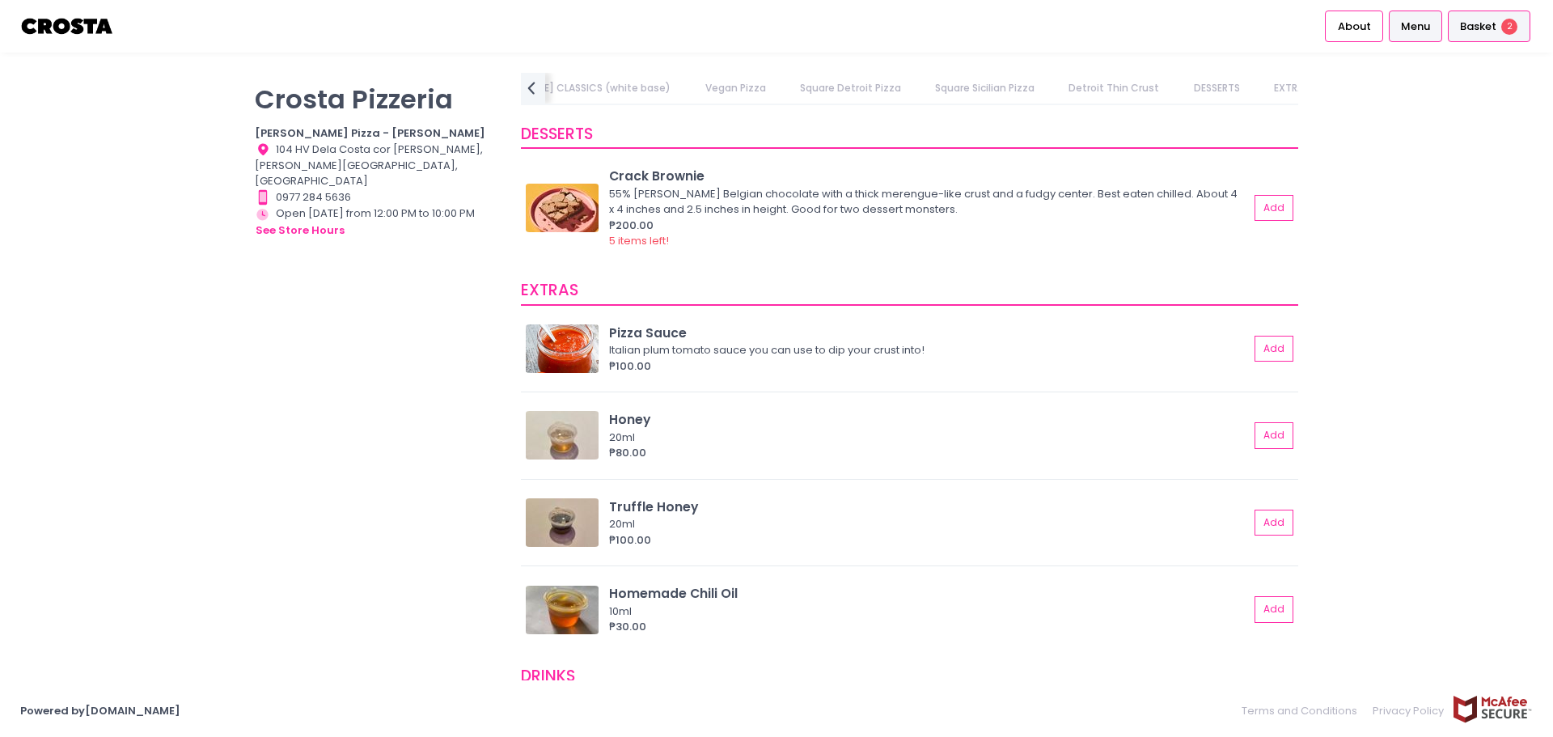
click at [1474, 27] on span "Basket" at bounding box center [1478, 27] width 36 height 16
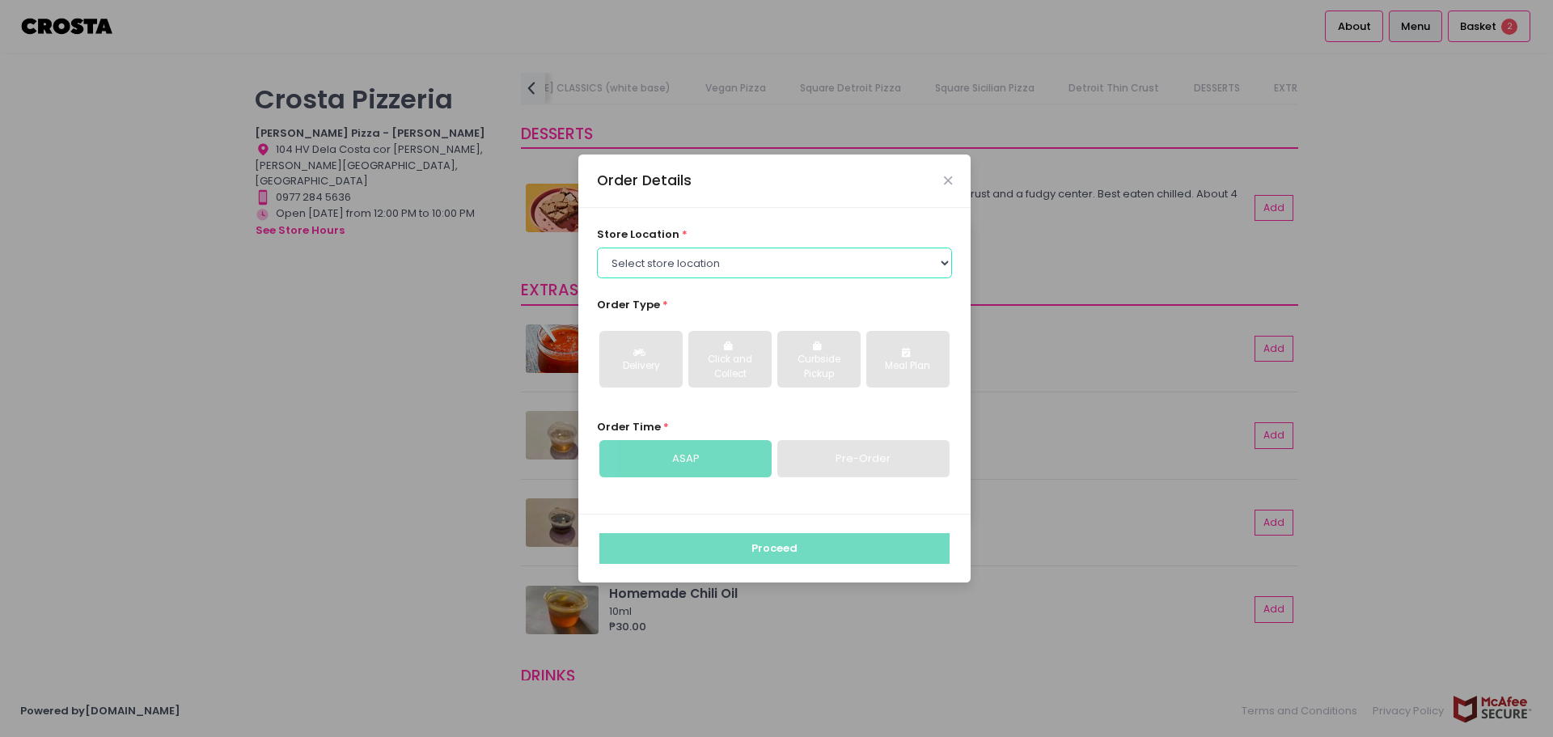
click at [696, 266] on select "Select store location [PERSON_NAME] Pizza - [PERSON_NAME] Pizza - [GEOGRAPHIC_D…" at bounding box center [775, 262] width 356 height 31
click at [597, 247] on select "Select store location [PERSON_NAME] Pizza - [PERSON_NAME] Pizza - [GEOGRAPHIC_D…" at bounding box center [775, 262] width 356 height 31
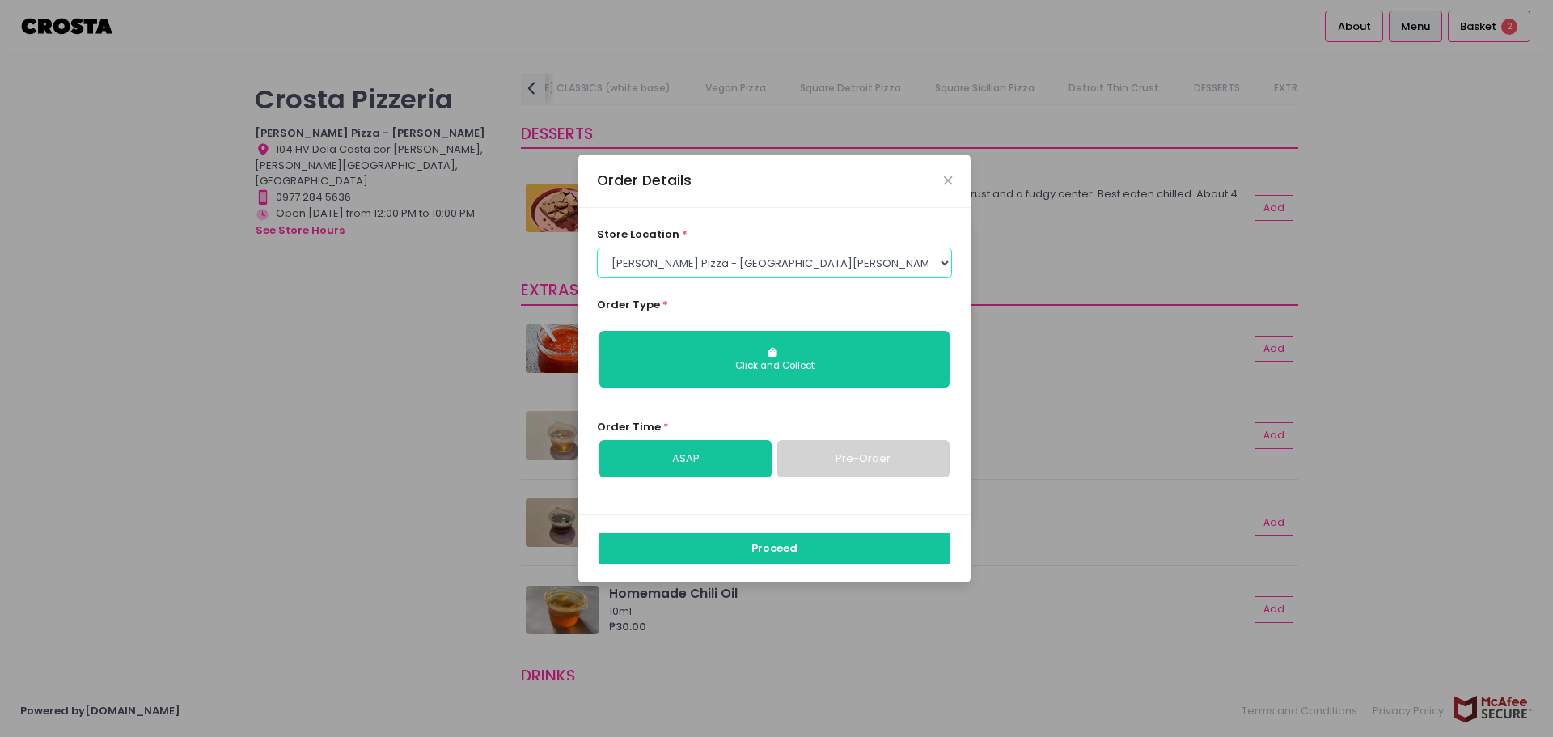
click at [865, 268] on select "Select store location [PERSON_NAME] Pizza - [PERSON_NAME] Pizza - [GEOGRAPHIC_D…" at bounding box center [775, 262] width 356 height 31
select select "5fabb2e53664a8677beaeb89"
click at [597, 247] on select "Select store location [PERSON_NAME] Pizza - [PERSON_NAME] Pizza - [GEOGRAPHIC_D…" at bounding box center [775, 262] width 356 height 31
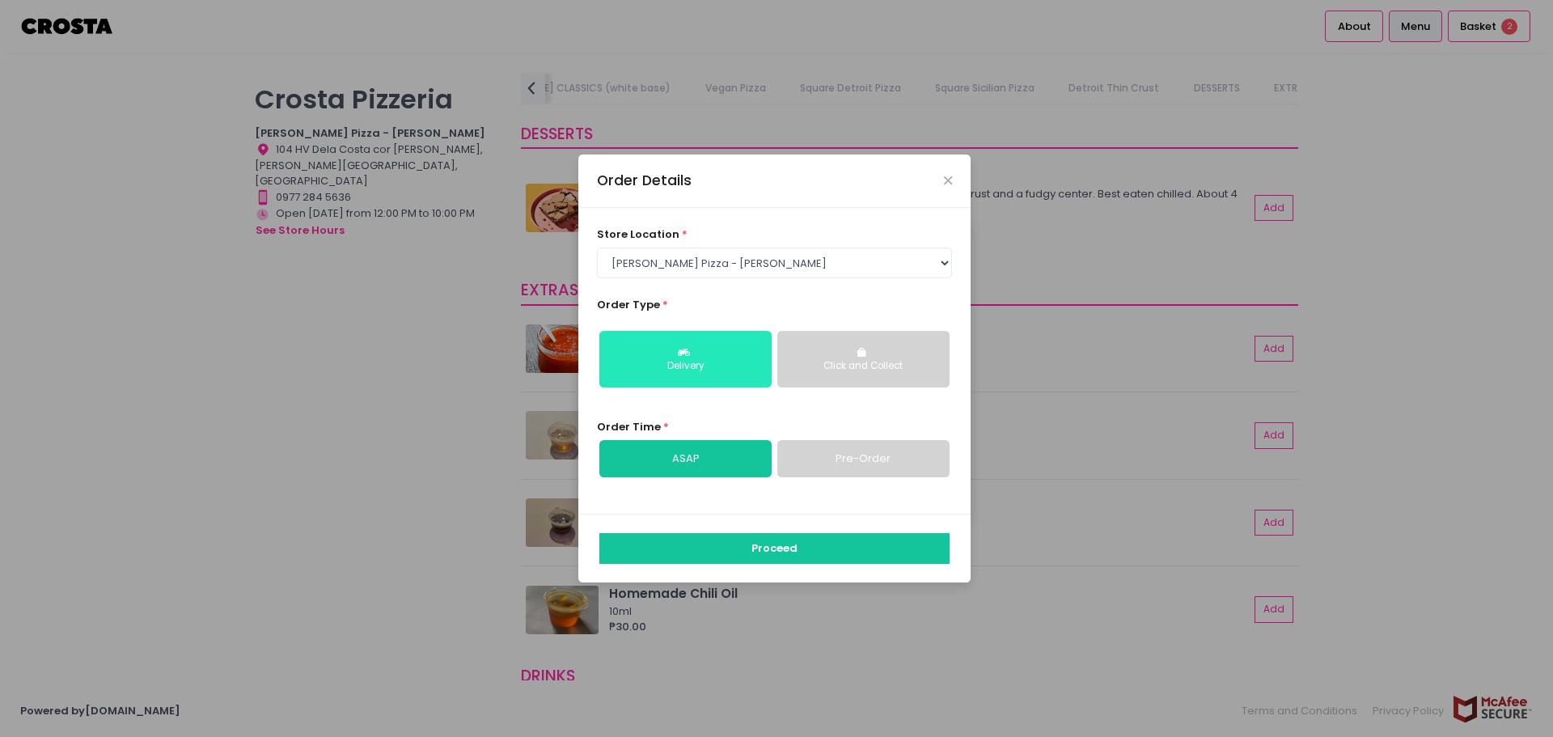
click at [727, 384] on button "Delivery" at bounding box center [685, 359] width 172 height 57
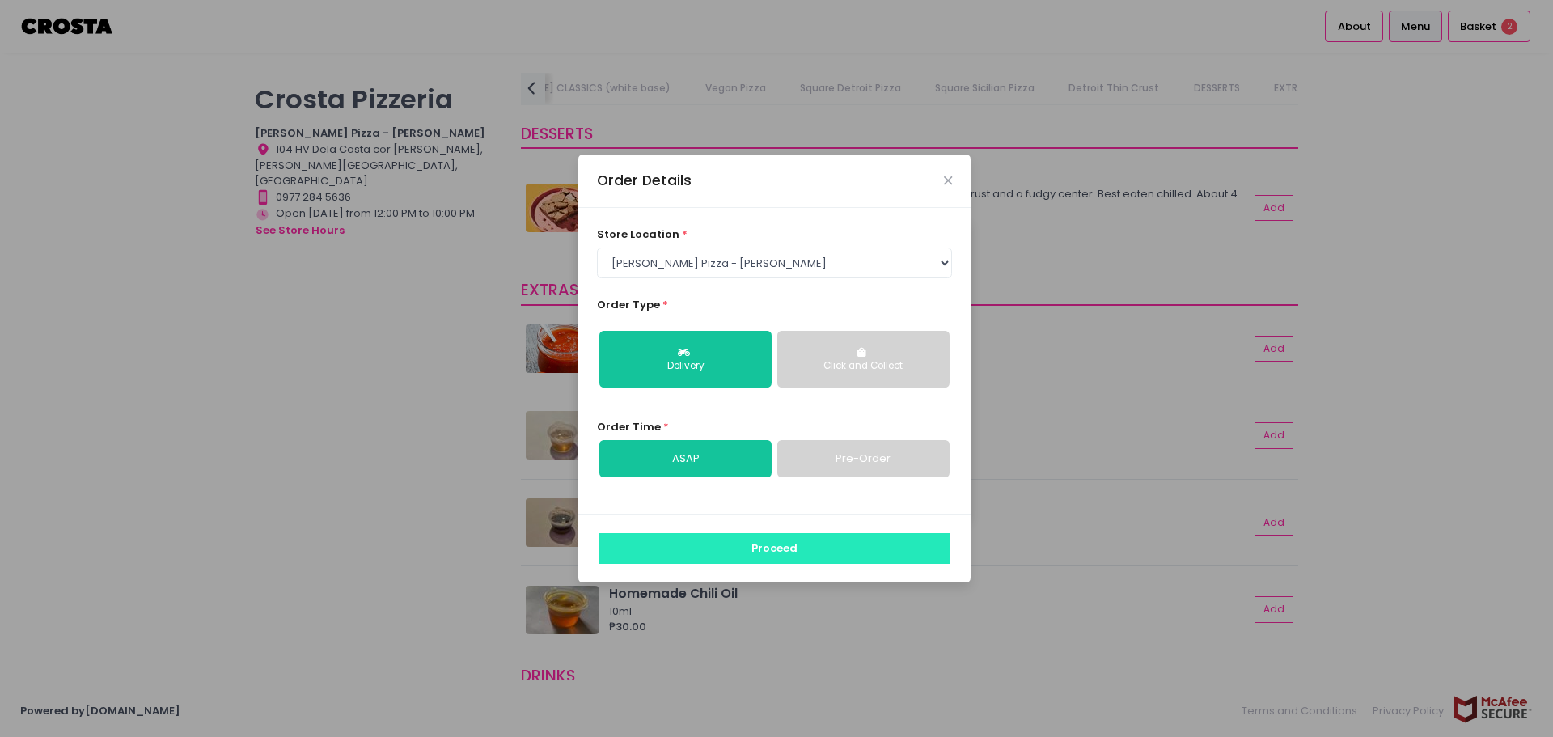
click at [751, 557] on button "Proceed" at bounding box center [774, 548] width 350 height 31
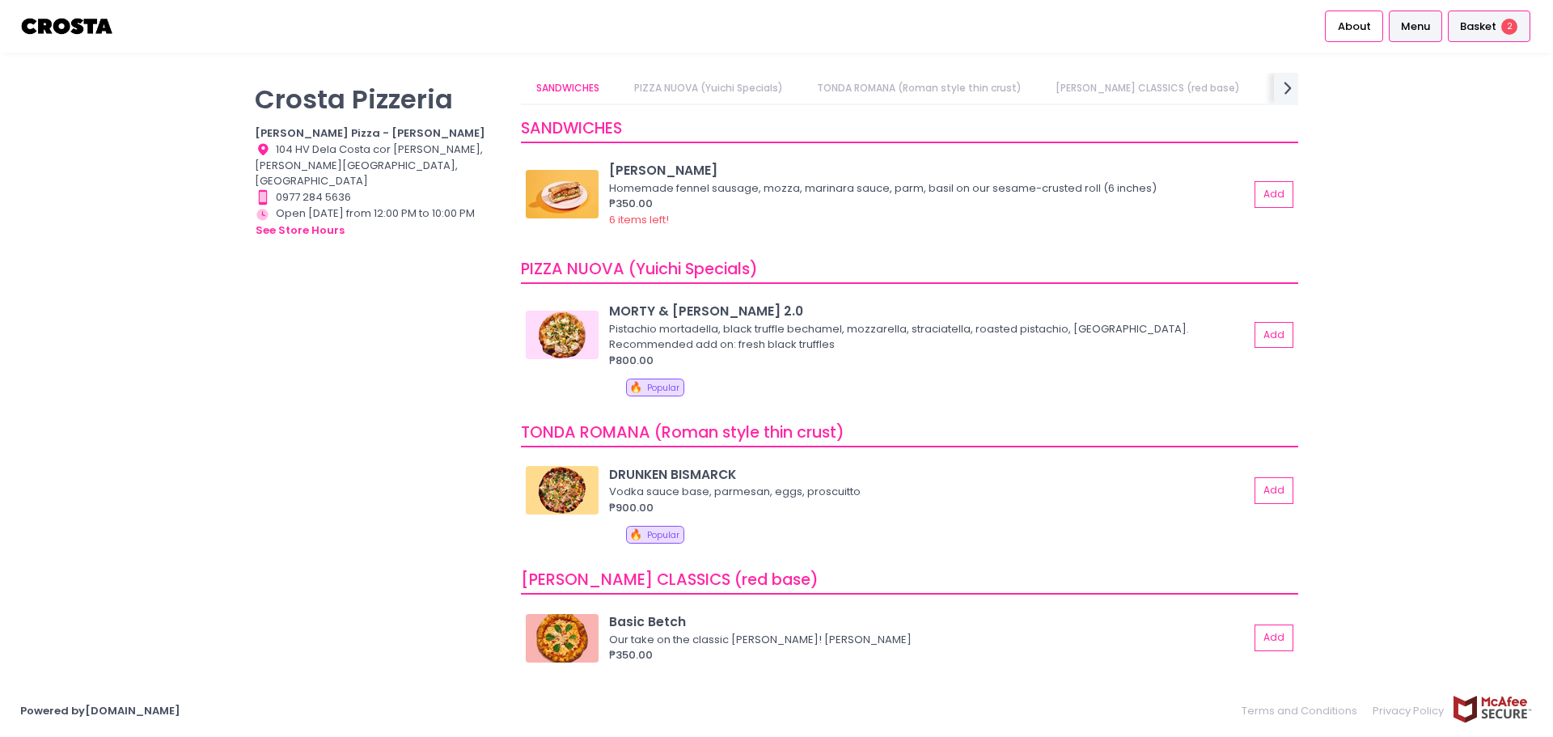
click at [1468, 36] on div "Basket 2" at bounding box center [1489, 27] width 82 height 32
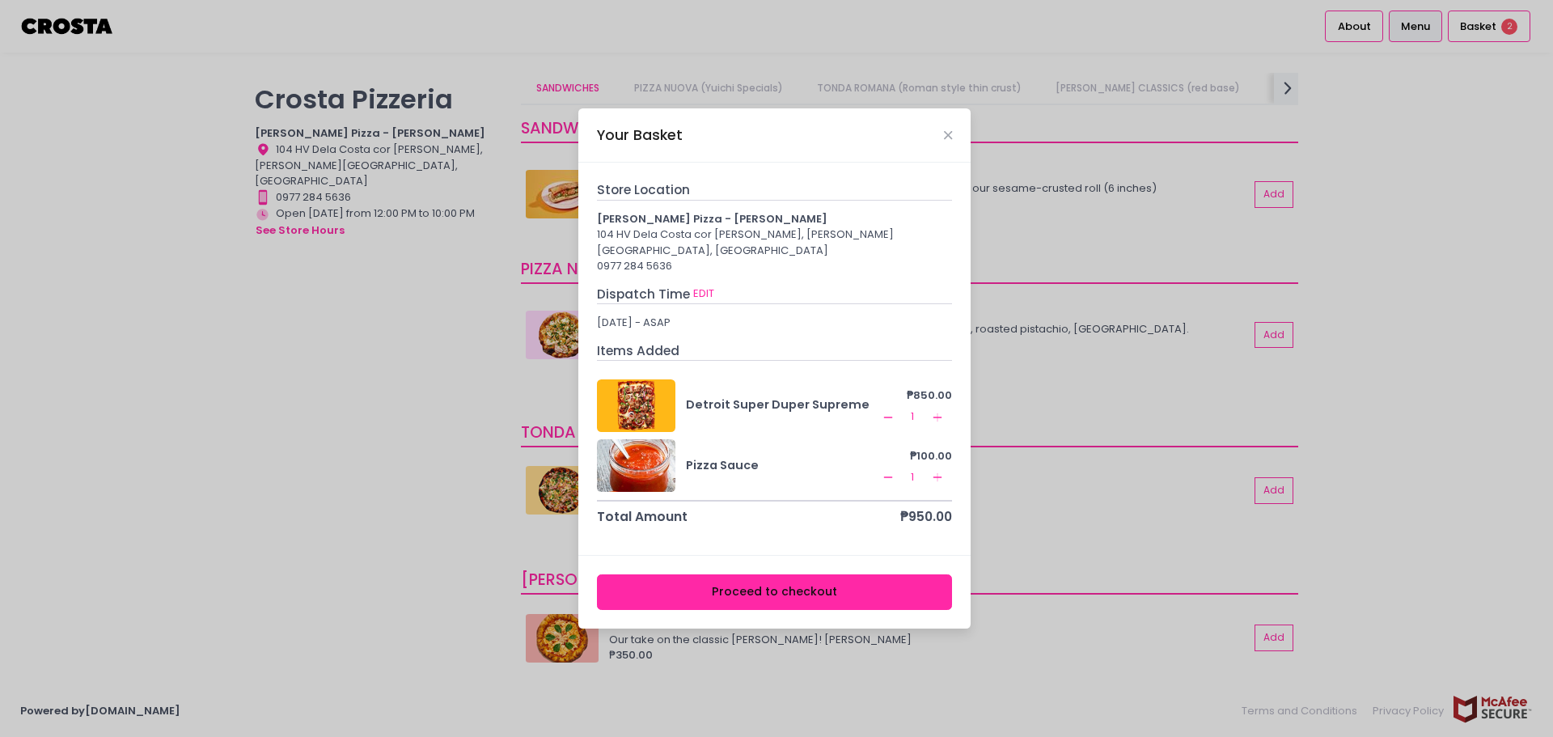
click at [890, 586] on button "Proceed to checkout" at bounding box center [775, 592] width 356 height 36
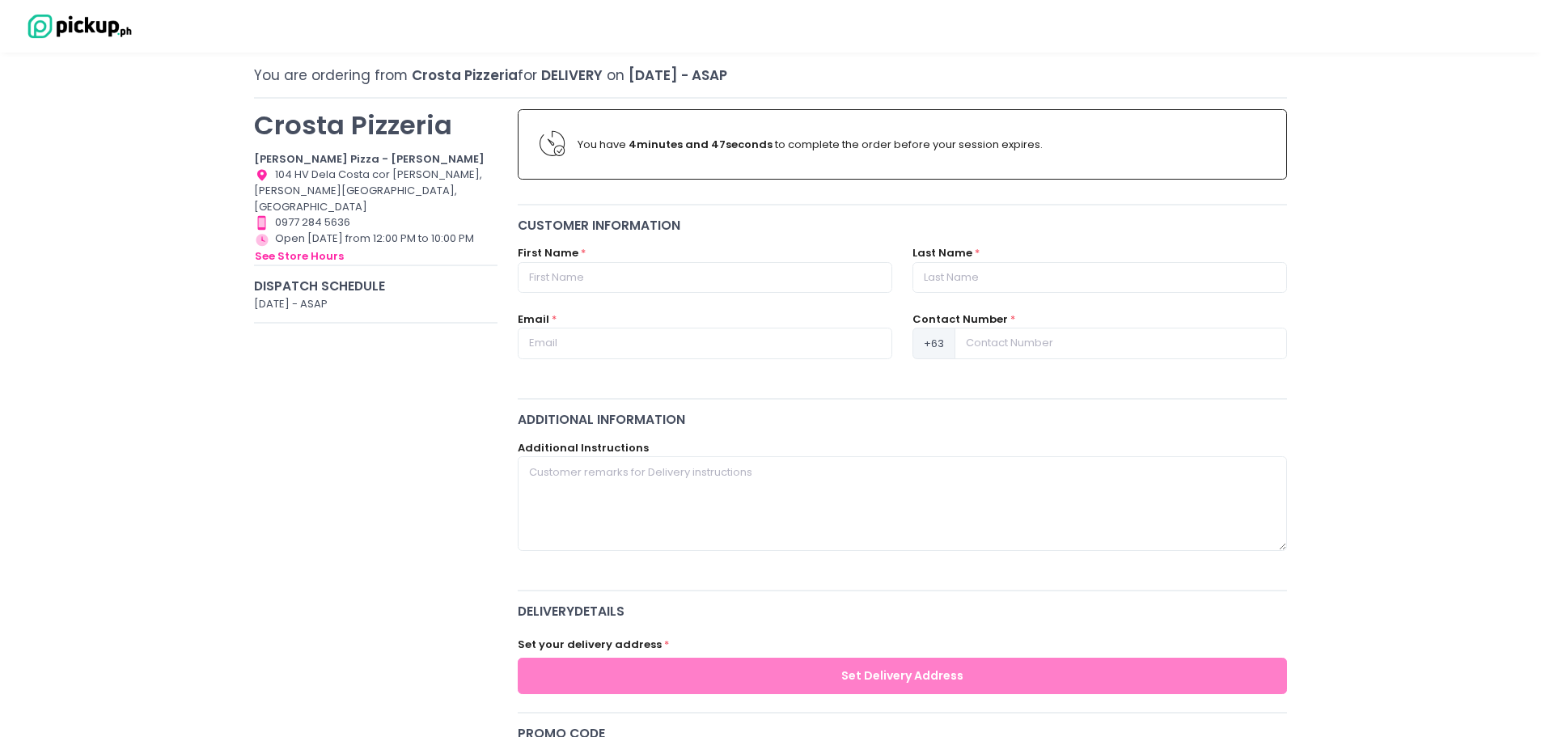
scroll to position [73, 0]
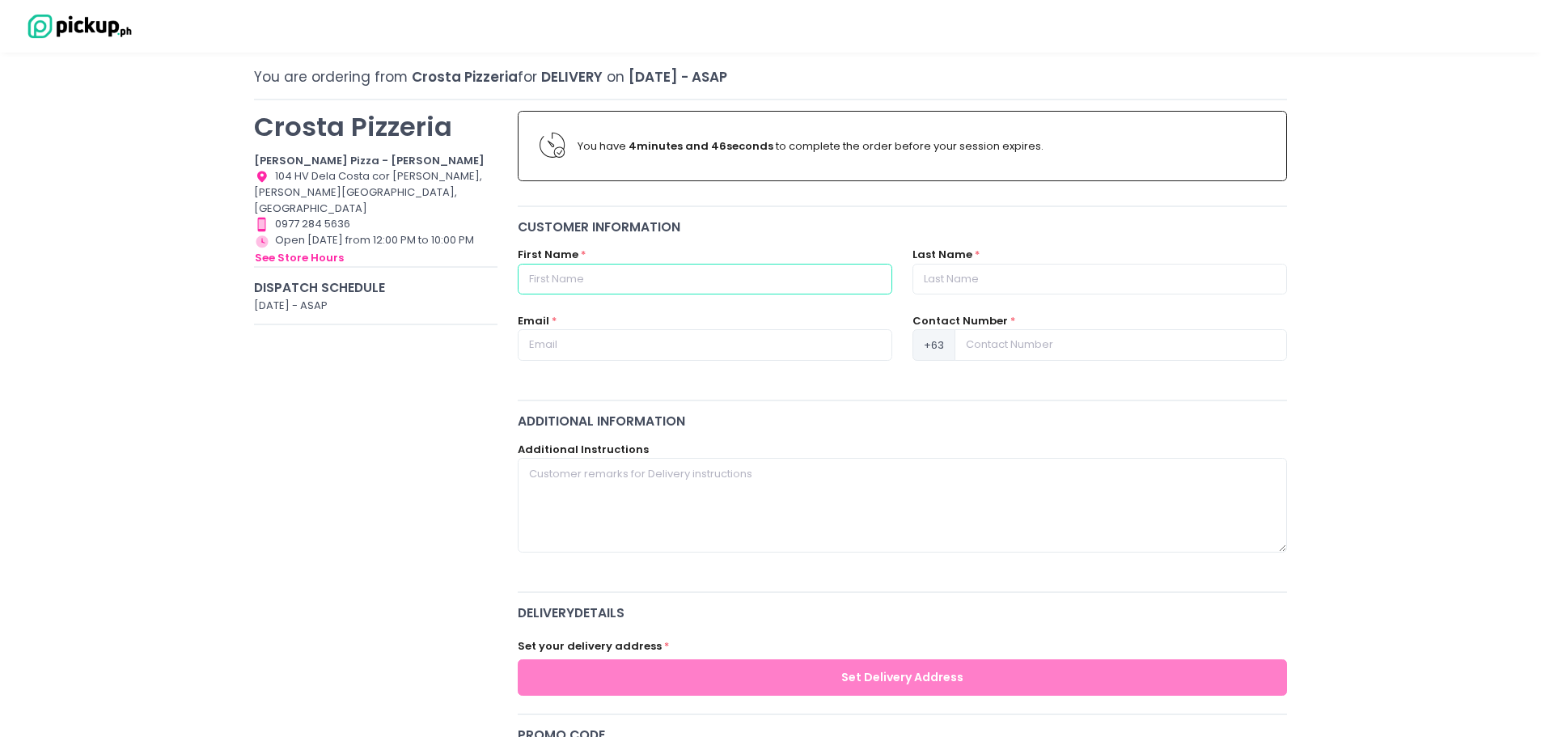
click at [696, 277] on input "text" at bounding box center [705, 279] width 374 height 31
type input "[PERSON_NAME]"
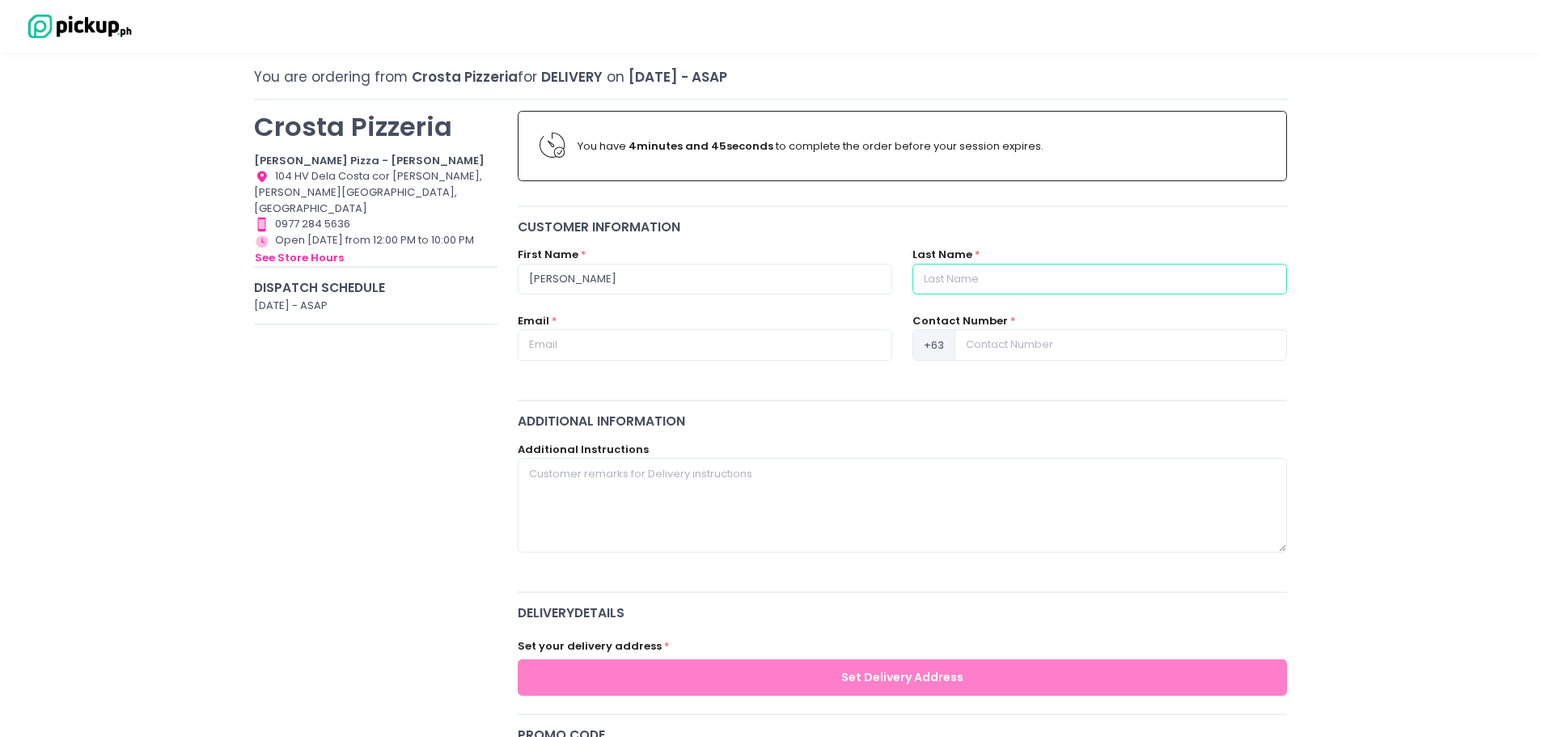
type input "[PERSON_NAME]"
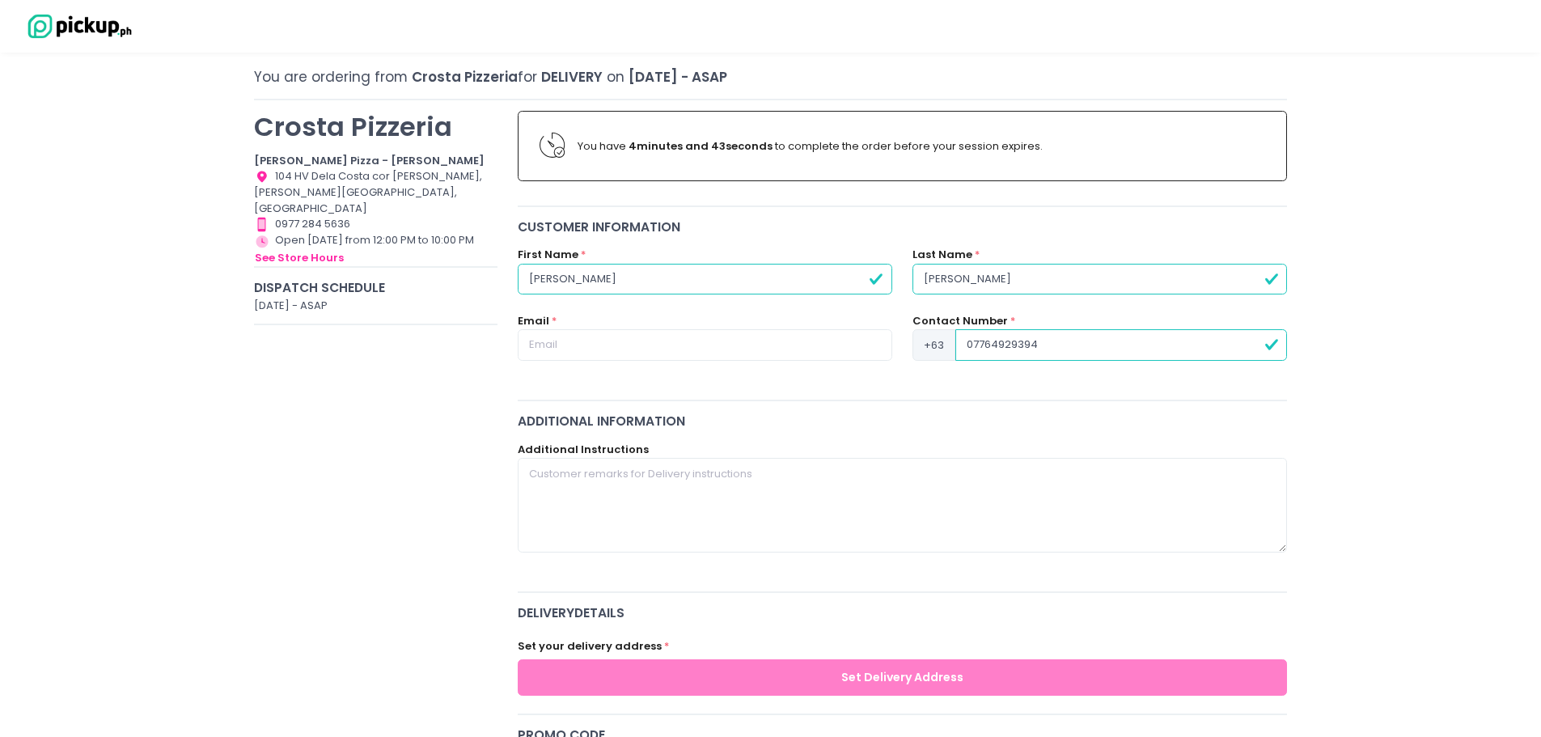
click at [973, 338] on input "07764929394" at bounding box center [1121, 344] width 332 height 31
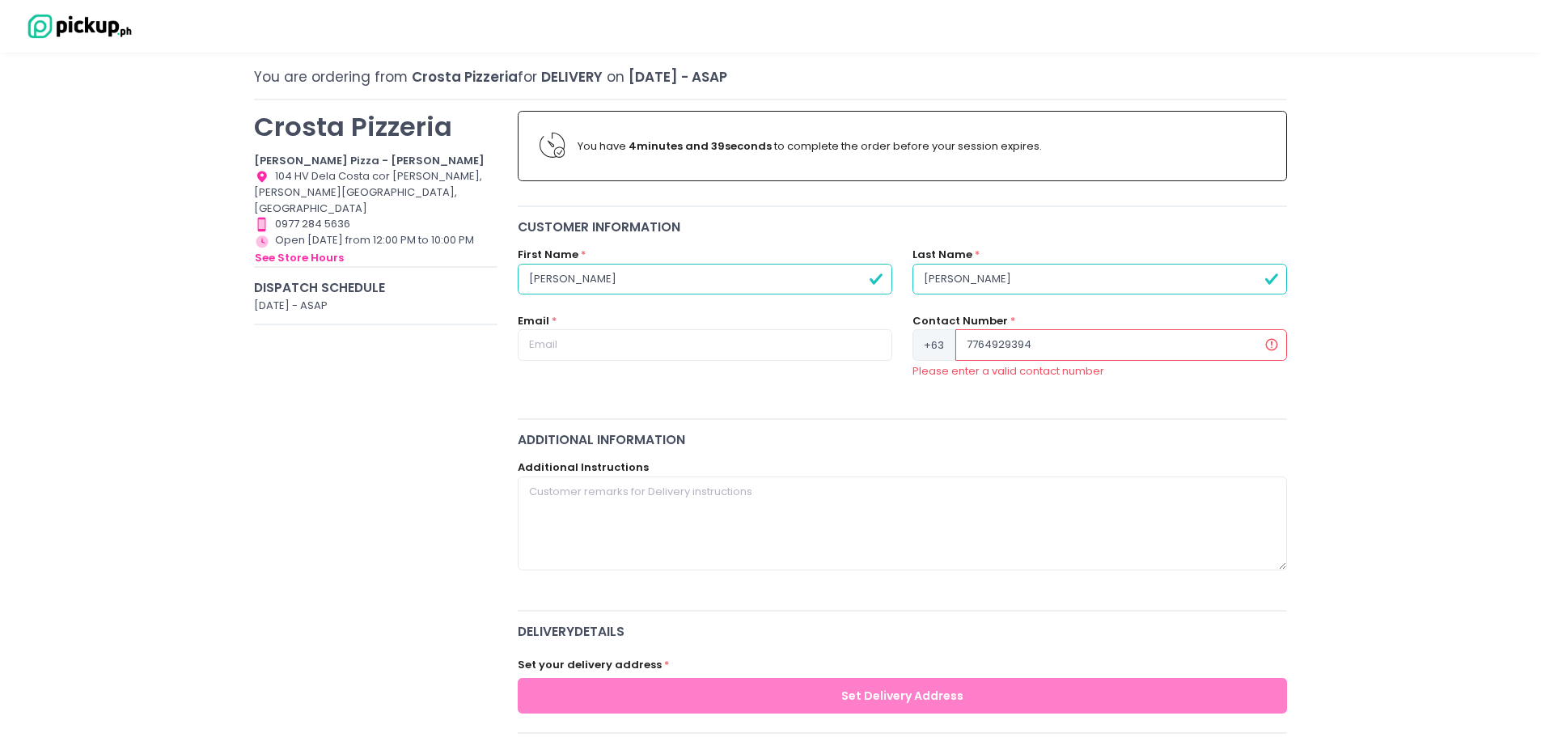
type input "7764929394"
click at [594, 332] on input "text" at bounding box center [705, 344] width 374 height 31
type input "[EMAIL_ADDRESS][DOMAIN_NAME]"
